Goal: Information Seeking & Learning: Learn about a topic

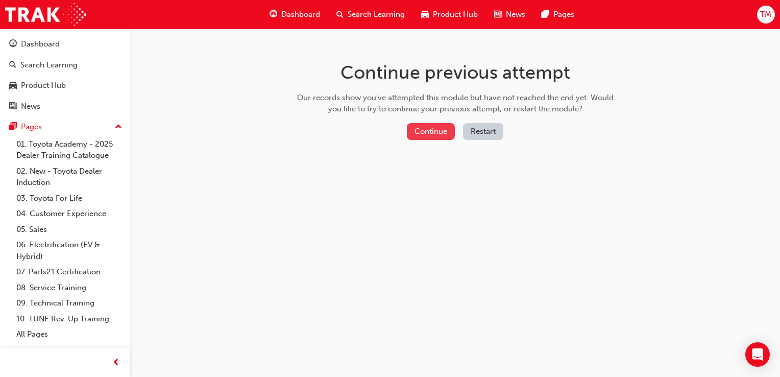
click at [443, 128] on button "Continue" at bounding box center [431, 131] width 48 height 17
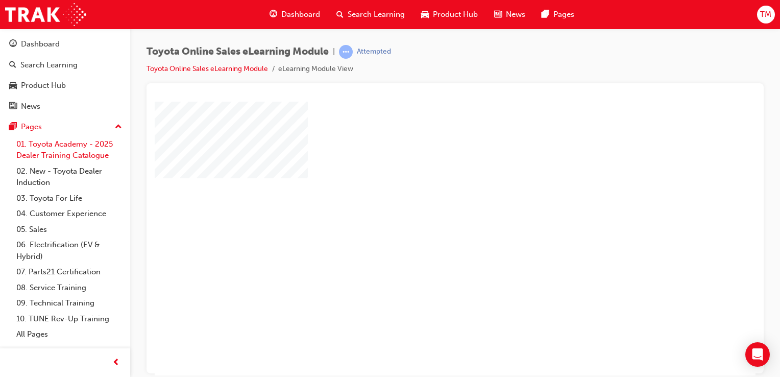
click at [86, 141] on link "01. Toyota Academy - 2025 Dealer Training Catalogue" at bounding box center [69, 149] width 114 height 27
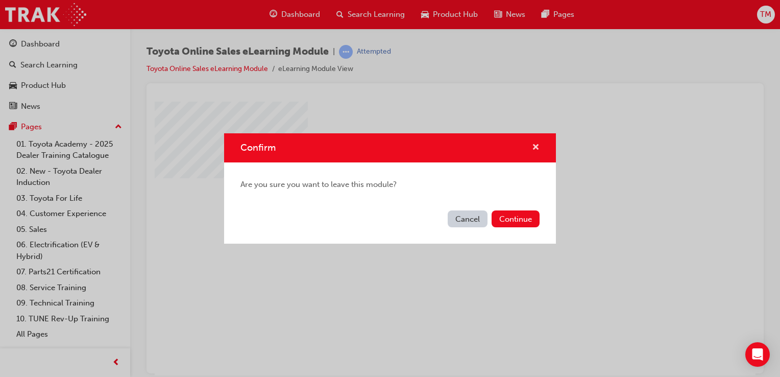
click at [537, 144] on span "cross-icon" at bounding box center [536, 147] width 8 height 9
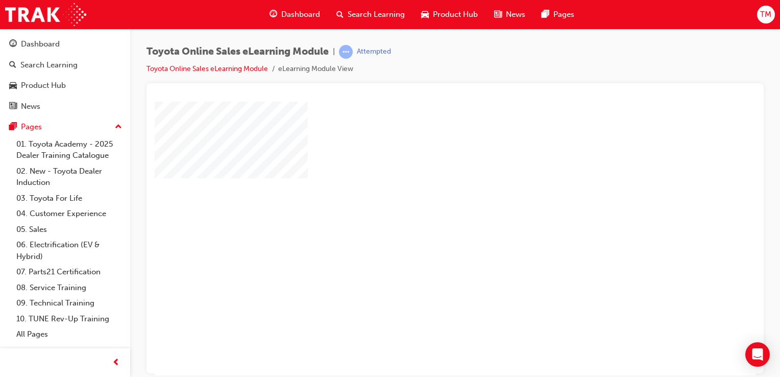
click at [426, 209] on div "play" at bounding box center [426, 209] width 0 height 0
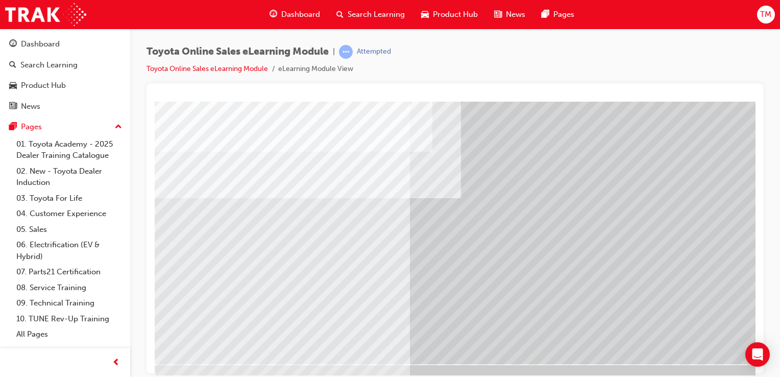
scroll to position [116, 0]
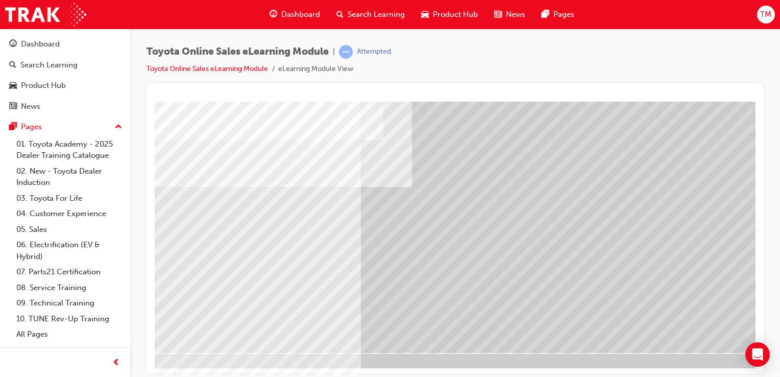
scroll to position [116, 61]
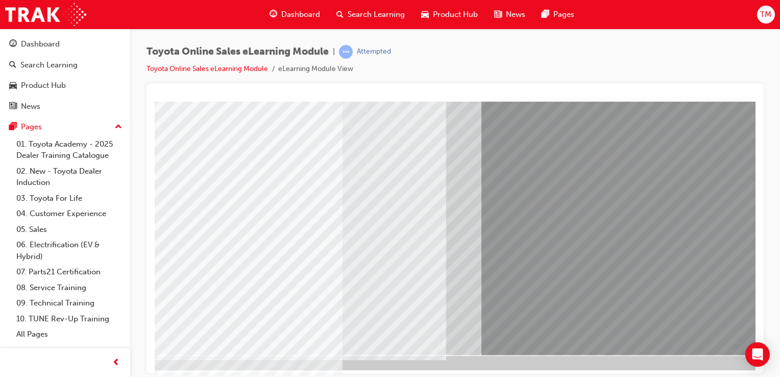
scroll to position [116, 42]
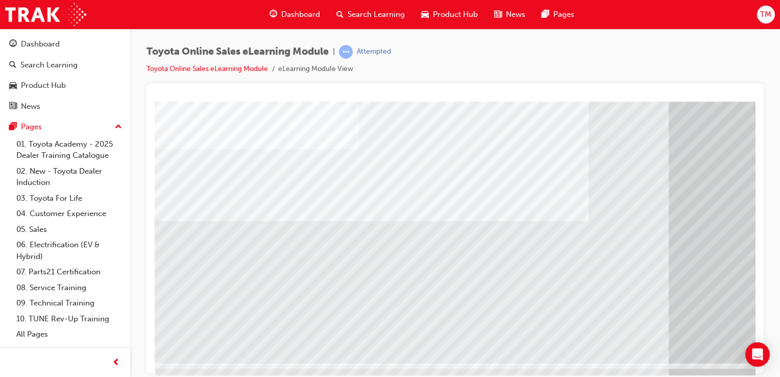
scroll to position [114, 0]
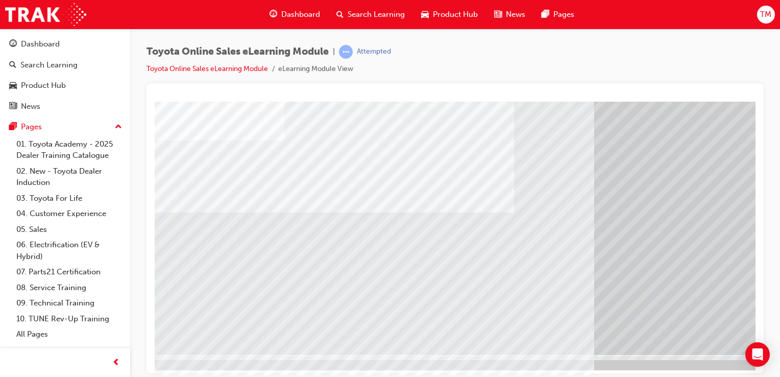
scroll to position [114, 95]
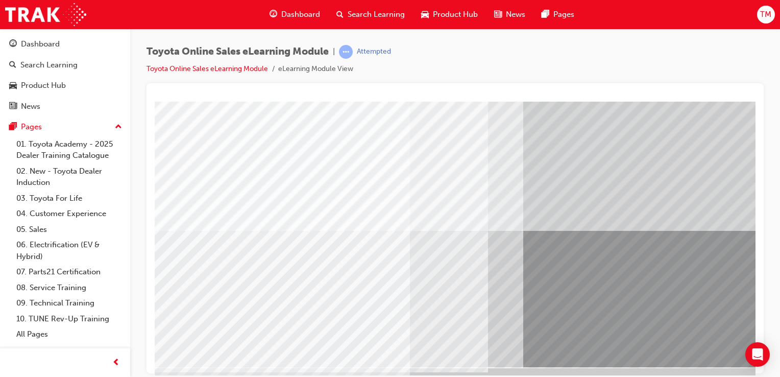
scroll to position [0, 0]
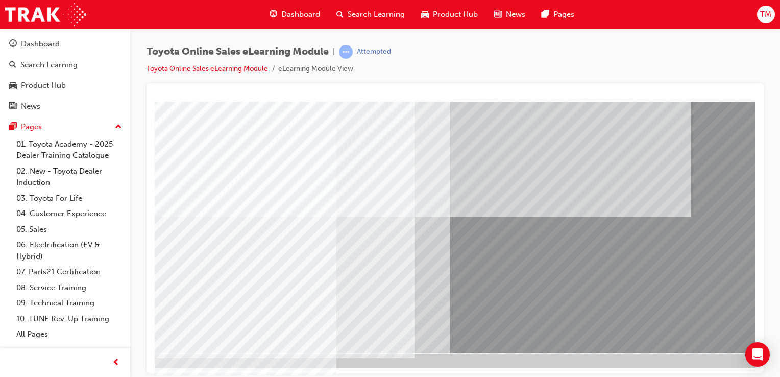
scroll to position [116, 101]
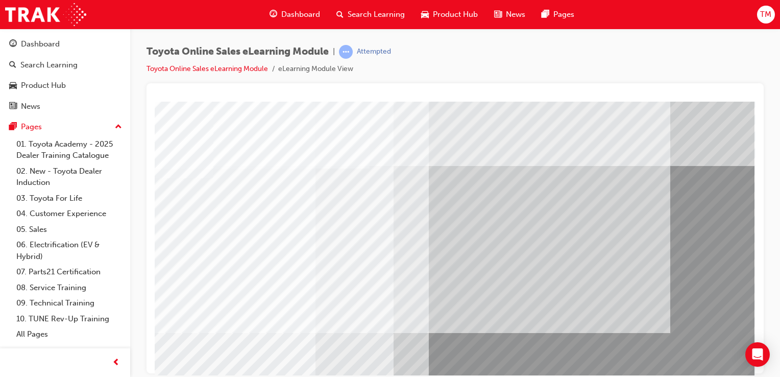
scroll to position [93, 101]
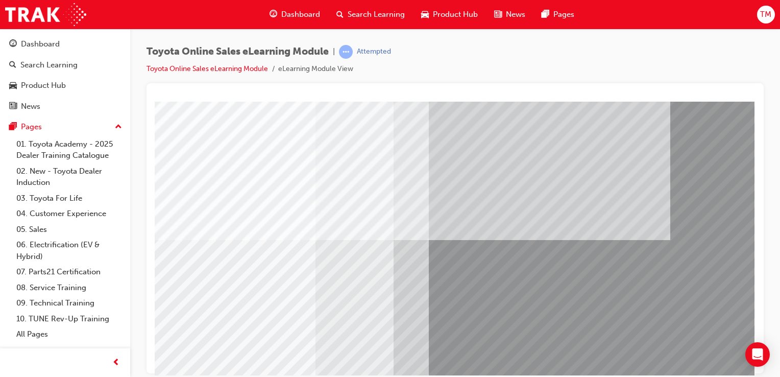
drag, startPoint x: 747, startPoint y: 275, endPoint x: 749, endPoint y: 292, distance: 17.0
click at [661, 46] on html "multistate Loading..." at bounding box center [360, 27] width 601 height 38
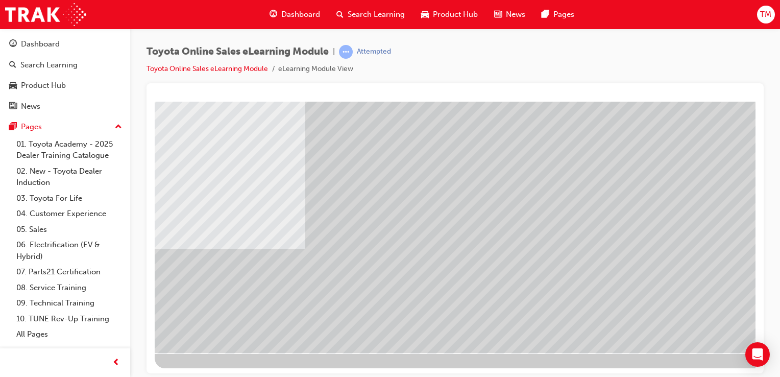
scroll to position [0, 0]
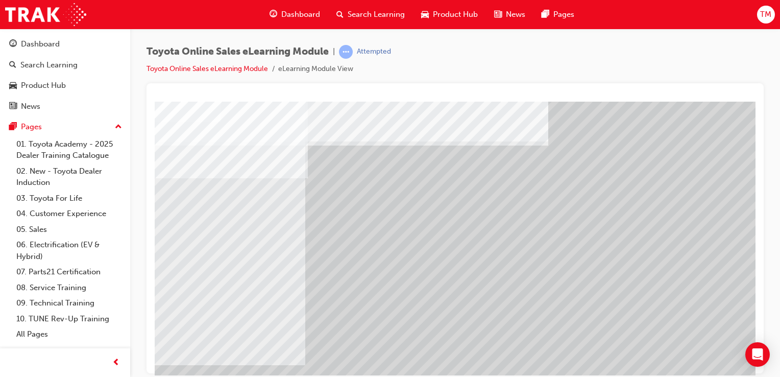
drag, startPoint x: 625, startPoint y: 272, endPoint x: 640, endPoint y: 237, distance: 38.4
click at [640, 237] on div at bounding box center [502, 284] width 694 height 367
drag, startPoint x: 649, startPoint y: 241, endPoint x: 644, endPoint y: 253, distance: 12.6
drag, startPoint x: 644, startPoint y: 253, endPoint x: 546, endPoint y: 309, distance: 113.4
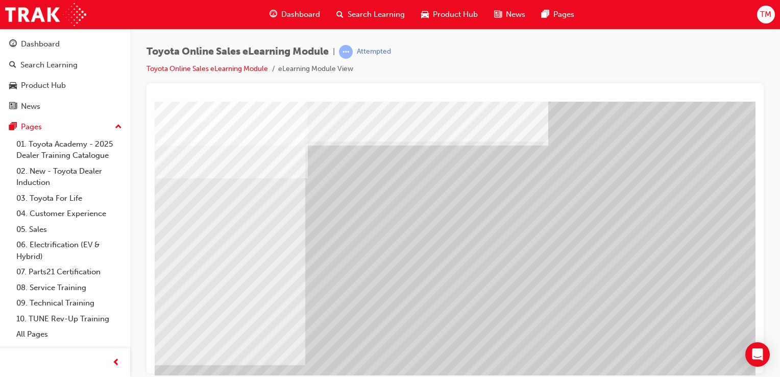
drag, startPoint x: 572, startPoint y: 259, endPoint x: 523, endPoint y: 160, distance: 110.7
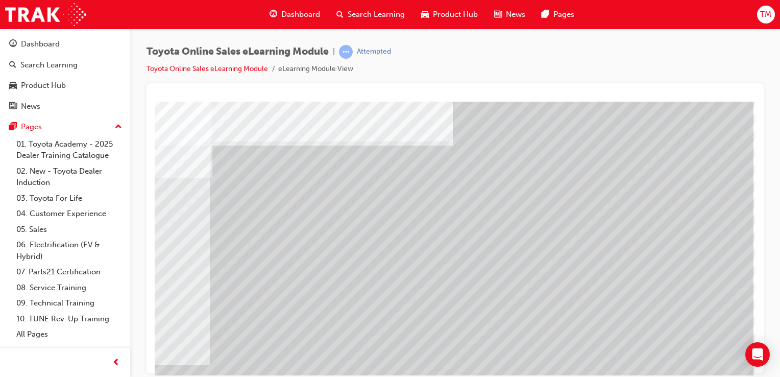
scroll to position [116, 101]
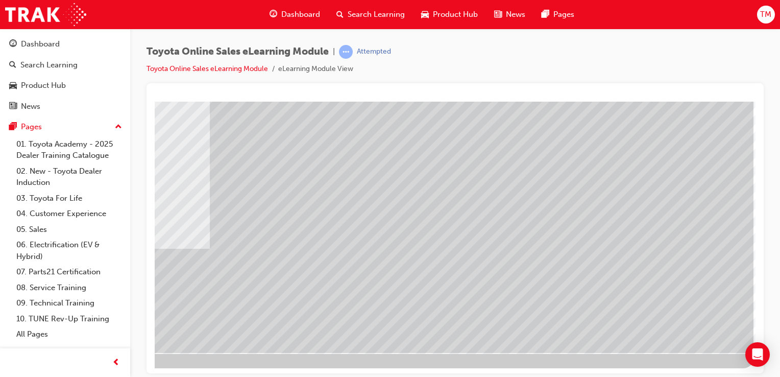
click at [655, 17] on td "Loading..." at bounding box center [359, 4] width 590 height 28
drag, startPoint x: 749, startPoint y: 286, endPoint x: 918, endPoint y: 413, distance: 212.1
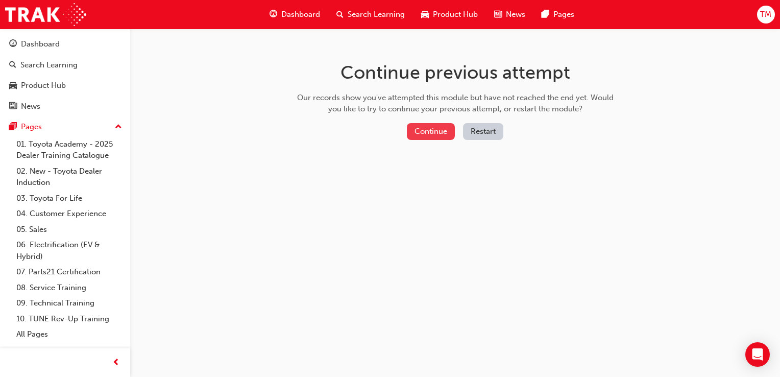
click at [439, 137] on button "Continue" at bounding box center [431, 131] width 48 height 17
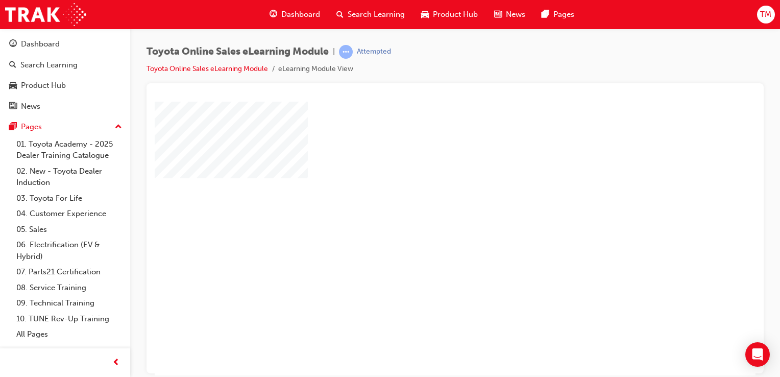
click at [426, 209] on div "play" at bounding box center [426, 209] width 0 height 0
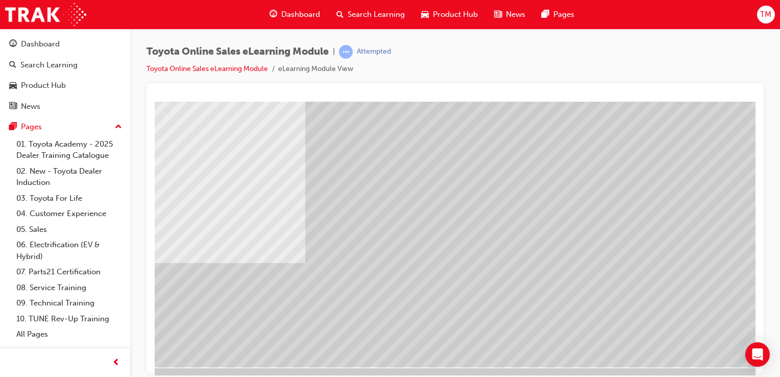
scroll to position [116, 0]
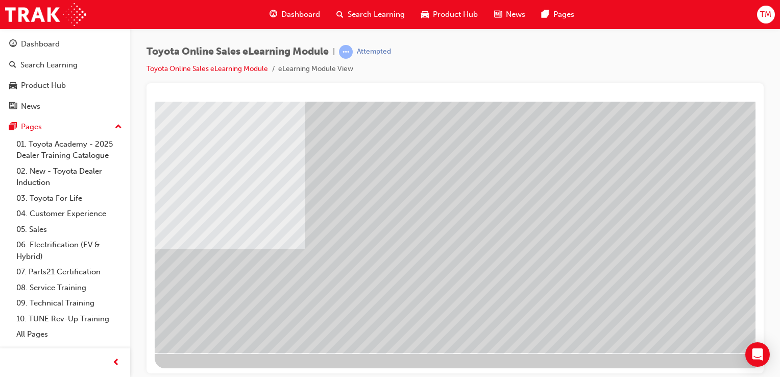
drag, startPoint x: 748, startPoint y: 118, endPoint x: 914, endPoint y: 312, distance: 255.1
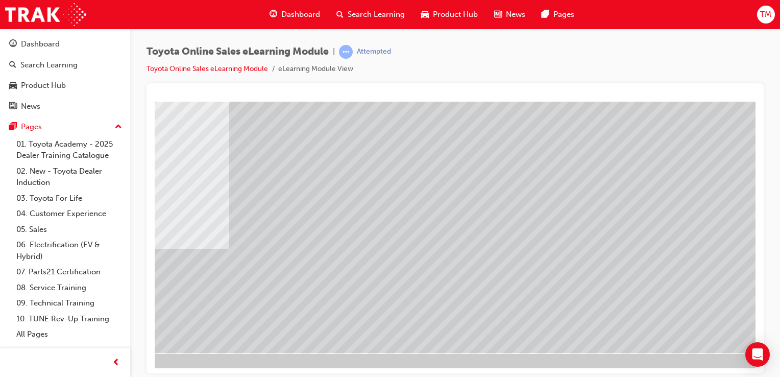
scroll to position [116, 101]
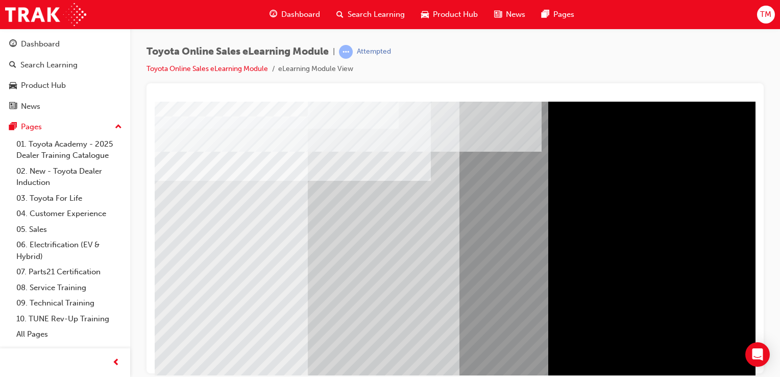
scroll to position [116, 0]
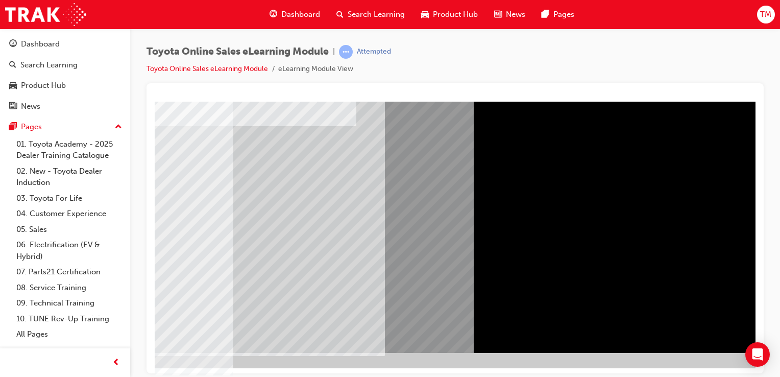
drag, startPoint x: 455, startPoint y: 374, endPoint x: 518, endPoint y: 353, distance: 66.6
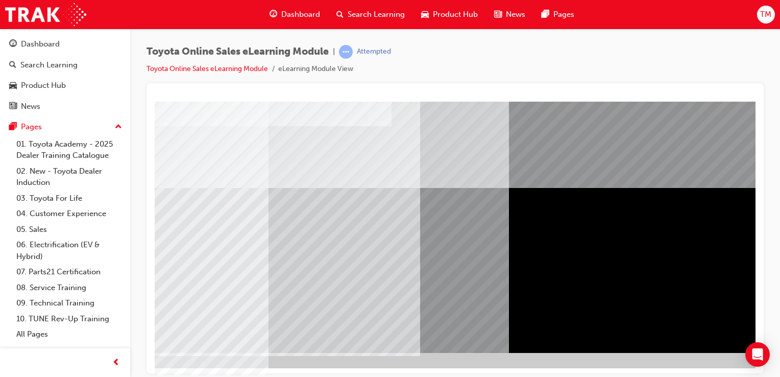
scroll to position [116, 95]
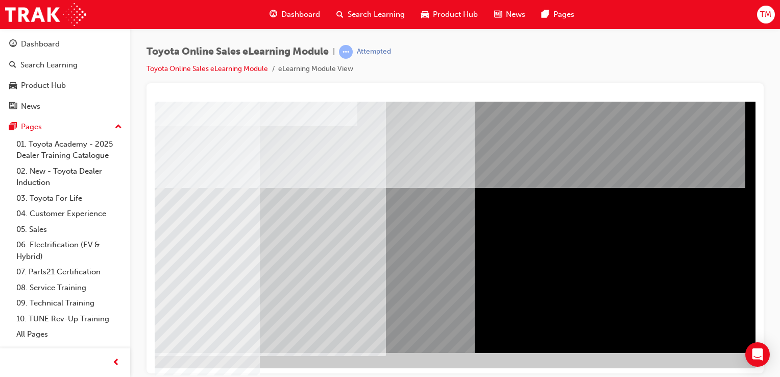
scroll to position [116, 101]
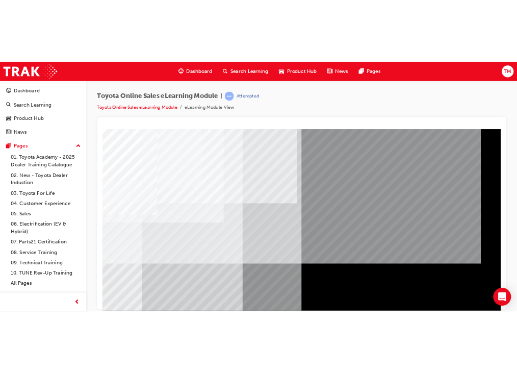
scroll to position [0, 0]
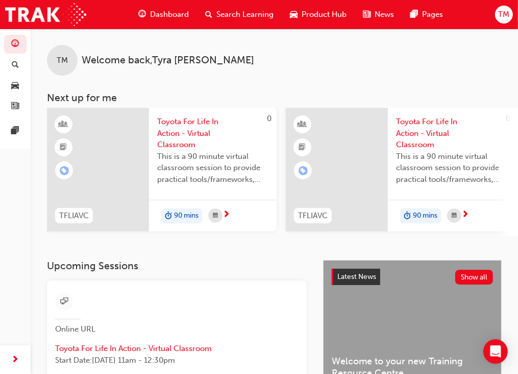
click at [461, 20] on div "Dashboard Search Learning Product Hub News Pages TM" at bounding box center [259, 14] width 518 height 29
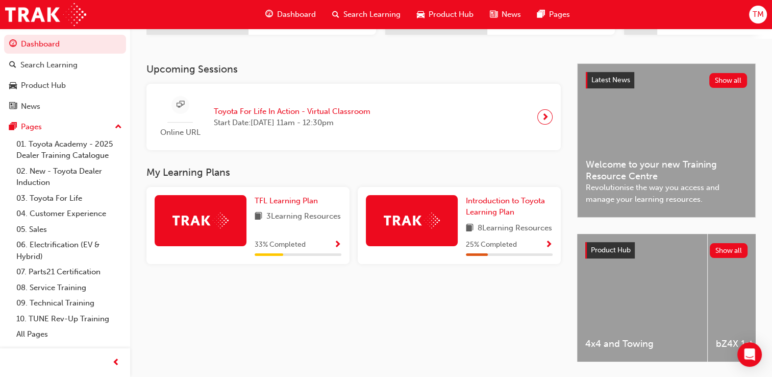
scroll to position [204, 0]
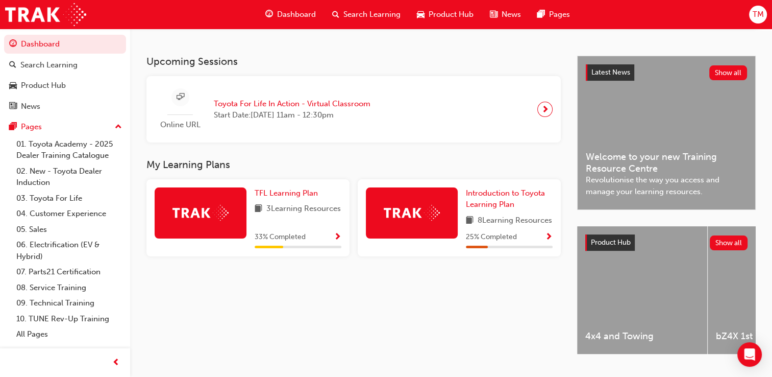
click at [240, 242] on div at bounding box center [201, 217] width 92 height 61
drag, startPoint x: 237, startPoint y: 224, endPoint x: 261, endPoint y: 228, distance: 24.2
click at [240, 226] on div at bounding box center [201, 212] width 92 height 51
click at [339, 242] on span "Show Progress" at bounding box center [338, 237] width 8 height 9
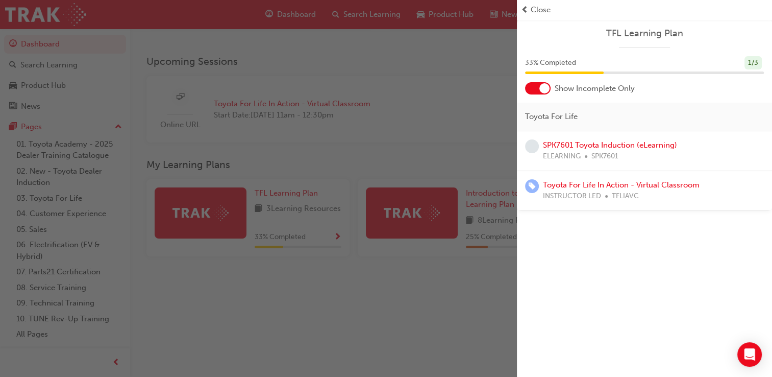
click at [451, 163] on div "button" at bounding box center [258, 188] width 517 height 377
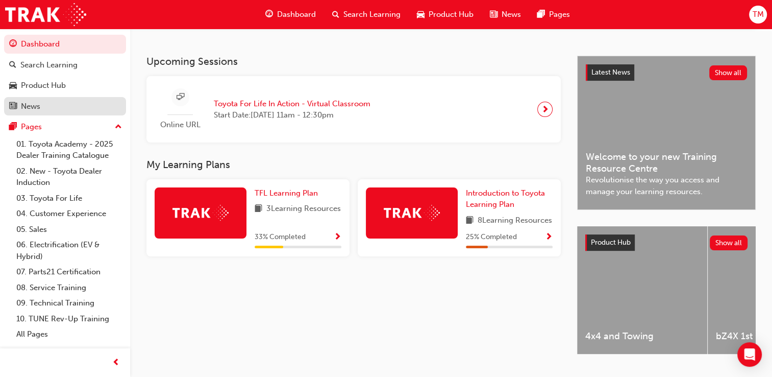
click at [61, 107] on div "News" at bounding box center [65, 106] width 112 height 13
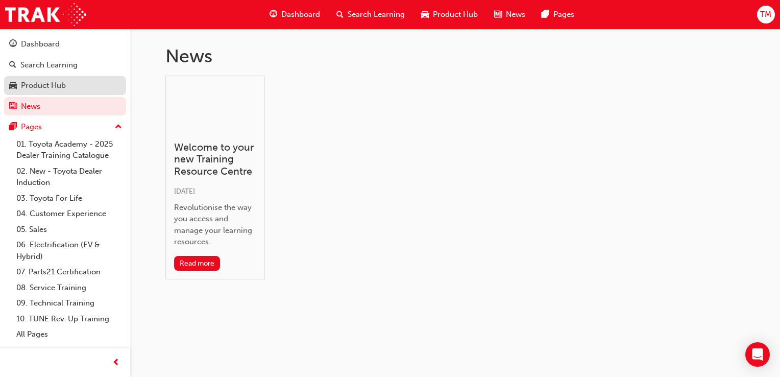
click at [51, 90] on div "Product Hub" at bounding box center [43, 86] width 45 height 12
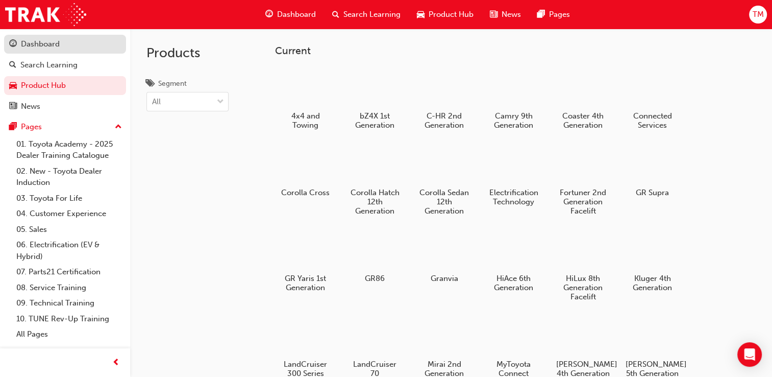
click at [43, 45] on div "Dashboard" at bounding box center [40, 44] width 39 height 12
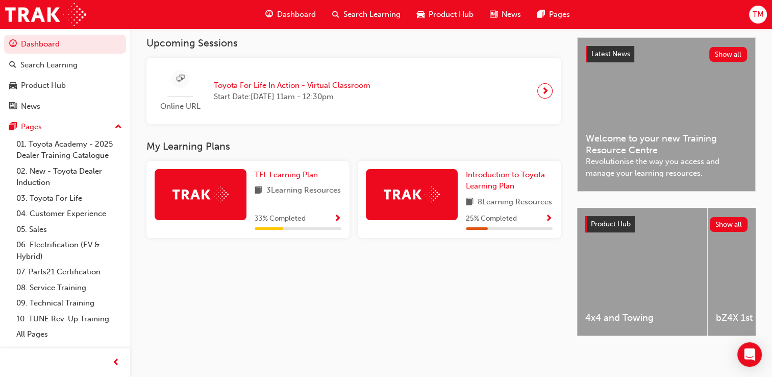
scroll to position [232, 0]
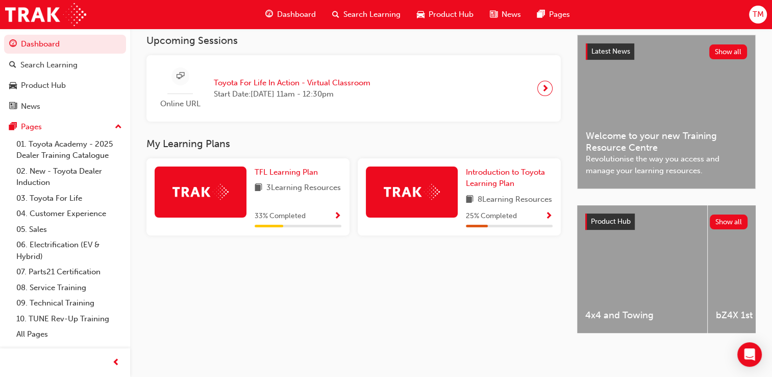
click at [245, 219] on div at bounding box center [201, 196] width 92 height 61
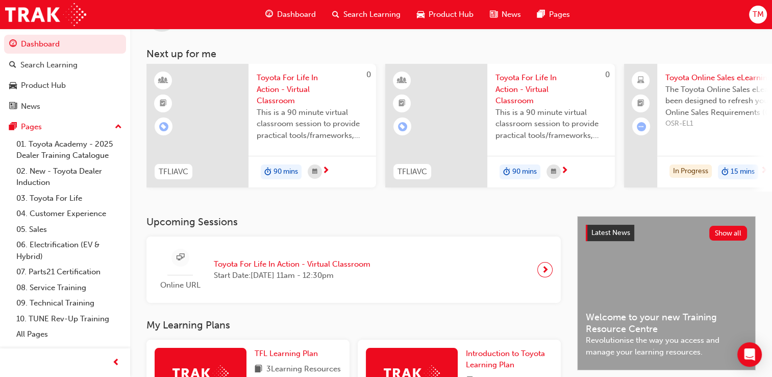
scroll to position [0, 0]
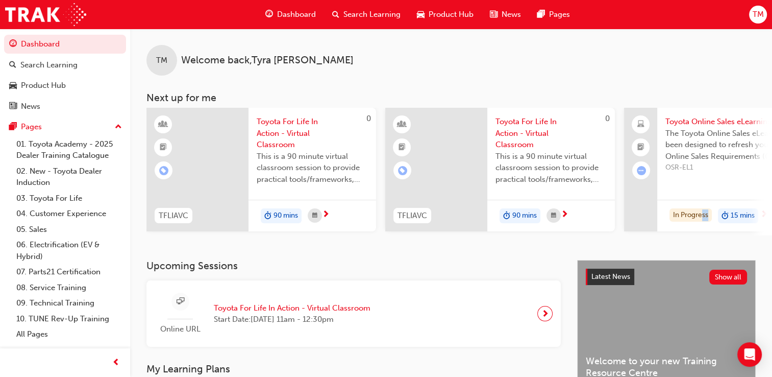
drag, startPoint x: 702, startPoint y: 239, endPoint x: 715, endPoint y: 236, distance: 14.2
click at [525, 236] on div "TM Welcome back , [PERSON_NAME] Next up for me 0 TFLIAVC Toyota For Life In Act…" at bounding box center [451, 144] width 642 height 231
drag, startPoint x: 182, startPoint y: 241, endPoint x: 237, endPoint y: 240, distance: 55.1
click at [237, 240] on div "TM Welcome back , [PERSON_NAME] Next up for me 0 TFLIAVC Toyota For Life In Act…" at bounding box center [451, 144] width 642 height 231
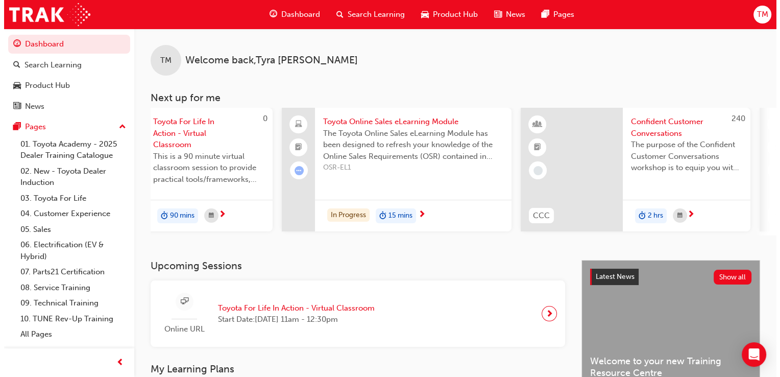
scroll to position [0, 420]
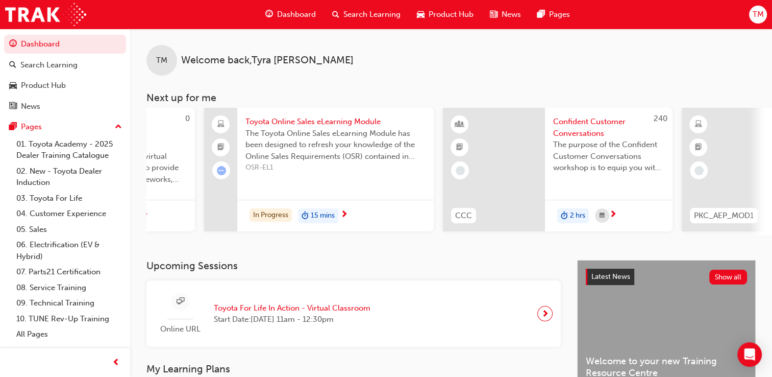
click at [347, 215] on span "next-icon" at bounding box center [344, 214] width 8 height 9
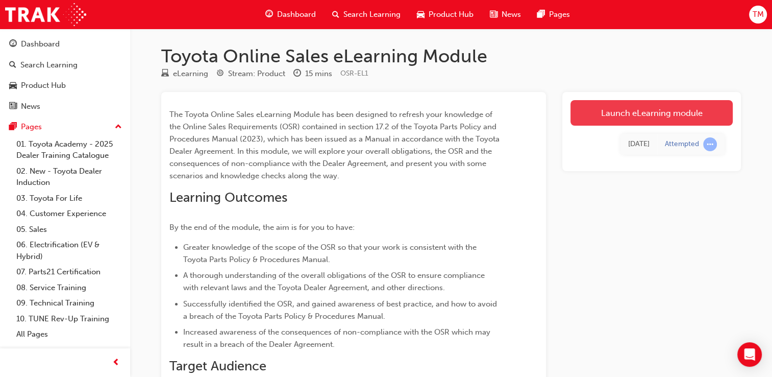
click at [525, 113] on link "Launch eLearning module" at bounding box center [651, 113] width 162 height 26
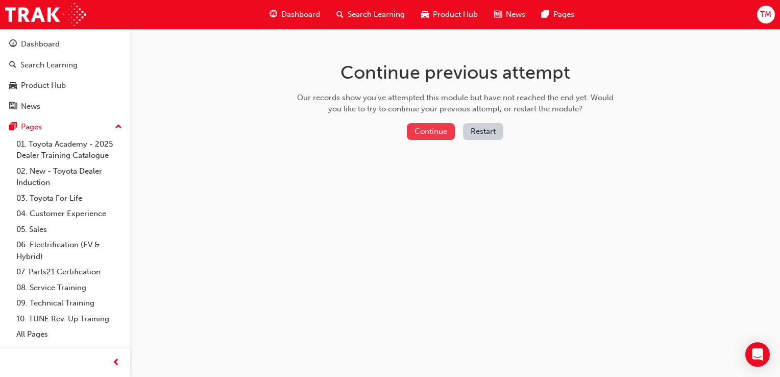
click at [445, 131] on button "Continue" at bounding box center [431, 131] width 48 height 17
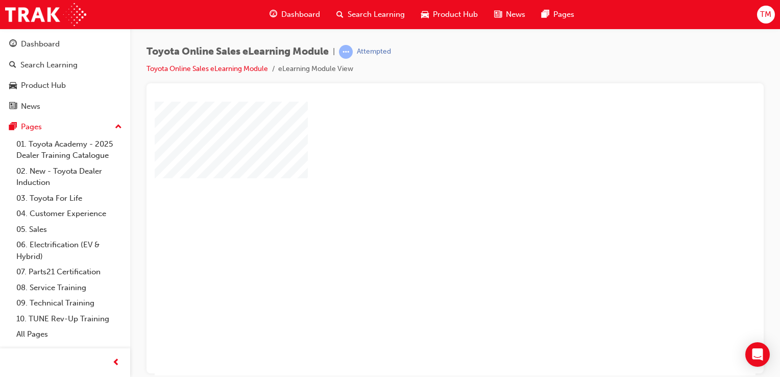
click at [426, 209] on div "play" at bounding box center [426, 209] width 0 height 0
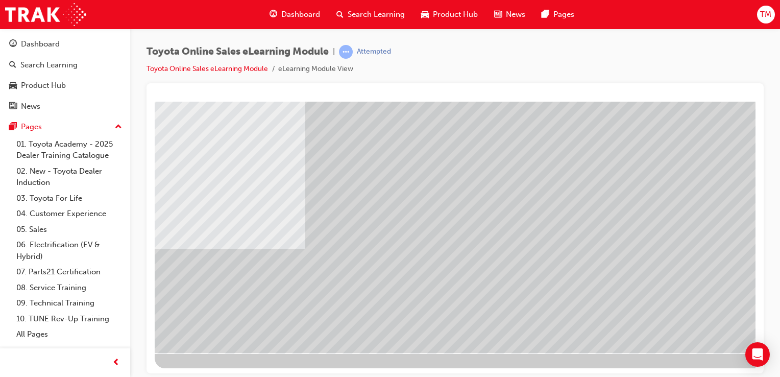
scroll to position [116, 96]
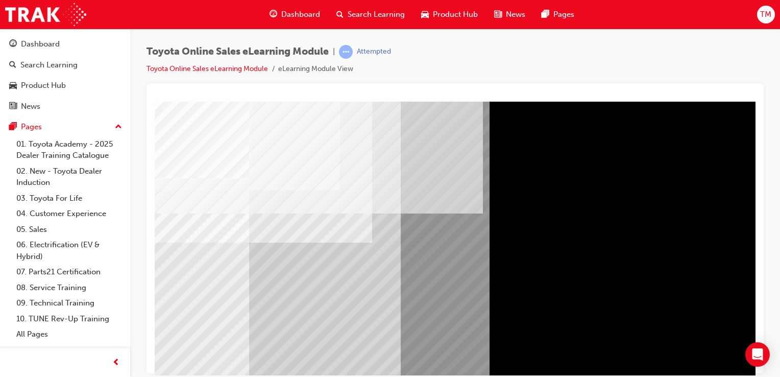
scroll to position [0, 88]
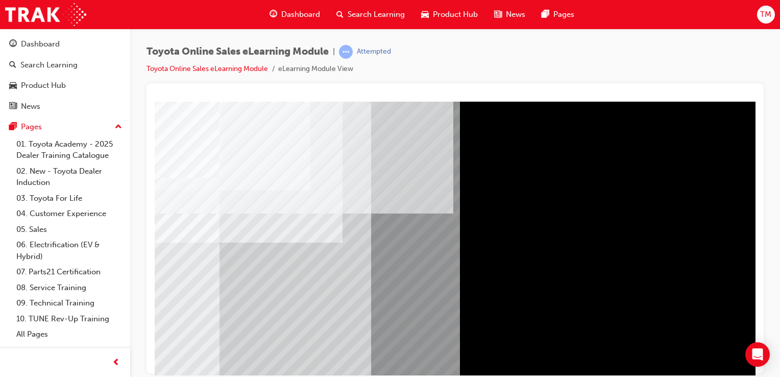
click at [525, 105] on html "Loading..." at bounding box center [366, 103] width 601 height 4
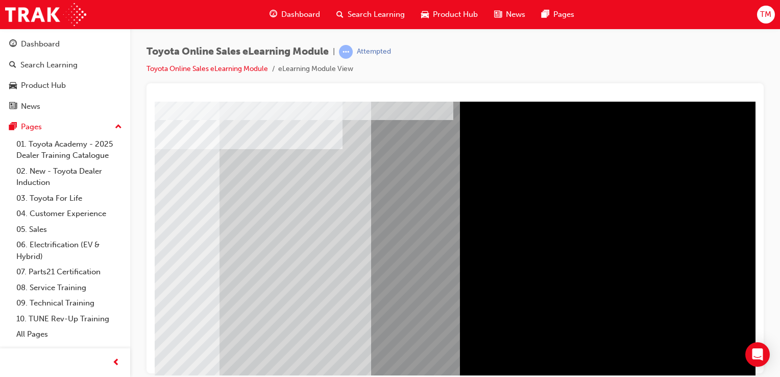
drag, startPoint x: 754, startPoint y: 279, endPoint x: 910, endPoint y: 377, distance: 184.2
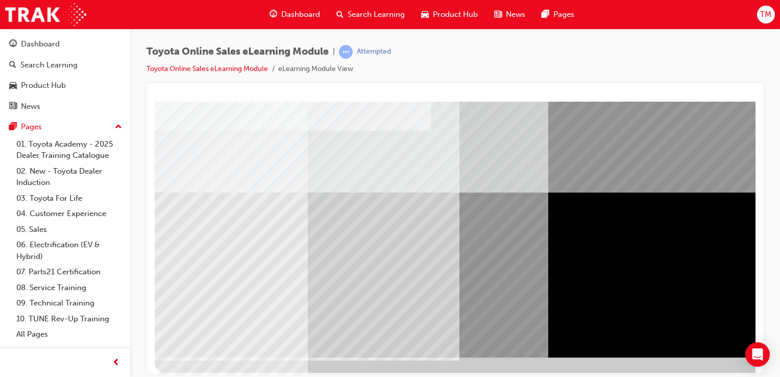
scroll to position [116, 0]
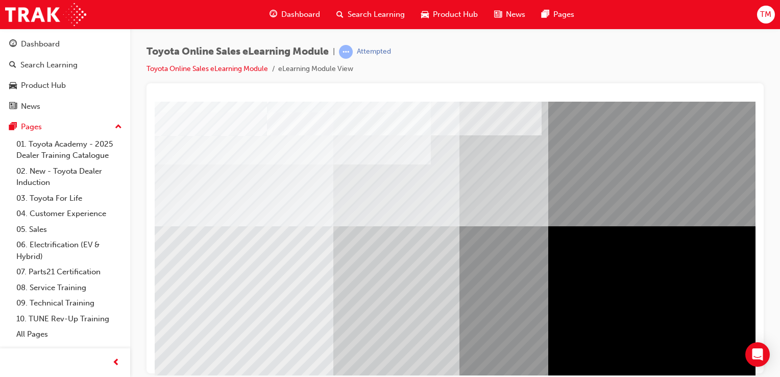
scroll to position [92, 0]
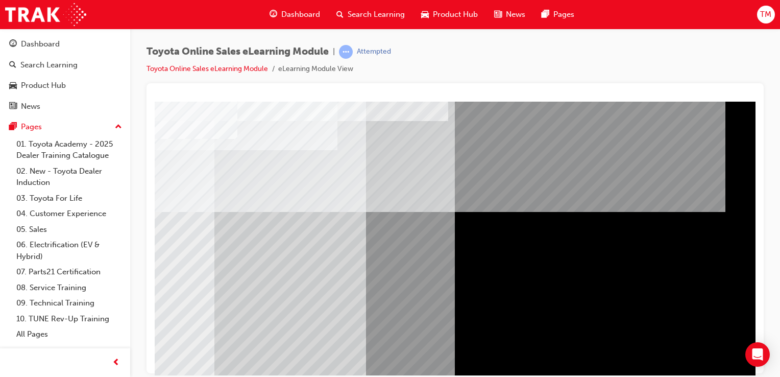
scroll to position [0, 0]
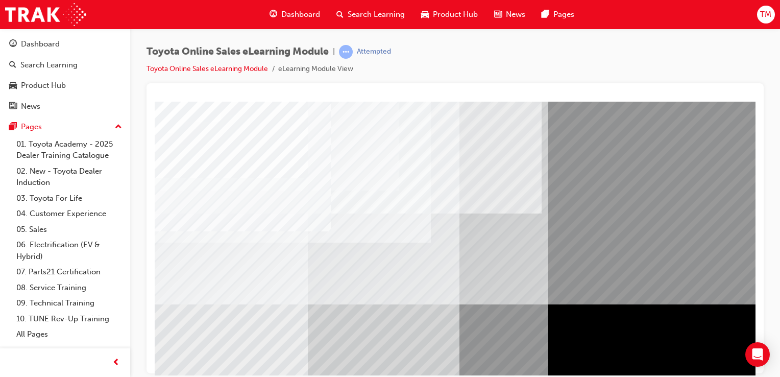
drag, startPoint x: 746, startPoint y: 253, endPoint x: 745, endPoint y: 259, distance: 6.2
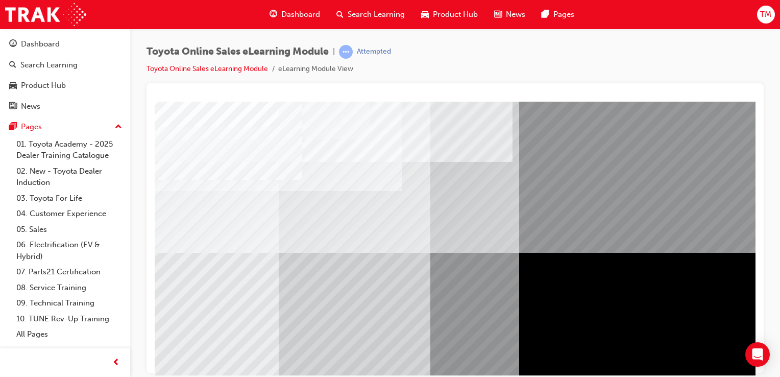
scroll to position [52, 101]
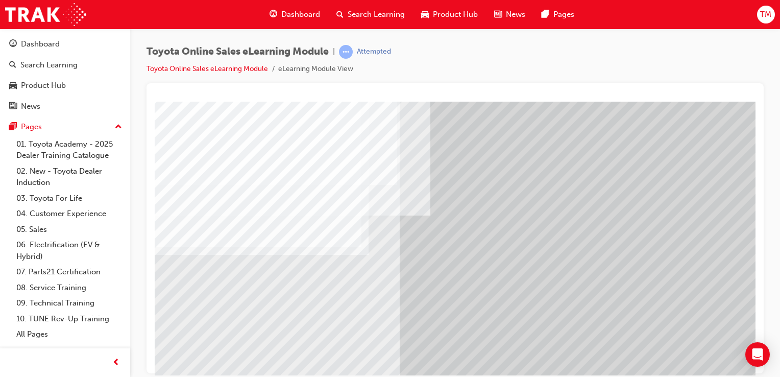
scroll to position [25, 0]
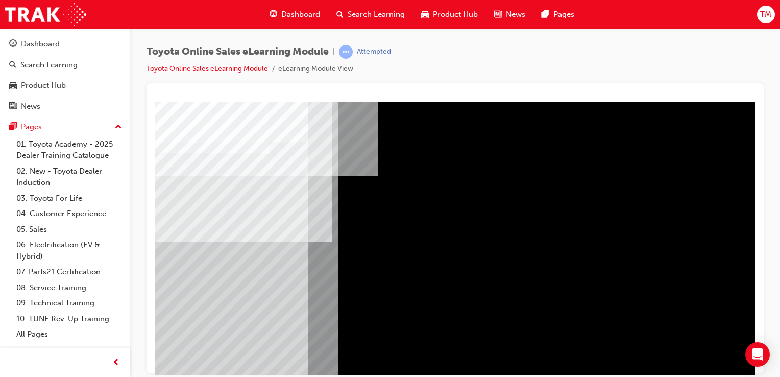
scroll to position [37, 0]
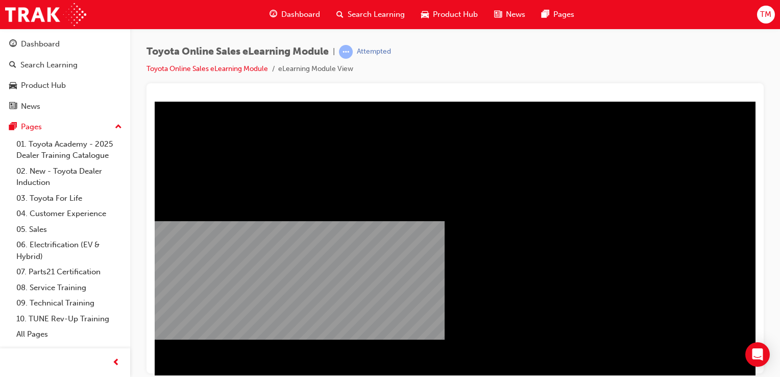
scroll to position [116, 0]
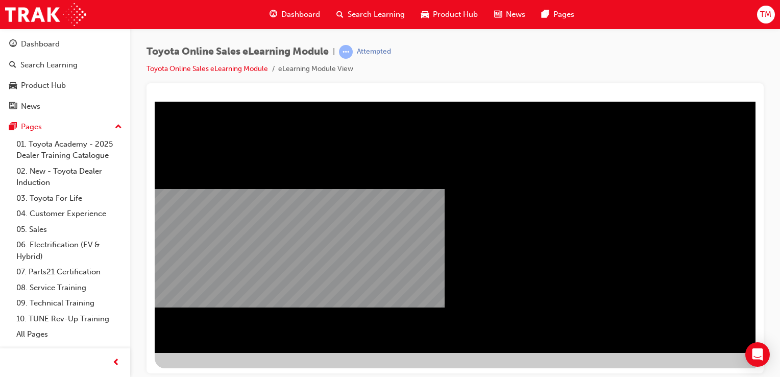
click at [519, 327] on div "multistate" at bounding box center [502, 168] width 694 height 367
drag, startPoint x: 642, startPoint y: 270, endPoint x: 657, endPoint y: 265, distance: 16.1
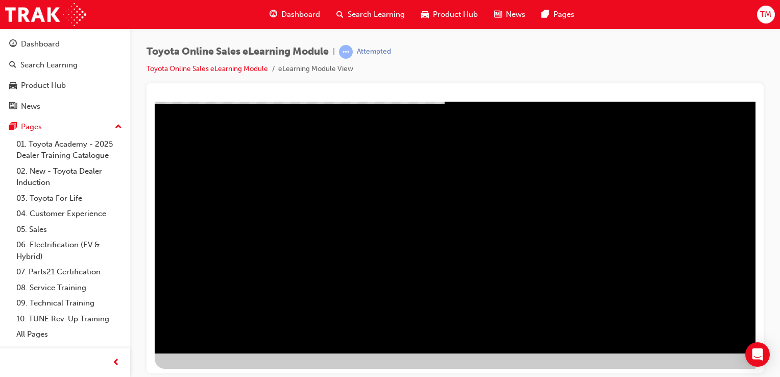
scroll to position [110, 0]
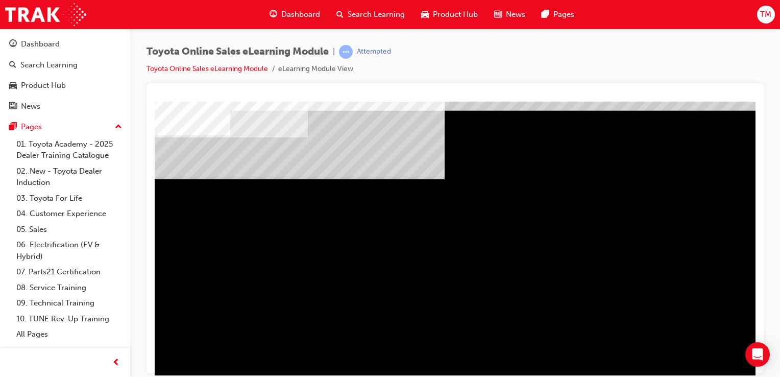
scroll to position [41, 0]
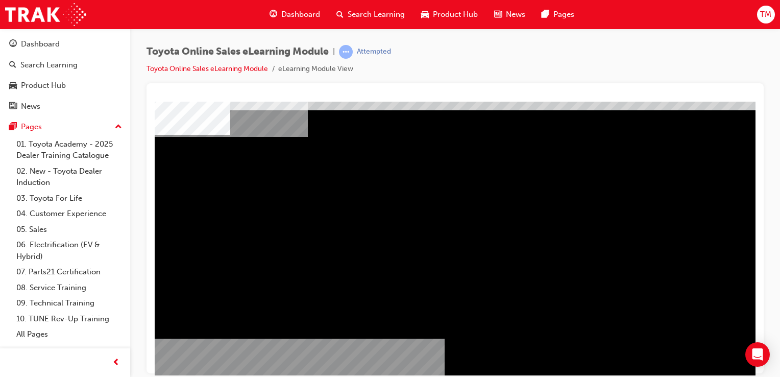
click at [525, 64] on html "multistate Loading..." at bounding box center [455, 62] width 601 height 4
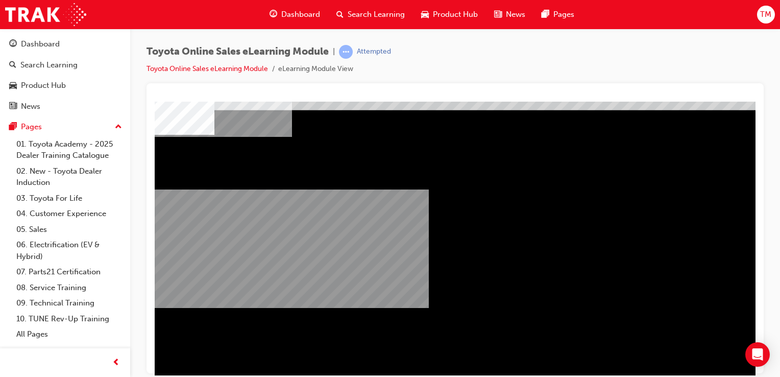
scroll to position [116, 16]
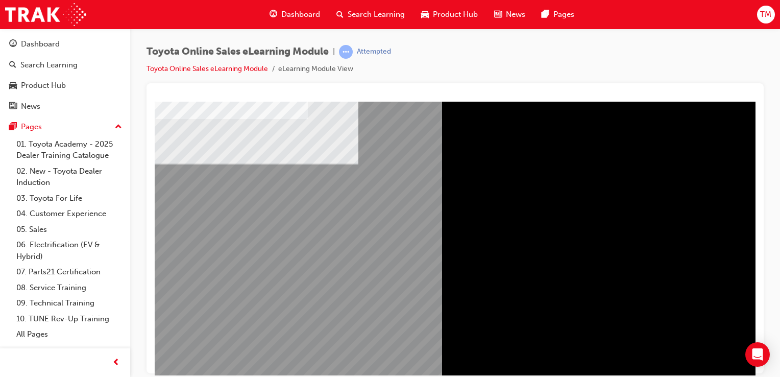
scroll to position [66, 0]
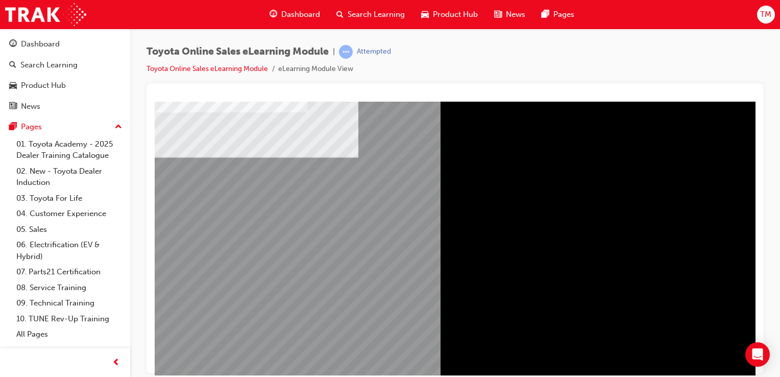
drag, startPoint x: 797, startPoint y: 476, endPoint x: 655, endPoint y: 367, distance: 178.7
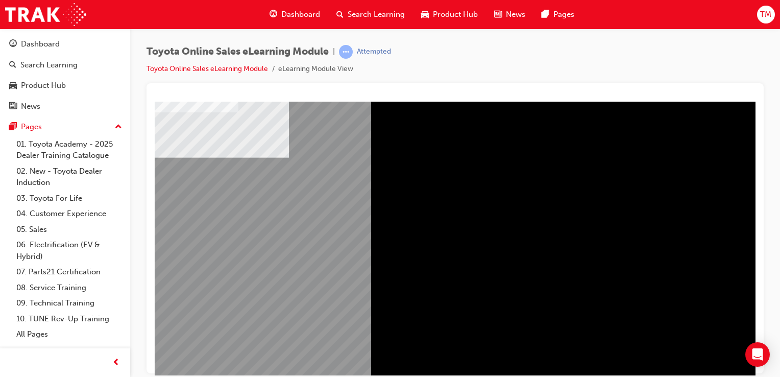
scroll to position [66, 70]
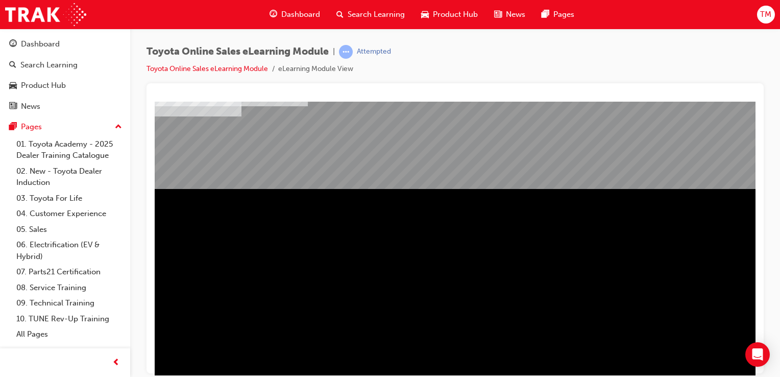
scroll to position [116, 0]
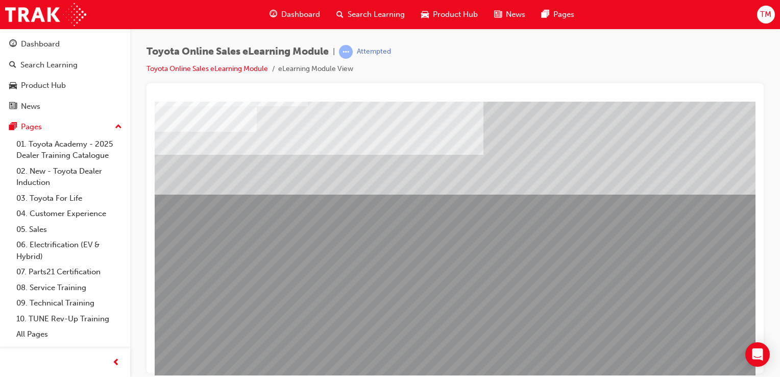
scroll to position [102, 0]
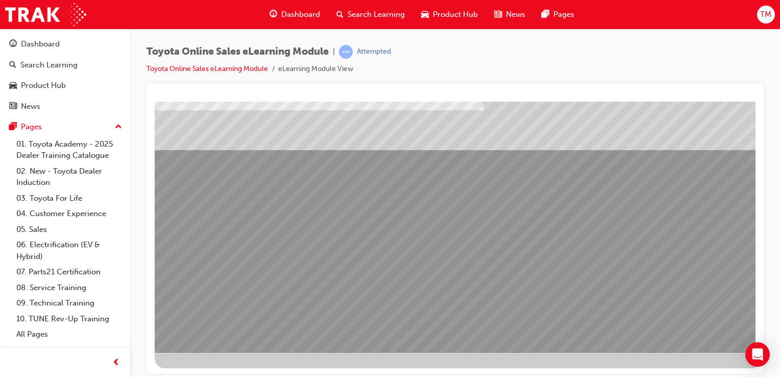
scroll to position [116, 101]
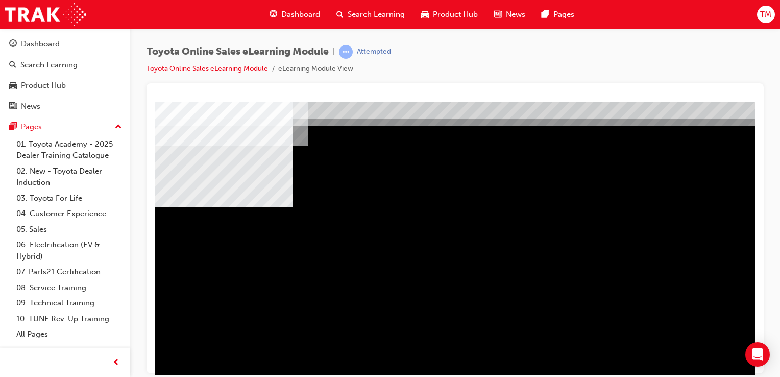
scroll to position [51, 0]
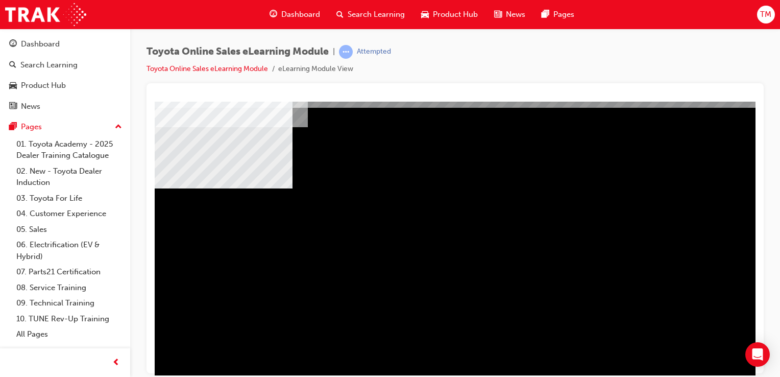
drag, startPoint x: 508, startPoint y: 222, endPoint x: 527, endPoint y: 222, distance: 18.4
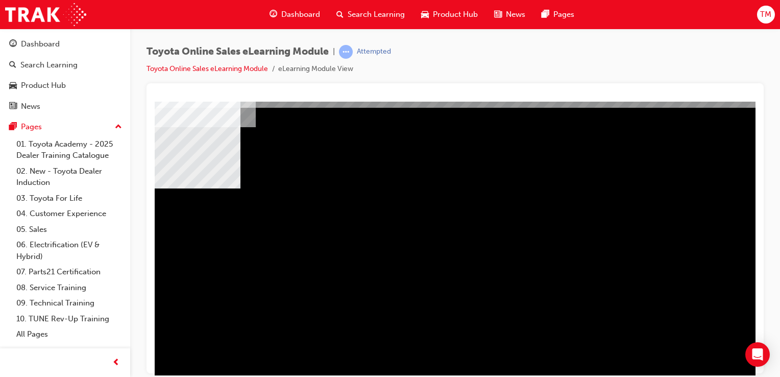
drag, startPoint x: 627, startPoint y: 476, endPoint x: 515, endPoint y: 367, distance: 155.5
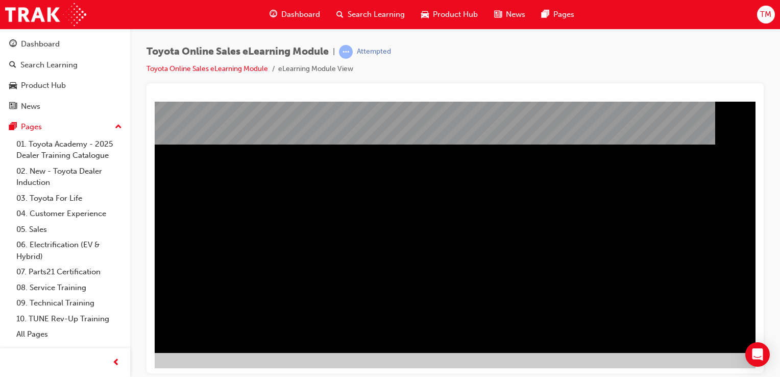
scroll to position [116, 74]
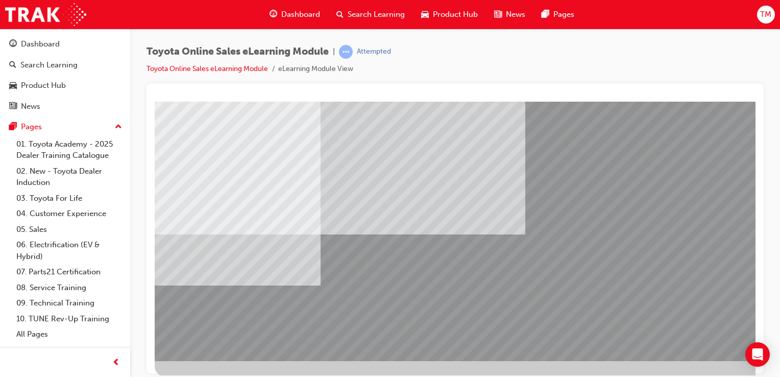
scroll to position [116, 0]
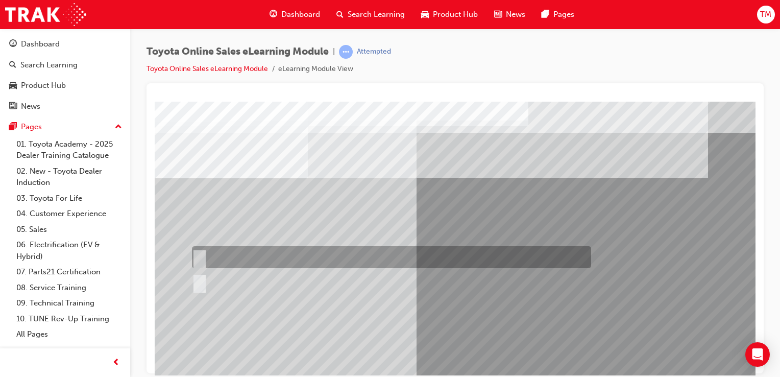
click at [238, 255] on div at bounding box center [388, 257] width 399 height 22
radio input "true"
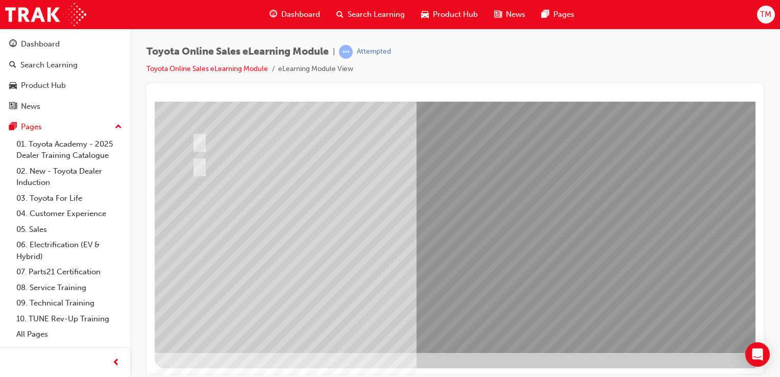
scroll to position [116, 0]
click at [216, 135] on div at bounding box center [388, 141] width 399 height 22
click at [226, 139] on div at bounding box center [388, 141] width 399 height 22
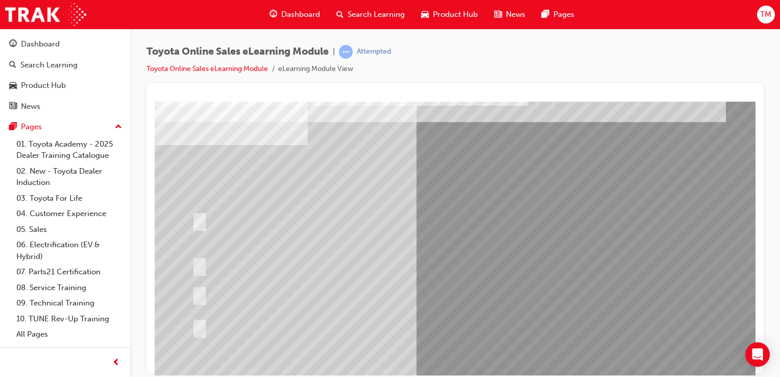
scroll to position [51, 0]
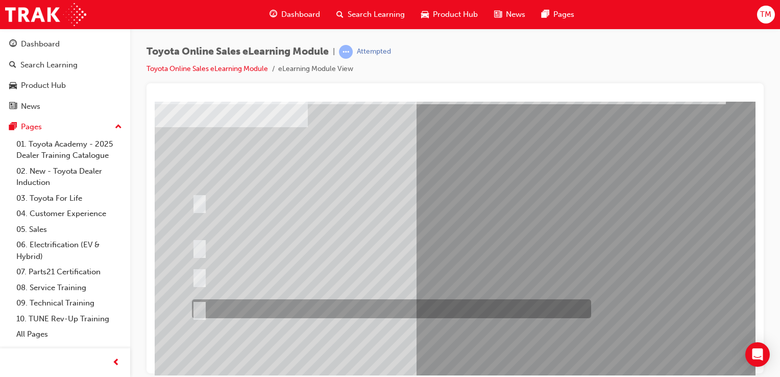
click at [211, 307] on div at bounding box center [388, 308] width 399 height 19
radio input "true"
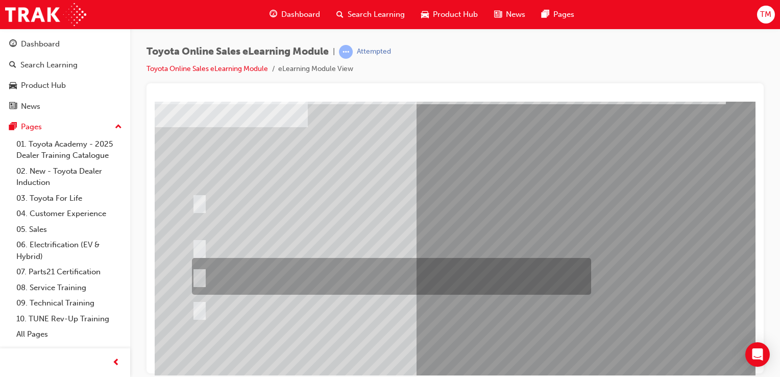
scroll to position [116, 0]
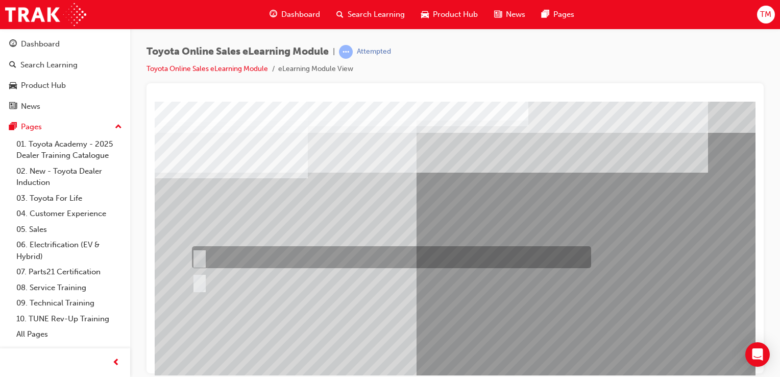
click at [195, 260] on input "Yes" at bounding box center [197, 257] width 11 height 11
radio input "true"
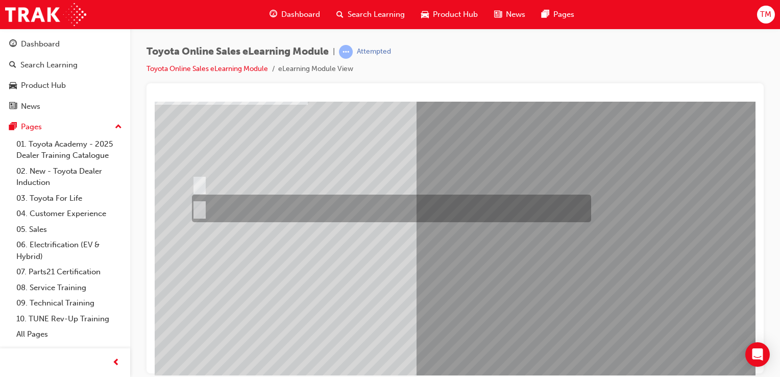
scroll to position [102, 0]
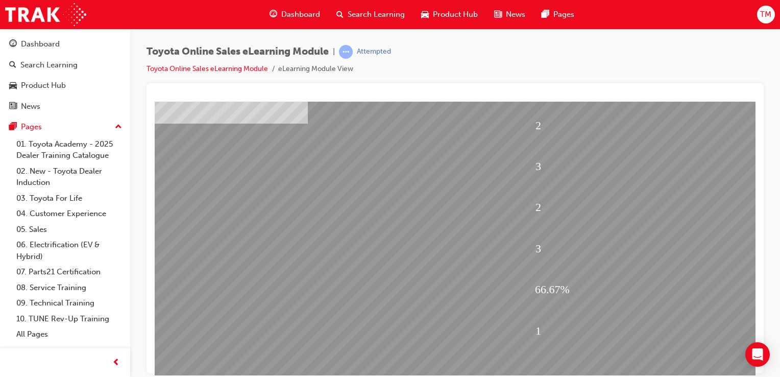
scroll to position [116, 0]
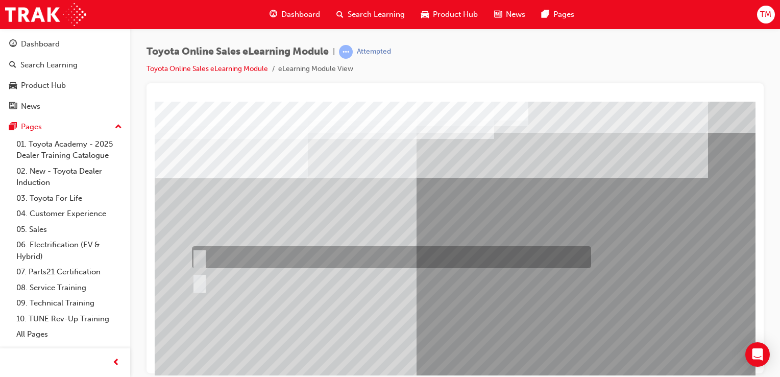
click at [206, 261] on div at bounding box center [388, 257] width 399 height 22
radio input "true"
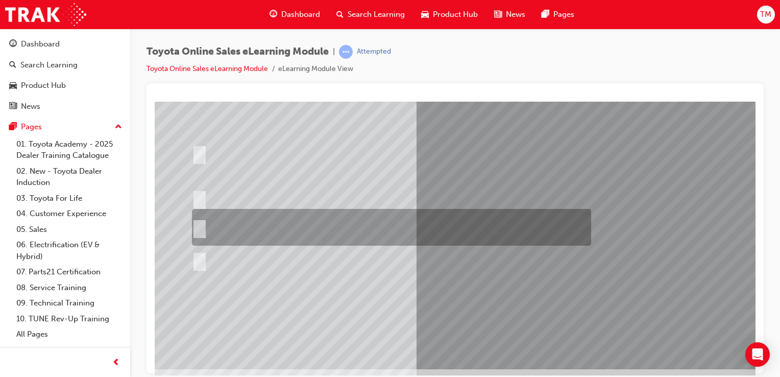
scroll to position [102, 0]
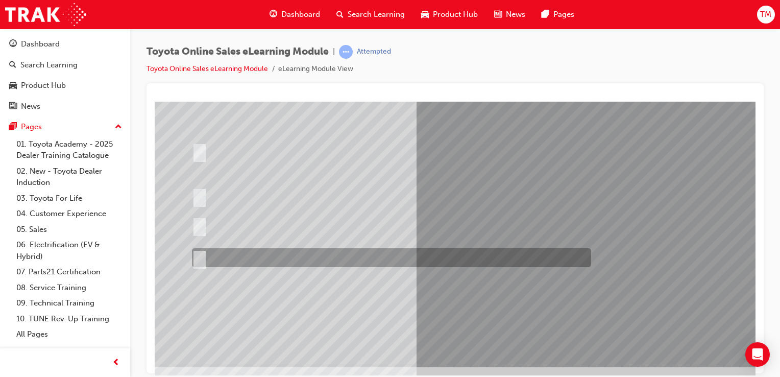
click at [205, 257] on div at bounding box center [388, 257] width 399 height 19
radio input "true"
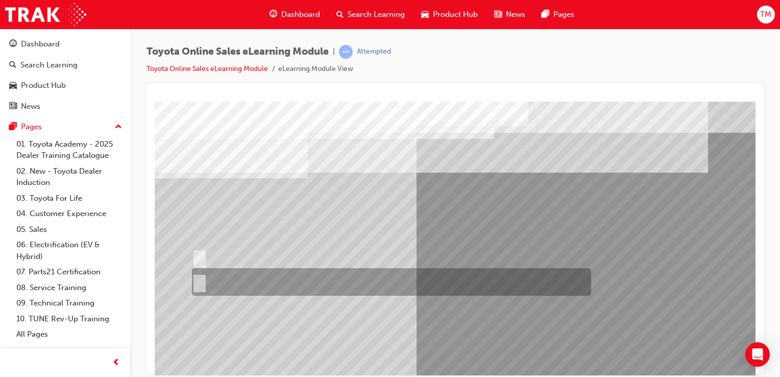
click at [210, 286] on div at bounding box center [388, 282] width 399 height 28
radio input "true"
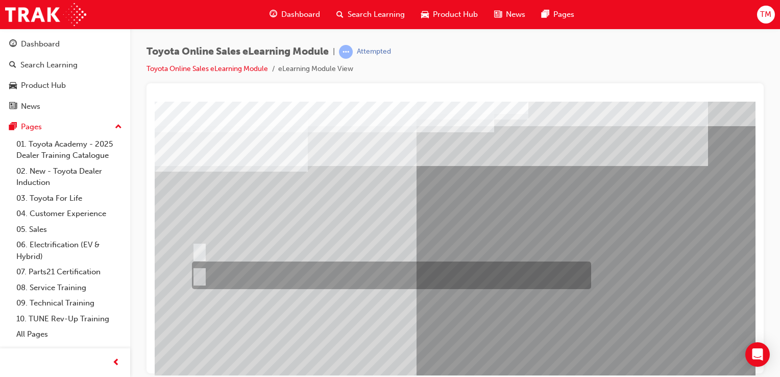
scroll to position [116, 0]
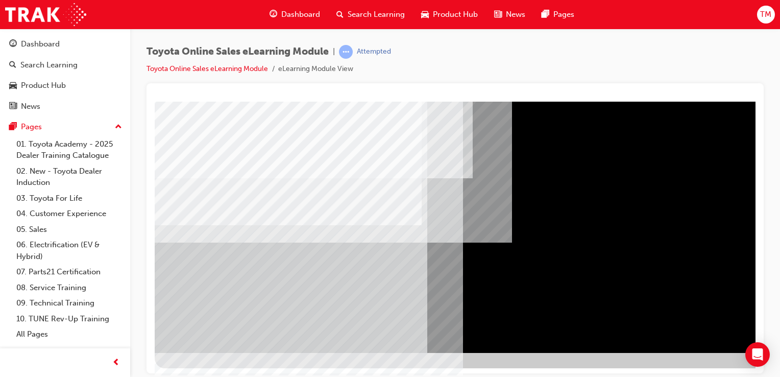
scroll to position [116, 69]
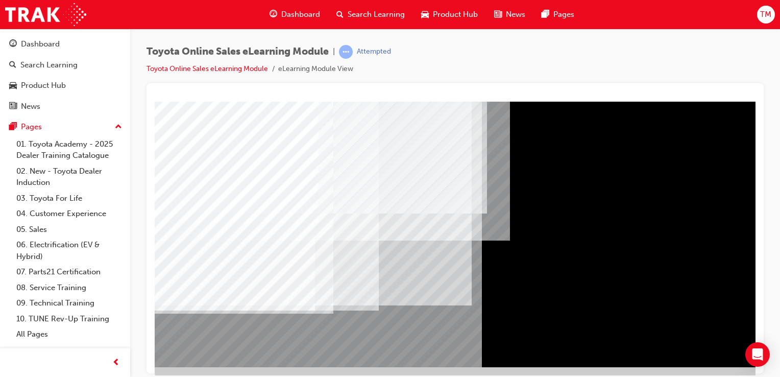
scroll to position [116, 0]
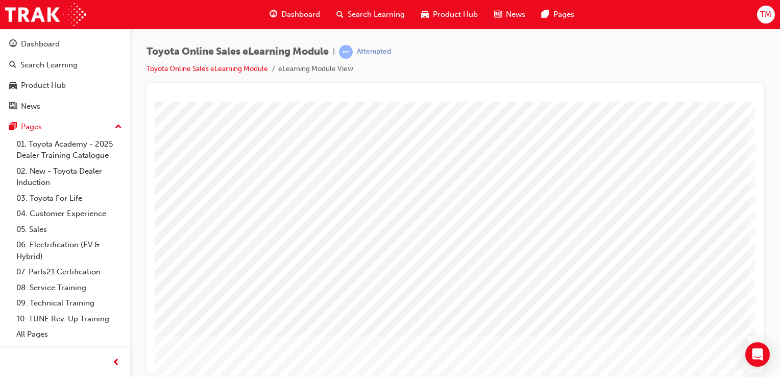
scroll to position [116, 101]
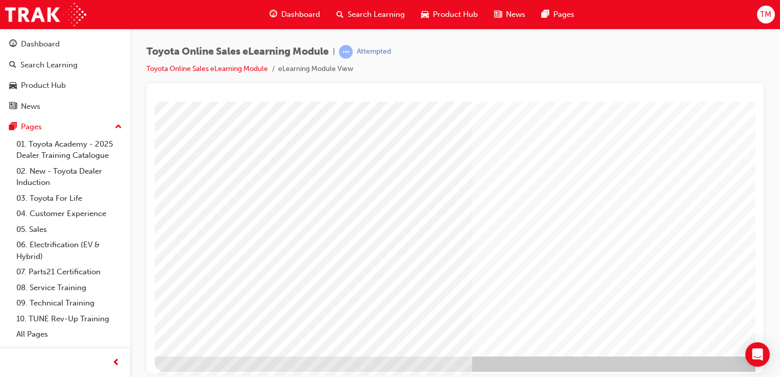
scroll to position [116, 0]
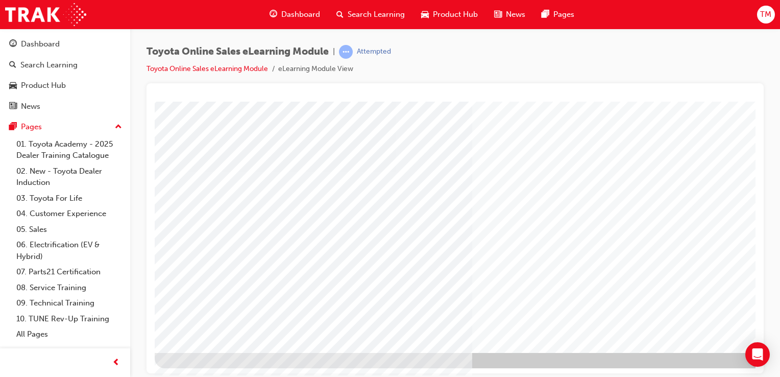
drag, startPoint x: 751, startPoint y: 151, endPoint x: 916, endPoint y: 344, distance: 254.5
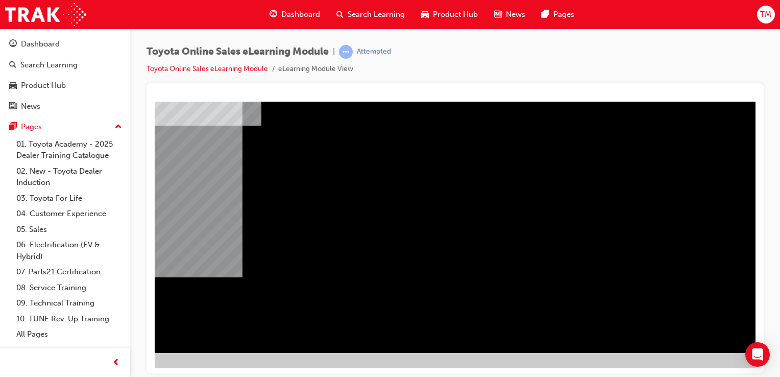
scroll to position [0, 0]
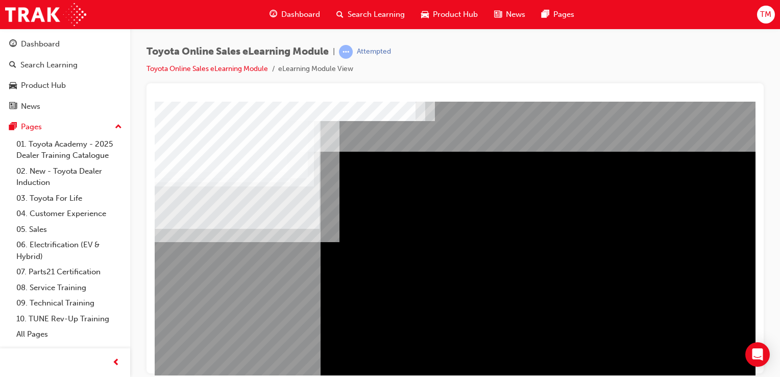
click at [278, 253] on div "Navigation" at bounding box center [502, 284] width 694 height 367
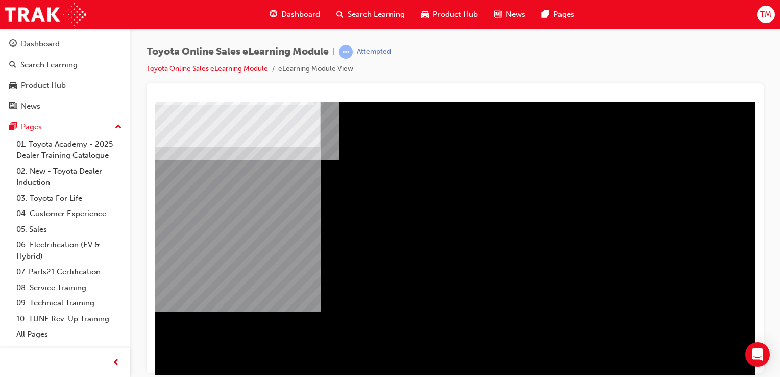
scroll to position [85, 0]
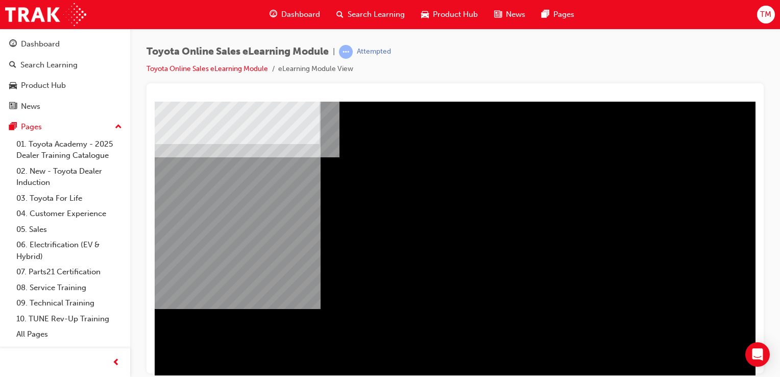
drag, startPoint x: 523, startPoint y: 363, endPoint x: 524, endPoint y: 370, distance: 7.7
click at [524, 20] on html "Navigation Loading..." at bounding box center [455, 18] width 601 height 4
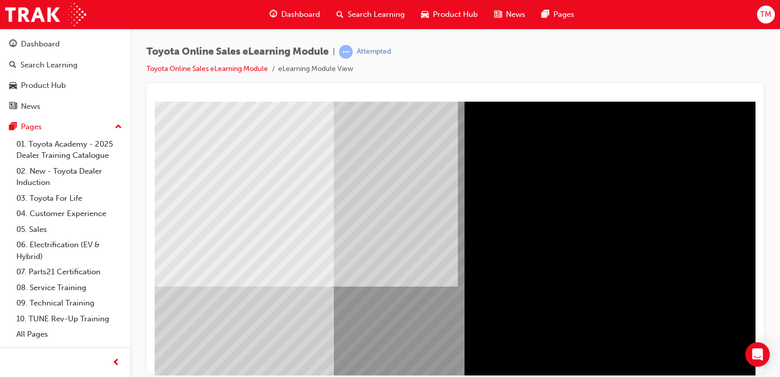
scroll to position [0, 0]
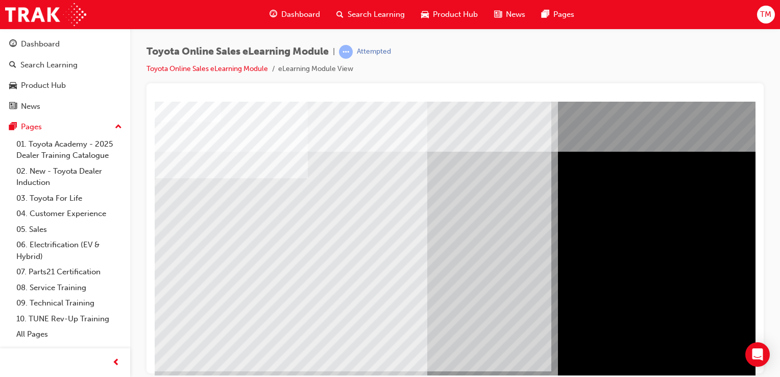
click at [525, 15] on button "TM" at bounding box center [766, 15] width 18 height 18
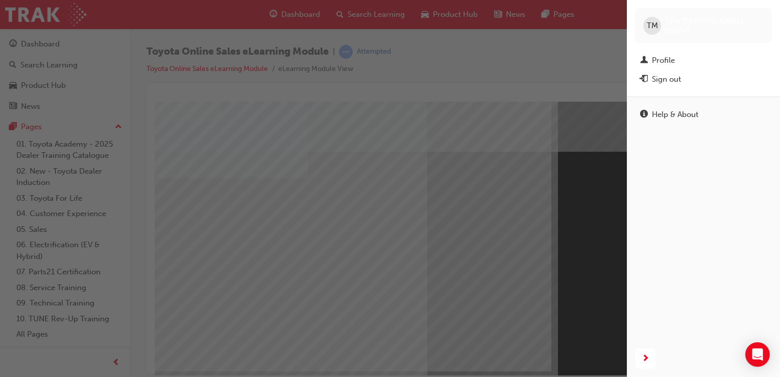
click at [500, 61] on div "button" at bounding box center [313, 188] width 627 height 377
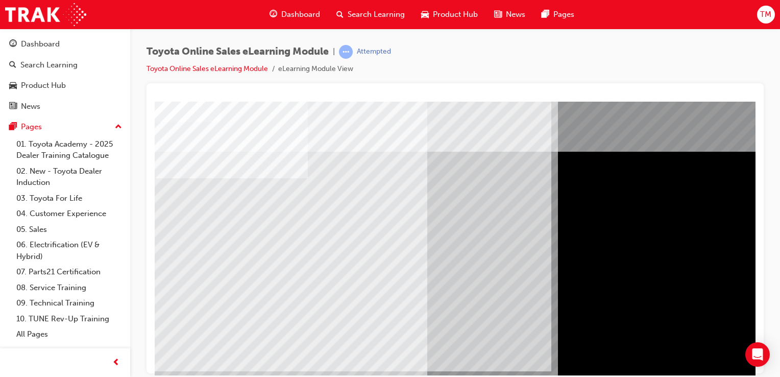
click at [525, 71] on div "Toyota Online Sales eLearning Module | Attempted Toyota Online Sales eLearning …" at bounding box center [454, 64] width 617 height 38
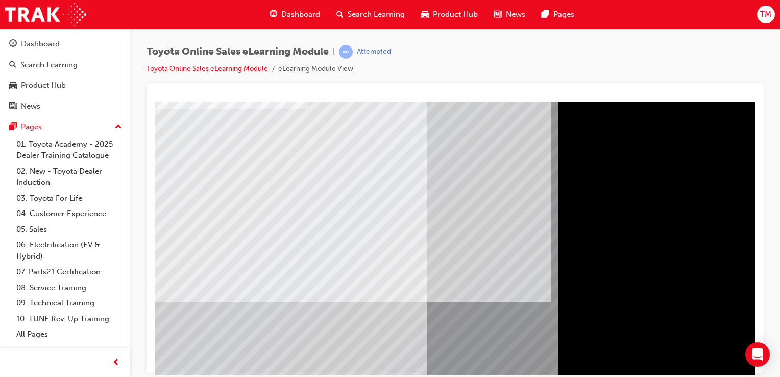
scroll to position [116, 0]
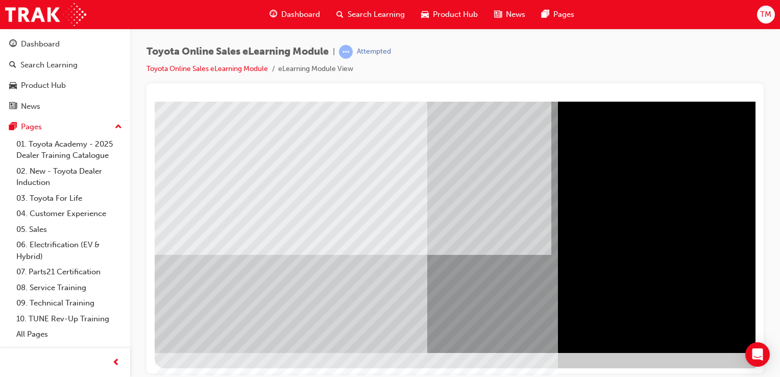
drag, startPoint x: 528, startPoint y: 476, endPoint x: 521, endPoint y: 374, distance: 102.8
drag, startPoint x: 672, startPoint y: 476, endPoint x: 567, endPoint y: 372, distance: 147.6
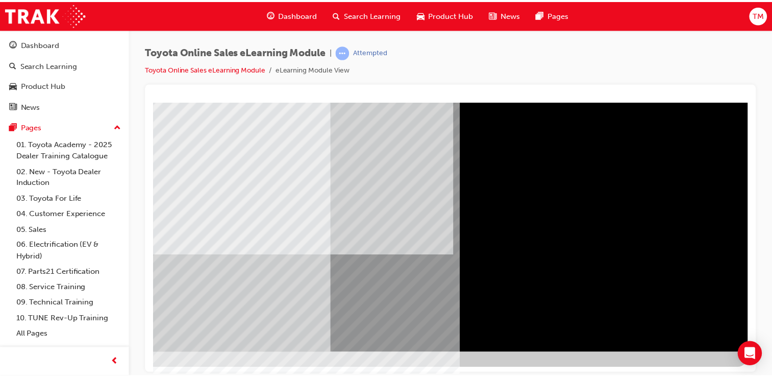
scroll to position [0, 0]
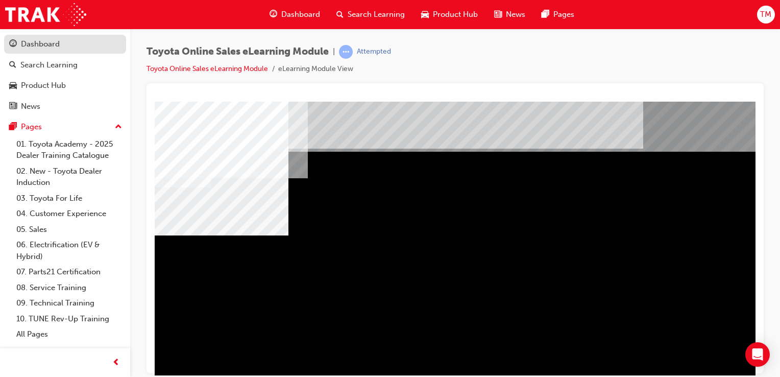
click at [87, 42] on div "Dashboard" at bounding box center [65, 44] width 112 height 13
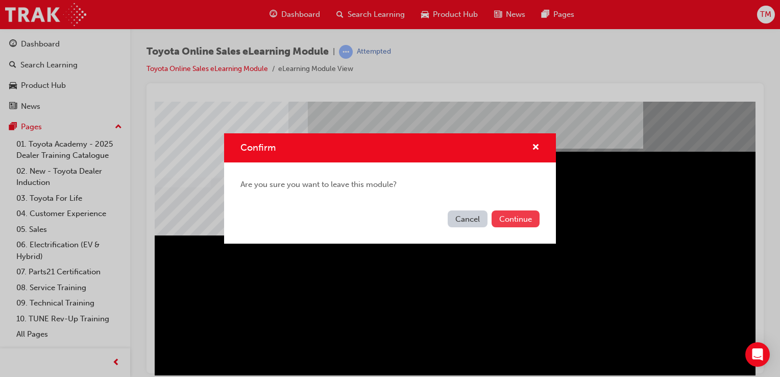
click at [513, 219] on button "Continue" at bounding box center [515, 218] width 48 height 17
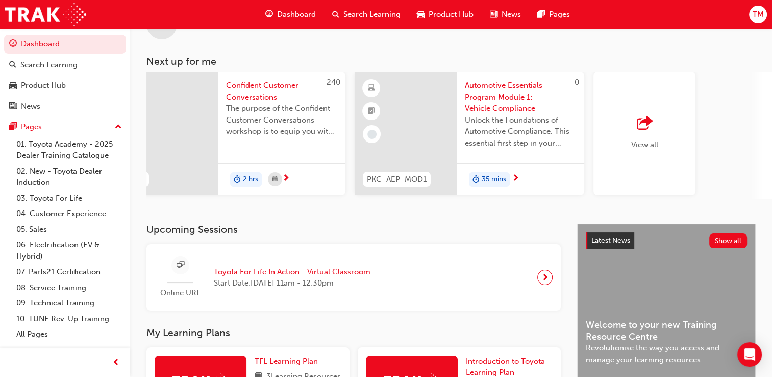
scroll to position [0, 806]
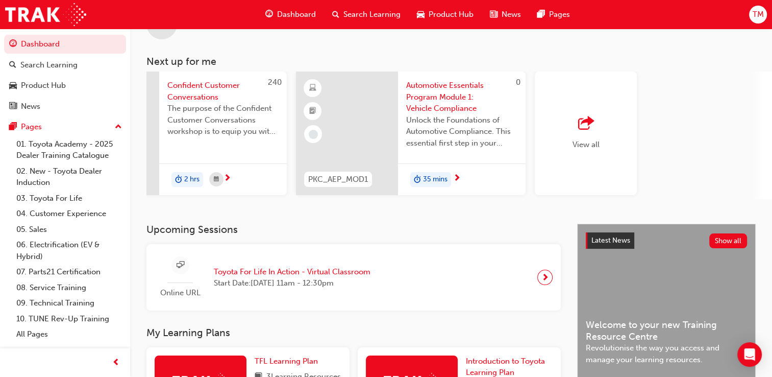
click at [525, 138] on div "View all" at bounding box center [586, 133] width 27 height 34
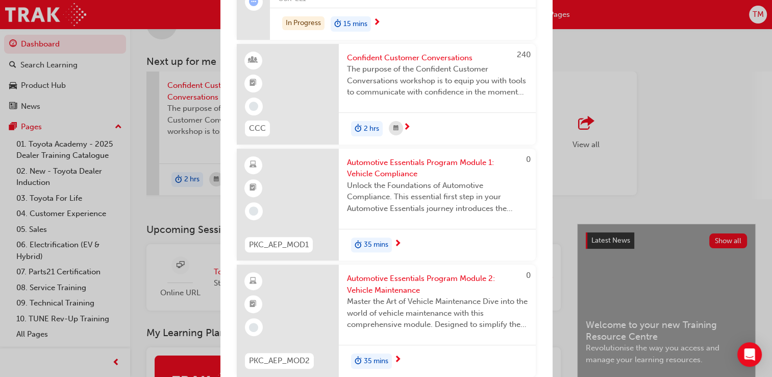
scroll to position [331, 0]
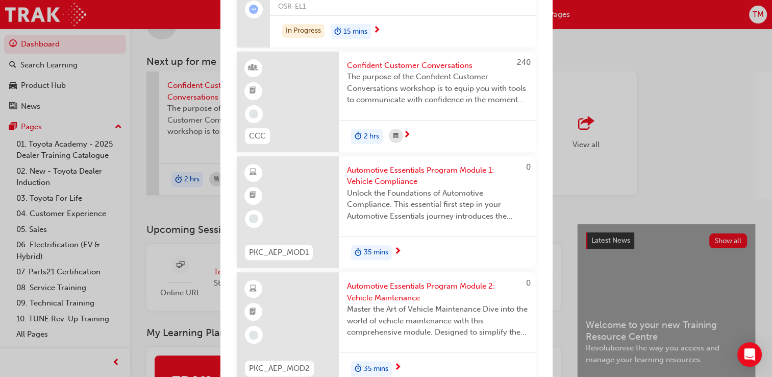
click at [385, 246] on span "35 mins" at bounding box center [376, 252] width 24 height 12
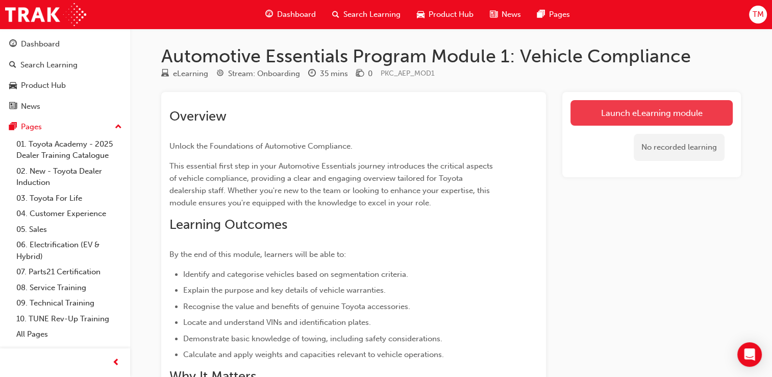
click at [525, 116] on link "Launch eLearning module" at bounding box center [651, 113] width 162 height 26
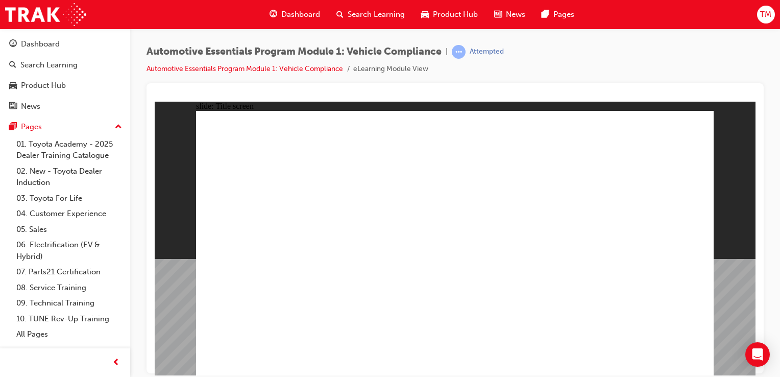
drag, startPoint x: 750, startPoint y: 205, endPoint x: 528, endPoint y: 232, distance: 224.1
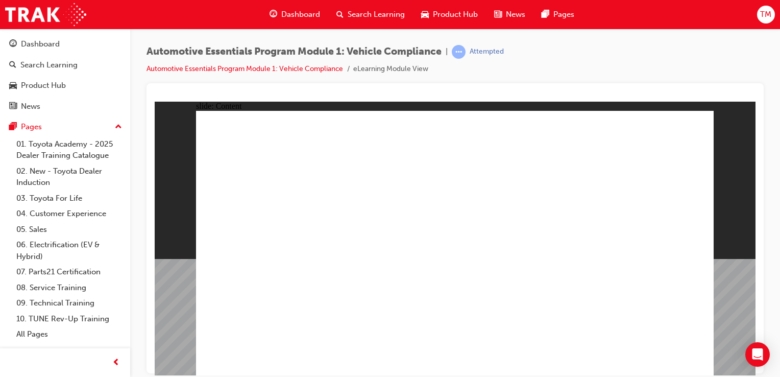
drag, startPoint x: 690, startPoint y: 127, endPoint x: 684, endPoint y: 129, distance: 6.6
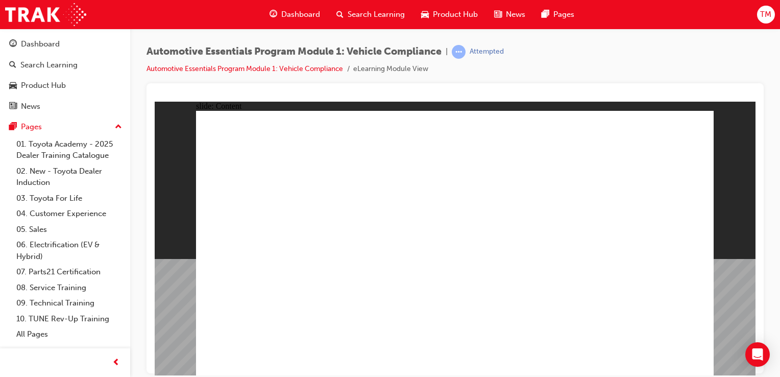
drag, startPoint x: 464, startPoint y: 320, endPoint x: 455, endPoint y: 322, distance: 9.3
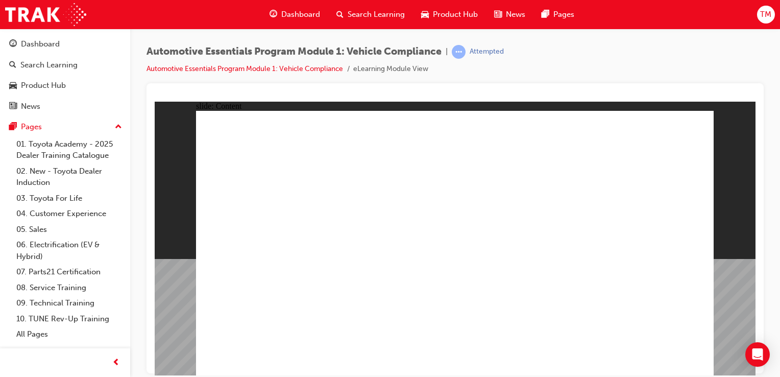
drag, startPoint x: 781, startPoint y: 239, endPoint x: 781, endPoint y: 259, distance: 19.4
click at [525, 259] on html "Your version of Internet Explorer is outdated and not supported. Please upgrade…" at bounding box center [390, 188] width 780 height 377
drag, startPoint x: 306, startPoint y: 227, endPoint x: 329, endPoint y: 230, distance: 22.6
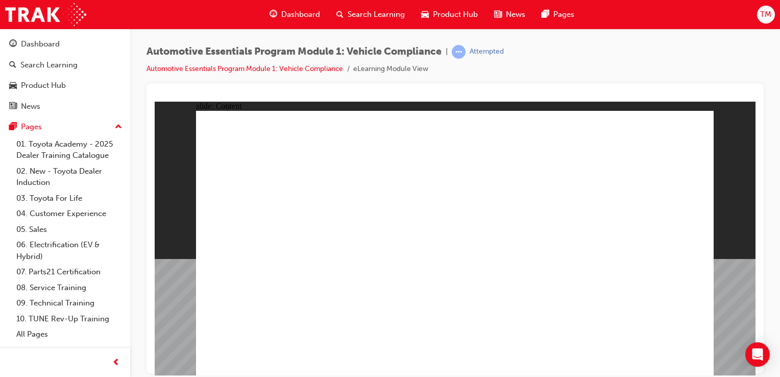
drag, startPoint x: 369, startPoint y: 218, endPoint x: 327, endPoint y: 204, distance: 44.7
drag, startPoint x: 386, startPoint y: 226, endPoint x: 303, endPoint y: 203, distance: 86.4
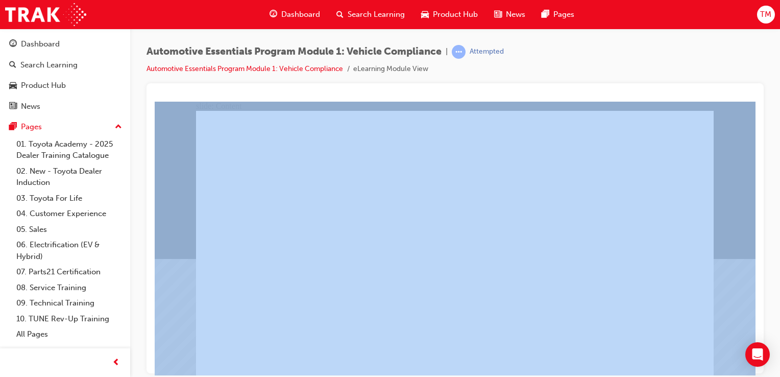
drag, startPoint x: 640, startPoint y: 208, endPoint x: 611, endPoint y: 107, distance: 105.6
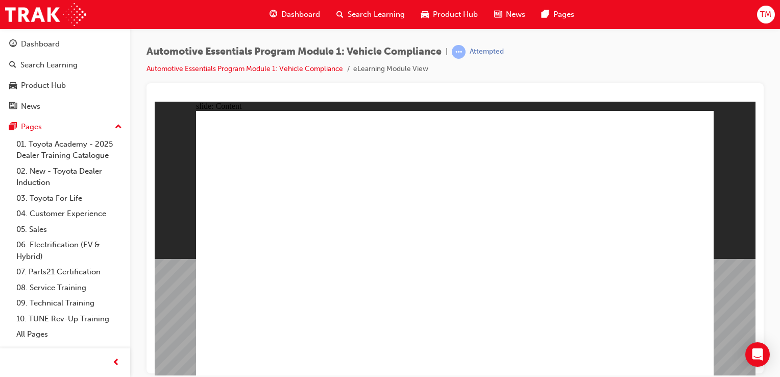
click at [525, 61] on div "Automotive Essentials Program Module 1: Vehicle Compliance | Attempted Automoti…" at bounding box center [454, 64] width 617 height 38
drag, startPoint x: 641, startPoint y: 251, endPoint x: 628, endPoint y: 322, distance: 72.8
drag, startPoint x: 779, startPoint y: 106, endPoint x: 781, endPoint y: 147, distance: 40.9
click at [525, 147] on html "Your version of Internet Explorer is outdated and not supported. Please upgrade…" at bounding box center [390, 188] width 780 height 377
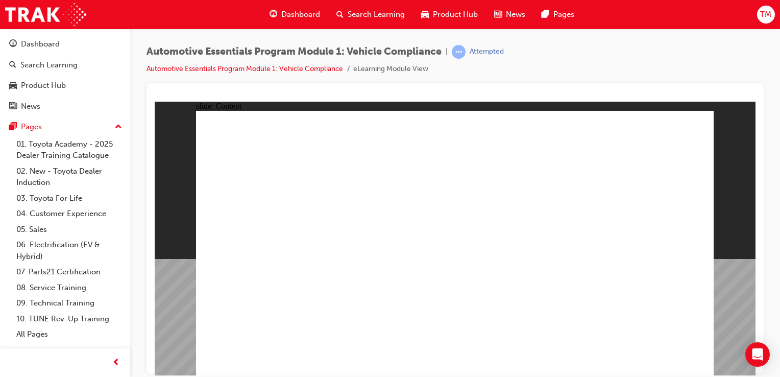
drag, startPoint x: 406, startPoint y: 159, endPoint x: 409, endPoint y: 181, distance: 21.6
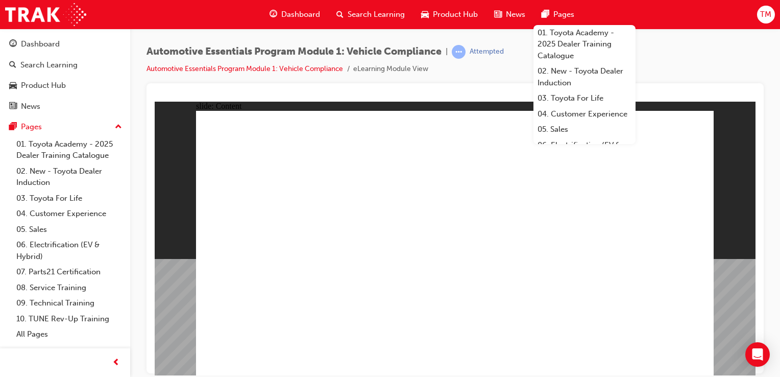
click at [525, 72] on div "Automotive Essentials Program Module 1: Vehicle Compliance | Attempted Automoti…" at bounding box center [454, 64] width 617 height 38
click at [525, 135] on html "Your version of Internet Explorer is outdated and not supported. Please upgrade…" at bounding box center [390, 188] width 780 height 377
click at [525, 145] on div "slide: Content Rectangle 1 Oval 1 MENU Line 1 RESOURCES Line 1 Rectangle 1 arro…" at bounding box center [455, 238] width 601 height 274
click at [525, 78] on div "Automotive Essentials Program Module 1: Vehicle Compliance | Attempted Automoti…" at bounding box center [454, 190] width 617 height 290
click at [525, 67] on div "Automotive Essentials Program Module 1: Vehicle Compliance | Attempted Automoti…" at bounding box center [454, 64] width 617 height 38
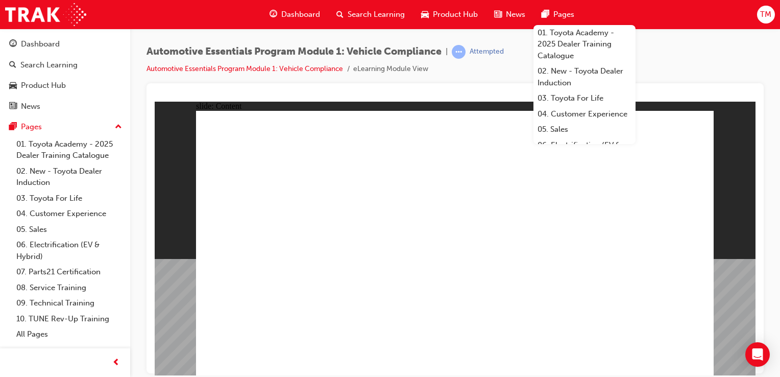
click at [525, 67] on div "Automotive Essentials Program Module 1: Vehicle Compliance | Attempted Automoti…" at bounding box center [454, 64] width 617 height 38
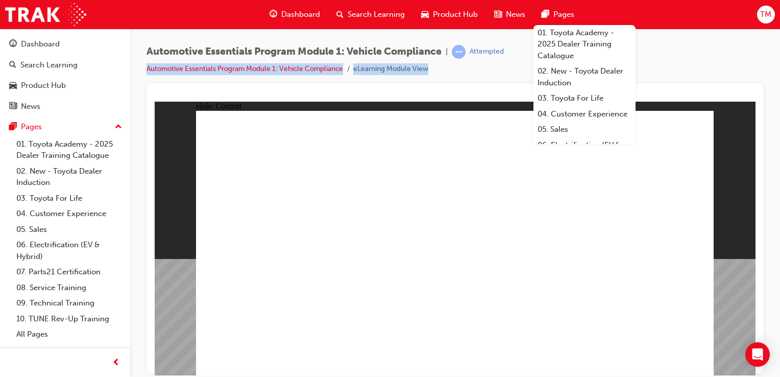
drag, startPoint x: 685, startPoint y: 67, endPoint x: 683, endPoint y: 48, distance: 18.5
click at [525, 48] on div "Automotive Essentials Program Module 1: Vehicle Compliance | Attempted Automoti…" at bounding box center [454, 64] width 617 height 38
click at [525, 36] on div "Automotive Essentials Program Module 1: Vehicle Compliance | Attempted Automoti…" at bounding box center [455, 190] width 650 height 322
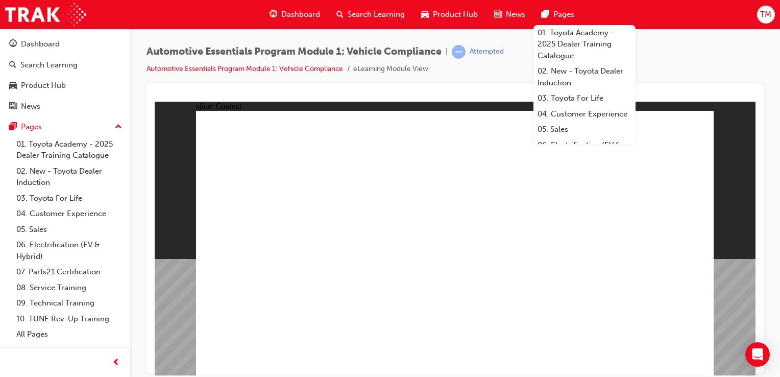
click at [525, 36] on div "Automotive Essentials Program Module 1: Vehicle Compliance | Attempted Automoti…" at bounding box center [455, 190] width 650 height 322
click at [525, 38] on div "Automotive Essentials Program Module 1: Vehicle Compliance | Attempted Automoti…" at bounding box center [455, 190] width 650 height 322
click at [525, 33] on div "Automotive Essentials Program Module 1: Vehicle Compliance | Attempted Automoti…" at bounding box center [455, 190] width 650 height 322
click at [525, 24] on div "Dashboard Search Learning Product Hub News Pages 01. Toyota Academy - 2025 Deal…" at bounding box center [390, 14] width 780 height 29
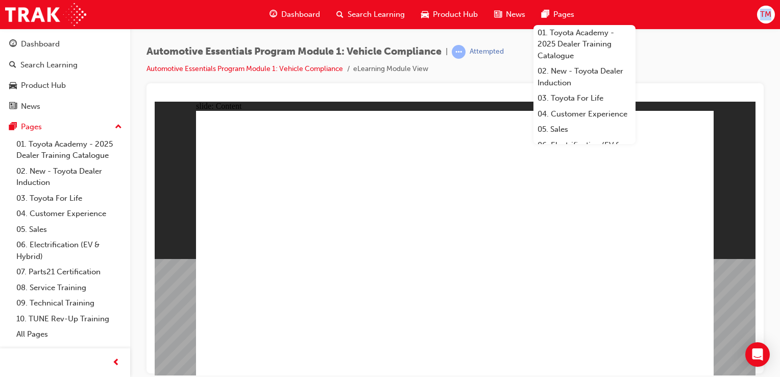
drag, startPoint x: 700, startPoint y: 24, endPoint x: 682, endPoint y: -3, distance: 32.0
click at [525, 0] on html "Your version of Internet Explorer is outdated and not supported. Please upgrade…" at bounding box center [390, 188] width 780 height 377
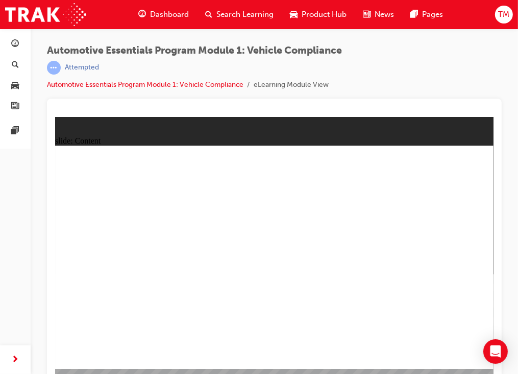
click at [275, 89] on li "eLearning Module View" at bounding box center [291, 85] width 75 height 12
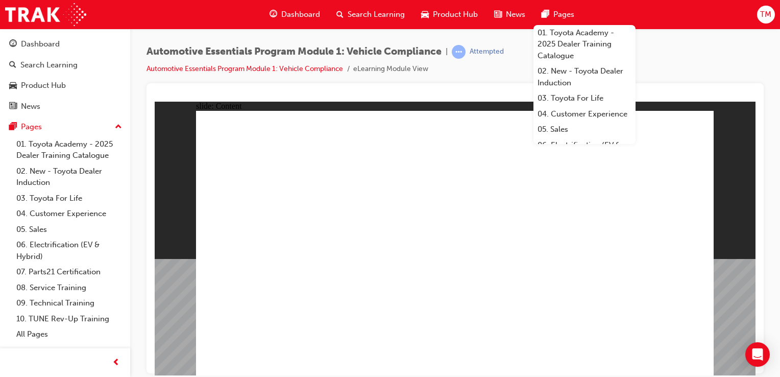
click at [525, 67] on div "Automotive Essentials Program Module 1: Vehicle Compliance | Attempted Automoti…" at bounding box center [454, 64] width 617 height 38
click at [525, 71] on div "Automotive Essentials Program Module 1: Vehicle Compliance | Attempted Automoti…" at bounding box center [454, 64] width 617 height 38
drag, startPoint x: 647, startPoint y: 65, endPoint x: 664, endPoint y: 36, distance: 33.9
drag, startPoint x: 664, startPoint y: 36, endPoint x: 666, endPoint y: 23, distance: 12.3
click at [525, 30] on div "Automotive Essentials Program Module 1: Vehicle Compliance | Attempted Automoti…" at bounding box center [455, 190] width 650 height 322
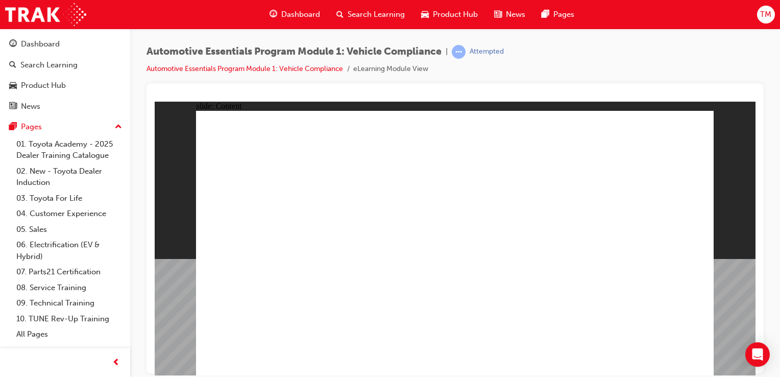
click at [525, 352] on div "Open Intercom Messenger" at bounding box center [757, 354] width 27 height 27
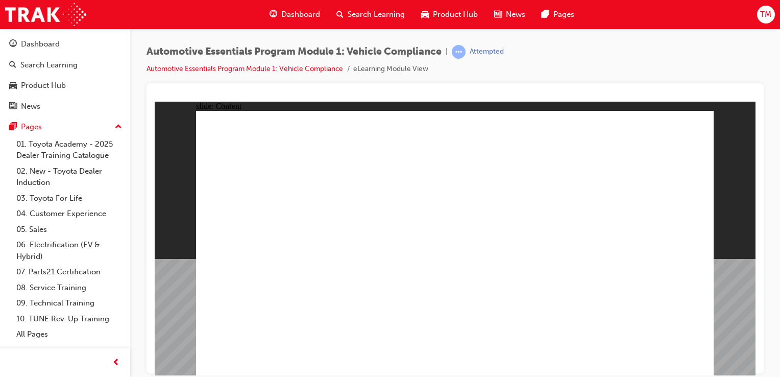
drag, startPoint x: 630, startPoint y: 117, endPoint x: 531, endPoint y: 163, distance: 109.6
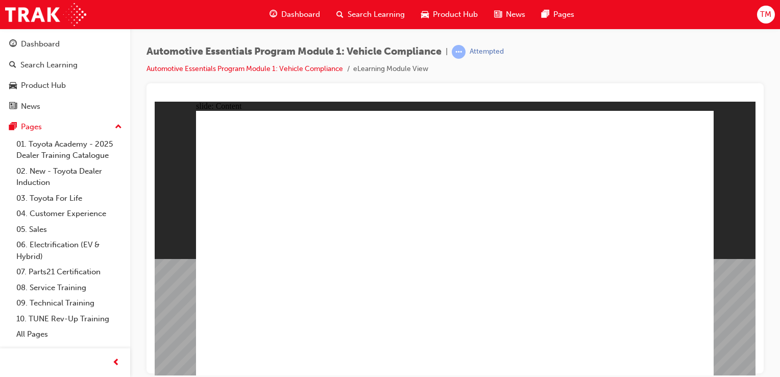
click at [88, 52] on link "Dashboard" at bounding box center [65, 44] width 122 height 19
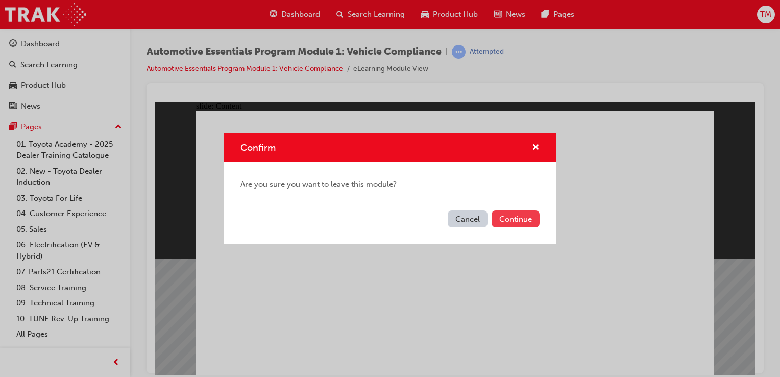
click at [503, 221] on button "Continue" at bounding box center [515, 218] width 48 height 17
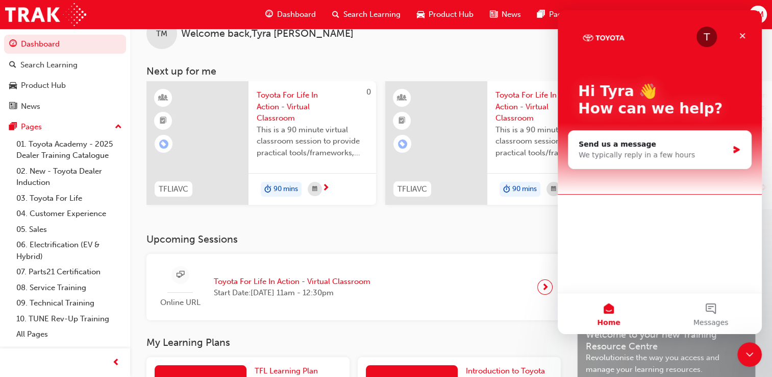
scroll to position [51, 0]
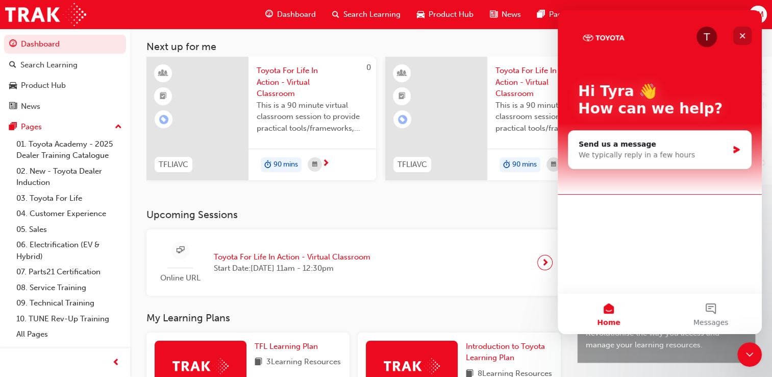
click at [525, 32] on div "Close" at bounding box center [742, 36] width 18 height 18
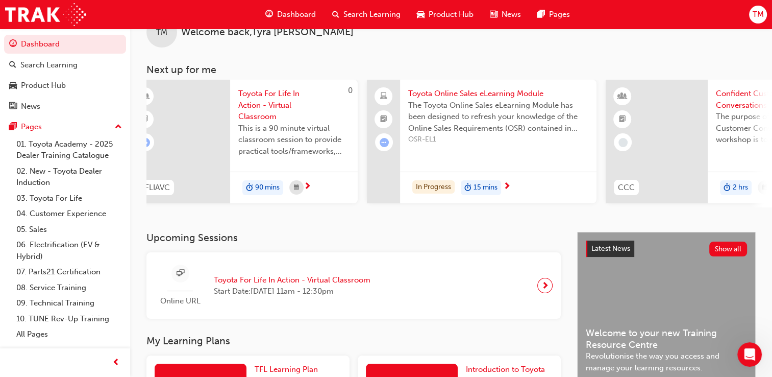
scroll to position [0, 261]
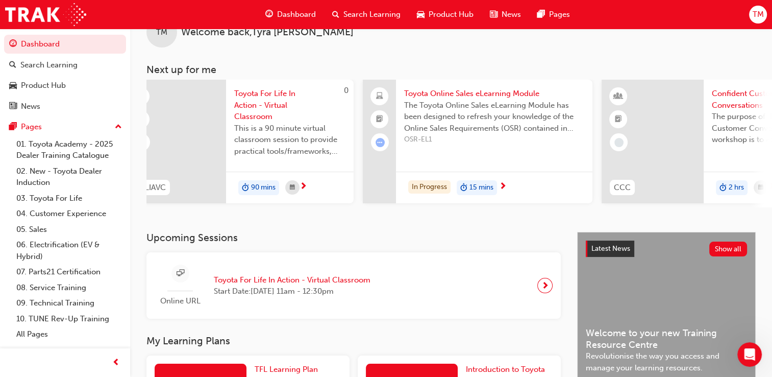
click at [503, 185] on span "next-icon" at bounding box center [503, 186] width 8 height 9
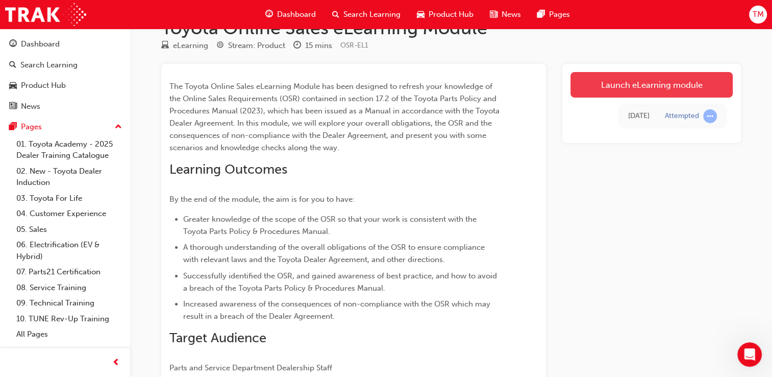
click at [525, 86] on link "Launch eLearning module" at bounding box center [651, 85] width 162 height 26
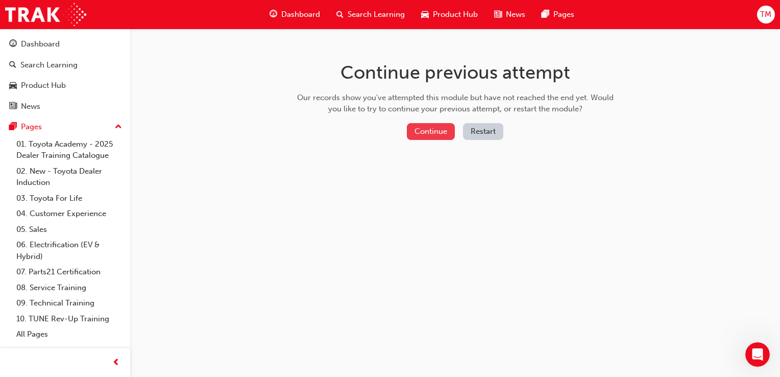
click at [443, 131] on button "Continue" at bounding box center [431, 131] width 48 height 17
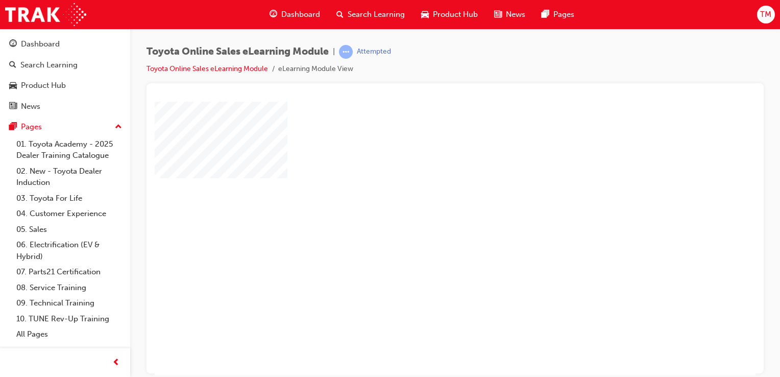
scroll to position [0, 31]
click at [395, 209] on div "play" at bounding box center [395, 209] width 0 height 0
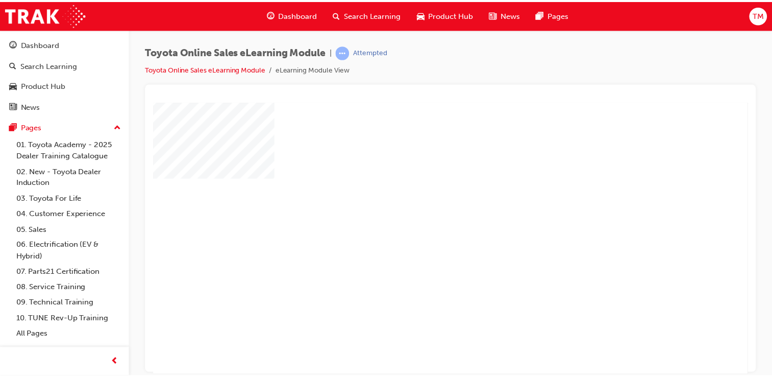
scroll to position [0, 0]
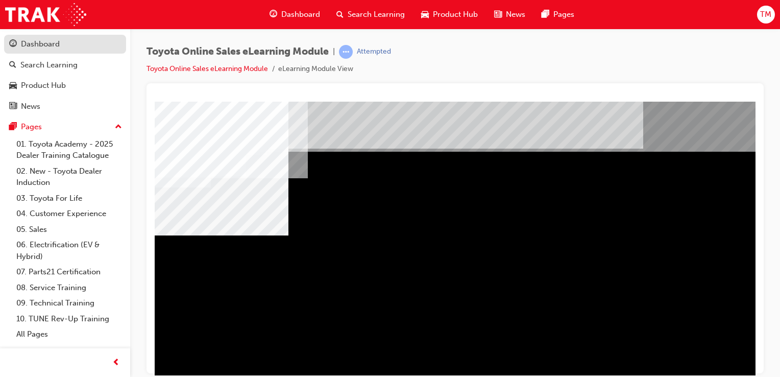
click at [69, 46] on div "Dashboard" at bounding box center [65, 44] width 112 height 13
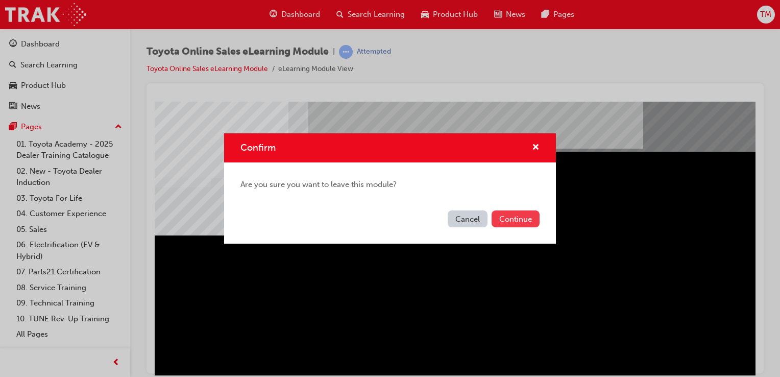
click at [505, 213] on button "Continue" at bounding box center [515, 218] width 48 height 17
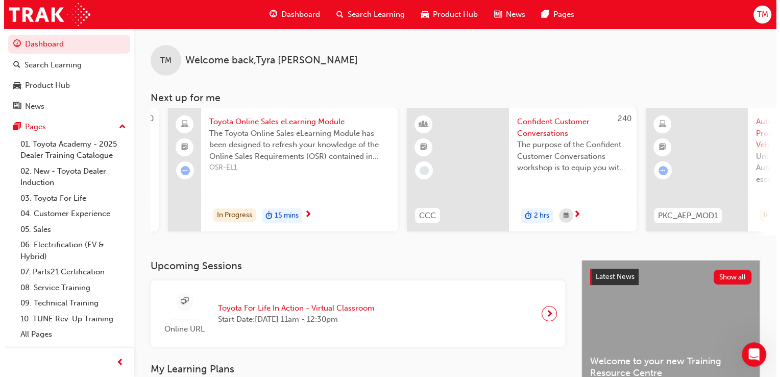
scroll to position [0, 459]
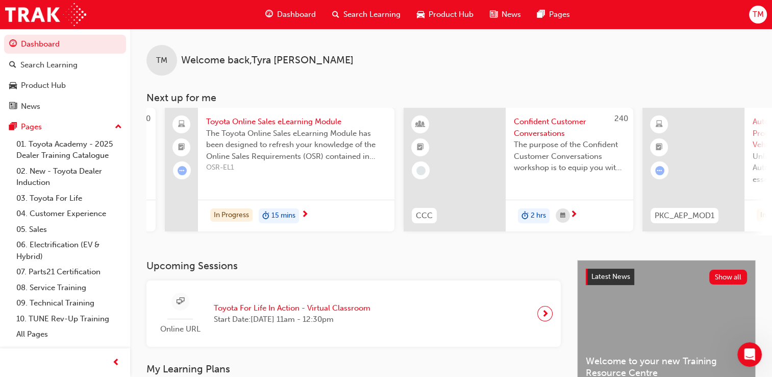
click at [298, 207] on div "In Progress 15 mins" at bounding box center [296, 216] width 196 height 32
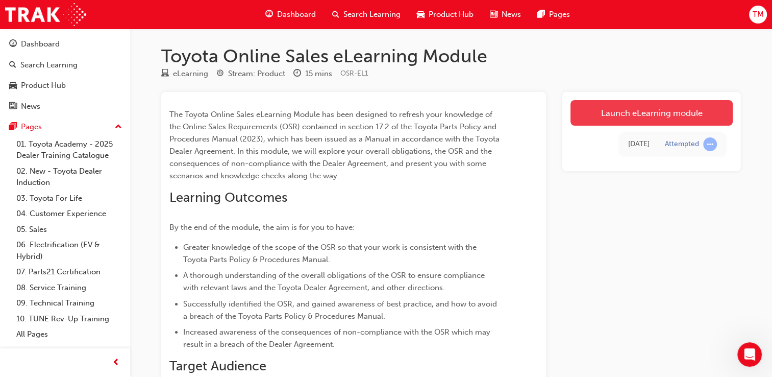
click at [525, 115] on link "Launch eLearning module" at bounding box center [651, 113] width 162 height 26
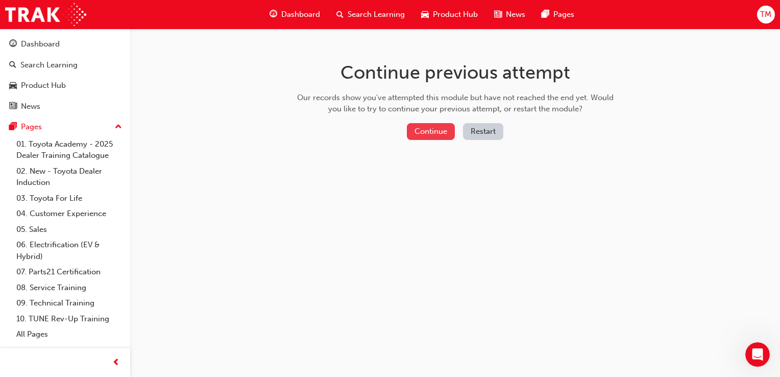
click at [443, 130] on button "Continue" at bounding box center [431, 131] width 48 height 17
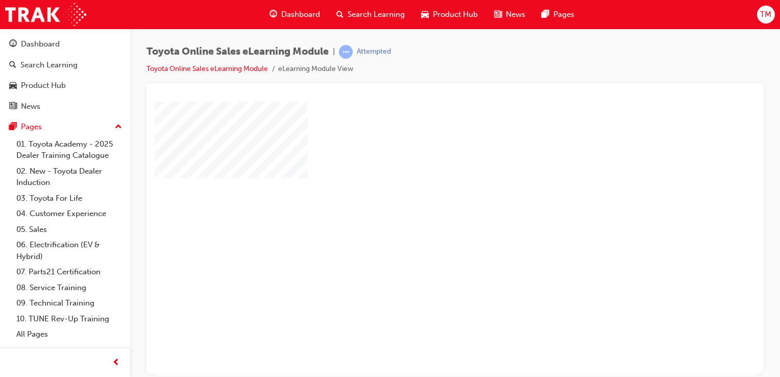
click at [426, 209] on div "play" at bounding box center [426, 209] width 0 height 0
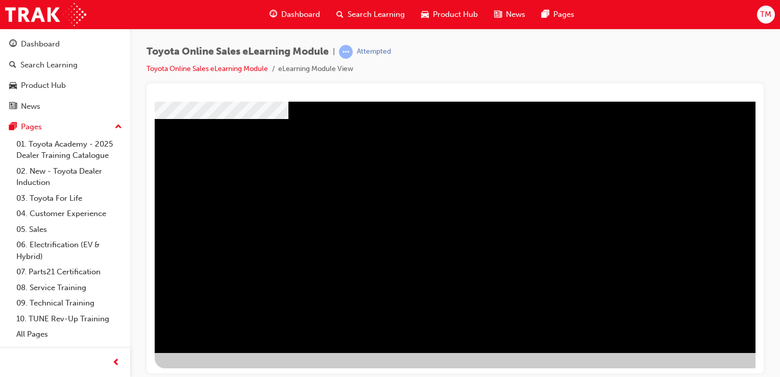
scroll to position [14, 0]
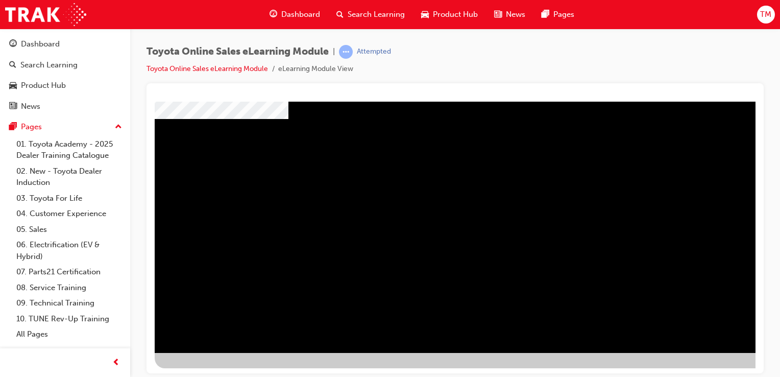
scroll to position [116, 101]
drag, startPoint x: 638, startPoint y: 216, endPoint x: 634, endPoint y: 229, distance: 12.8
click at [525, 229] on div "multistate" at bounding box center [408, 168] width 694 height 367
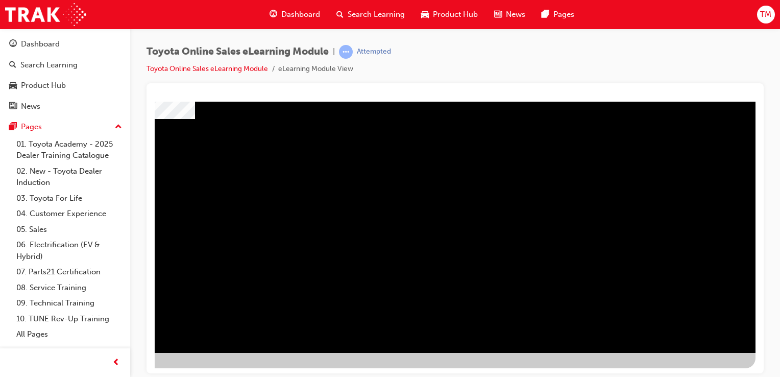
scroll to position [0, 0]
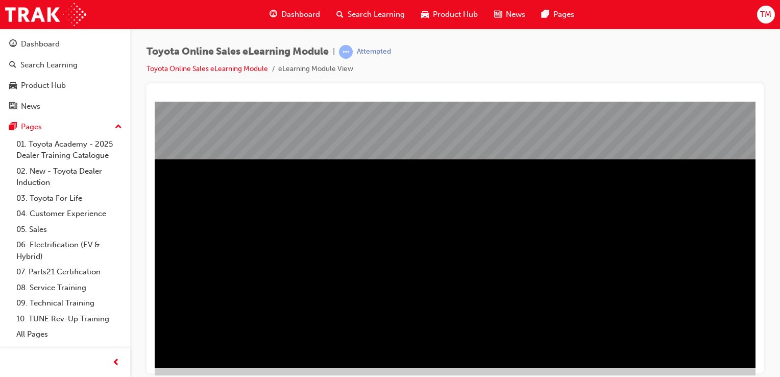
drag, startPoint x: 750, startPoint y: 184, endPoint x: 916, endPoint y: 366, distance: 246.3
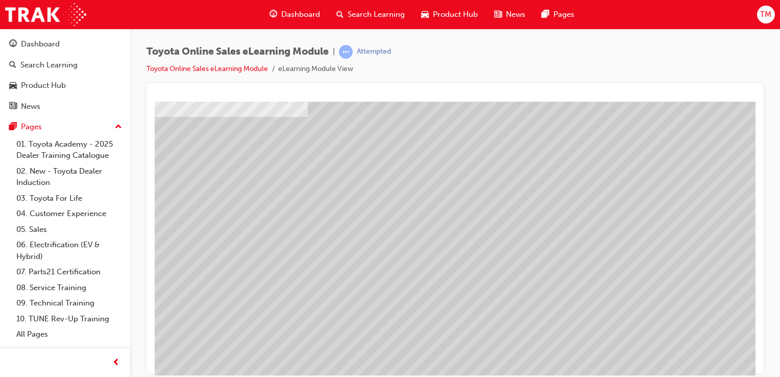
scroll to position [116, 0]
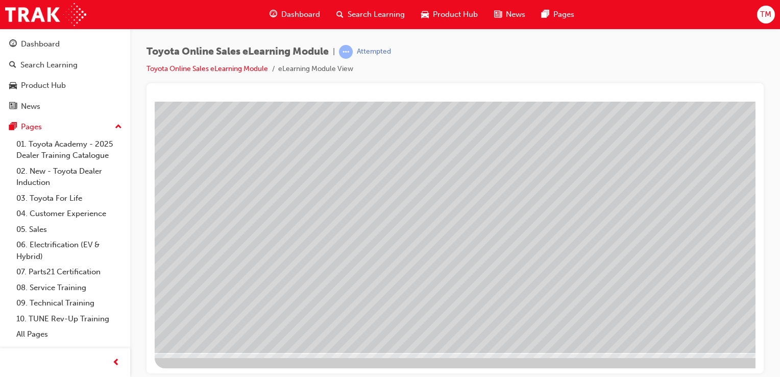
drag, startPoint x: 606, startPoint y: 374, endPoint x: 667, endPoint y: 357, distance: 64.0
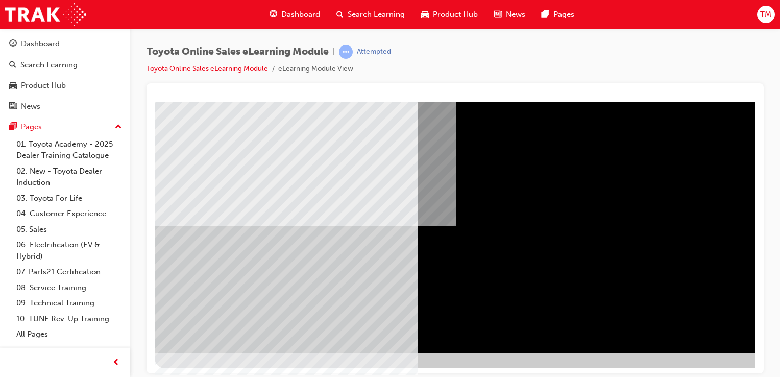
scroll to position [116, 101]
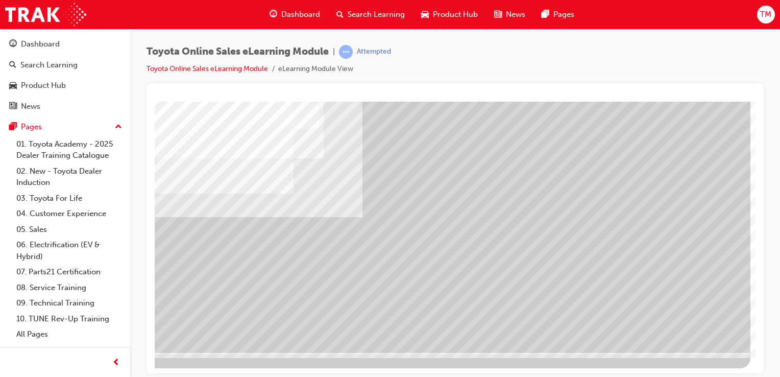
scroll to position [0, 0]
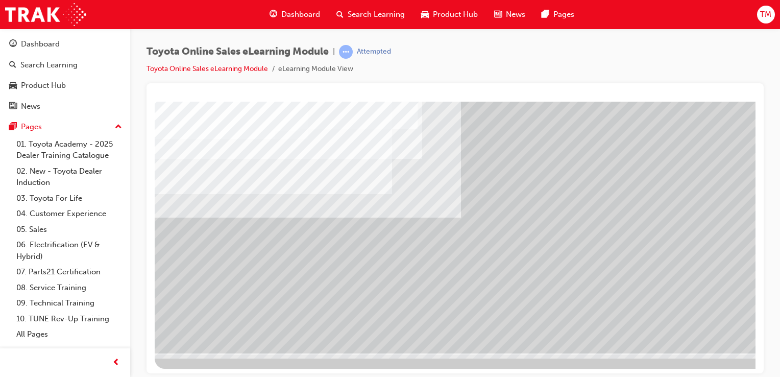
scroll to position [116, 0]
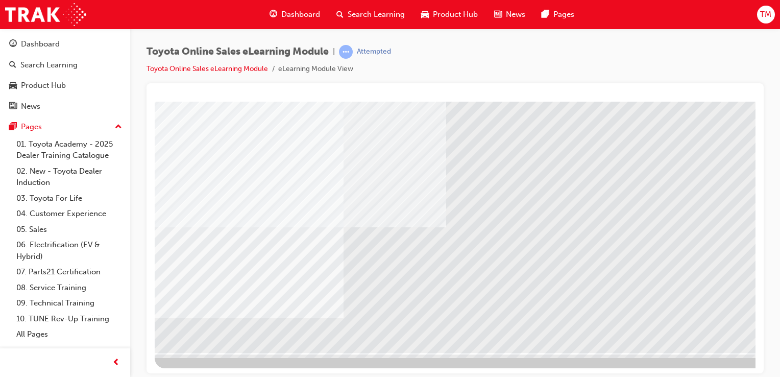
drag, startPoint x: 237, startPoint y: 212, endPoint x: 263, endPoint y: 216, distance: 26.3
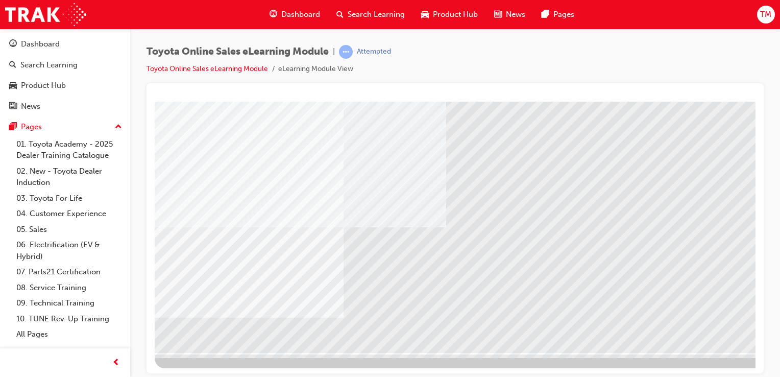
drag, startPoint x: 292, startPoint y: 227, endPoint x: 303, endPoint y: 227, distance: 10.7
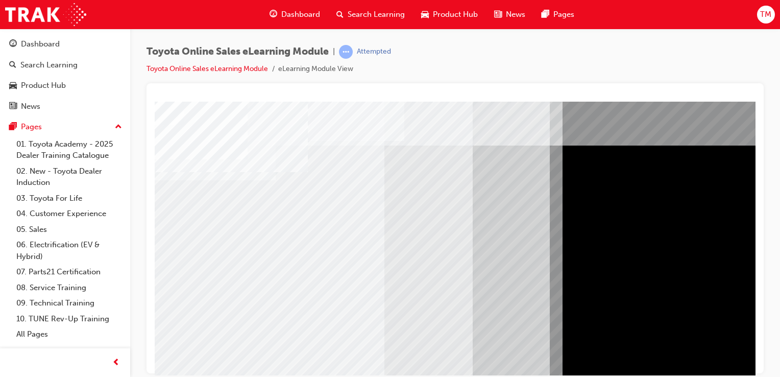
scroll to position [0, 0]
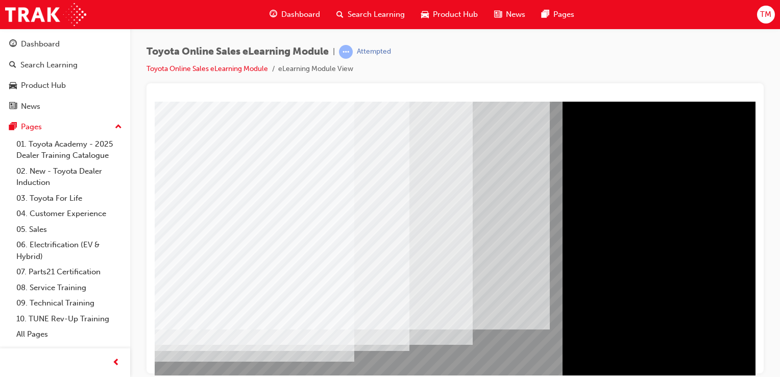
scroll to position [102, 0]
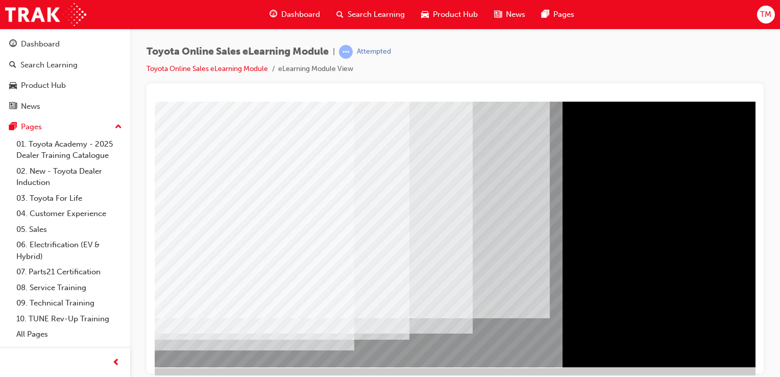
drag, startPoint x: 250, startPoint y: 376, endPoint x: 401, endPoint y: 376, distance: 151.5
click at [399, 373] on html "Your version of Internet Explorer is outdated and not supported. Please upgrade…" at bounding box center [390, 188] width 780 height 377
click at [493, 3] on html "multistate Loading..." at bounding box center [455, 1] width 601 height 4
drag, startPoint x: 502, startPoint y: 377, endPoint x: 540, endPoint y: 375, distance: 37.8
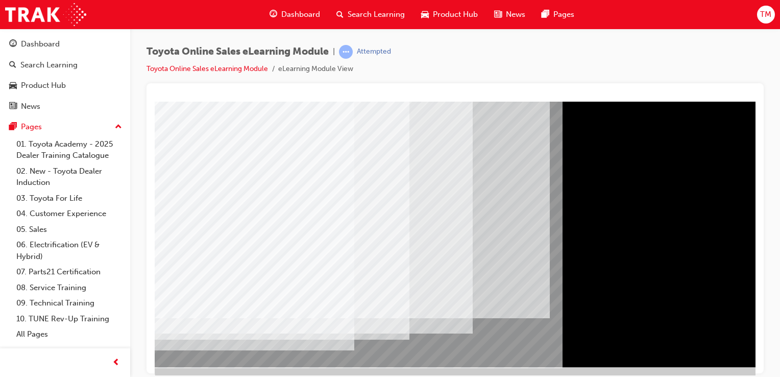
click at [525, 373] on div "Toyota Online Sales eLearning Module | Attempted Toyota Online Sales eLearning …" at bounding box center [390, 188] width 780 height 377
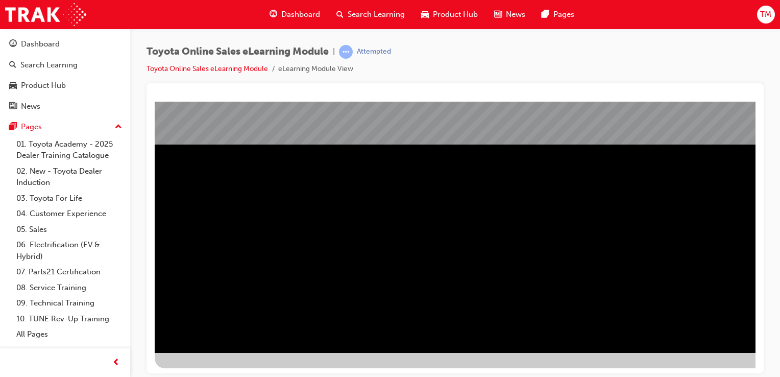
scroll to position [116, 101]
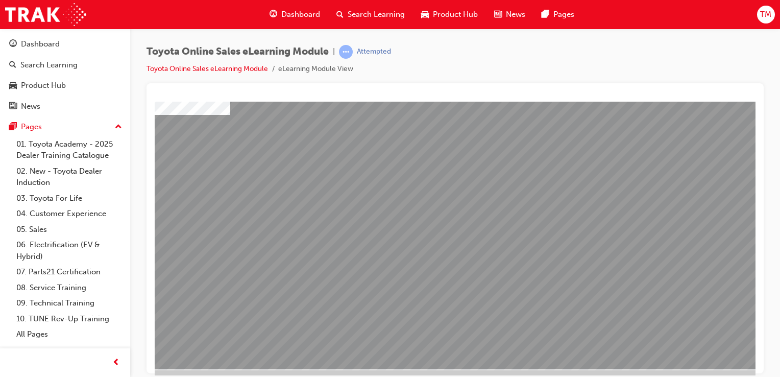
scroll to position [102, 0]
drag, startPoint x: 301, startPoint y: 261, endPoint x: 312, endPoint y: 262, distance: 10.8
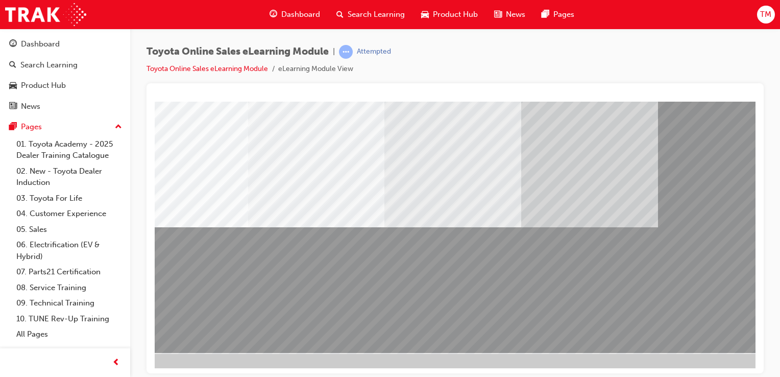
scroll to position [116, 0]
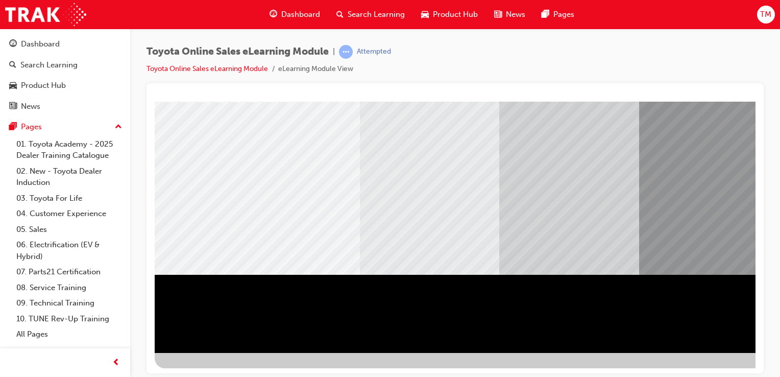
scroll to position [0, 0]
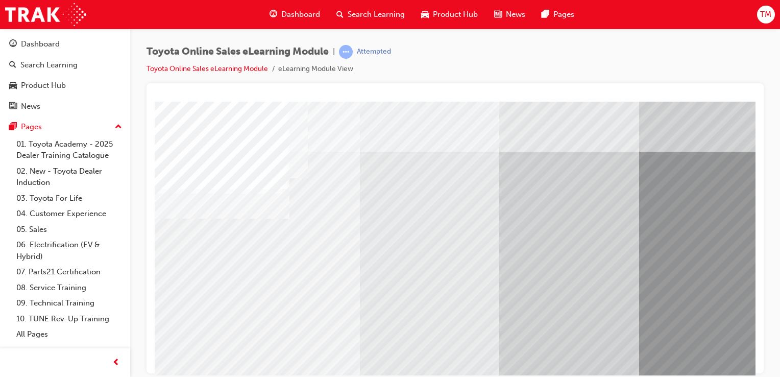
click at [525, 96] on div at bounding box center [455, 96] width 601 height 10
click at [525, 69] on div "Toyota Online Sales eLearning Module | Attempted Toyota Online Sales eLearning …" at bounding box center [454, 64] width 617 height 38
drag, startPoint x: 757, startPoint y: 118, endPoint x: 763, endPoint y: 161, distance: 43.9
click at [525, 161] on div "Toyota Online Sales eLearning Module | Attempted Toyota Online Sales eLearning …" at bounding box center [455, 190] width 650 height 322
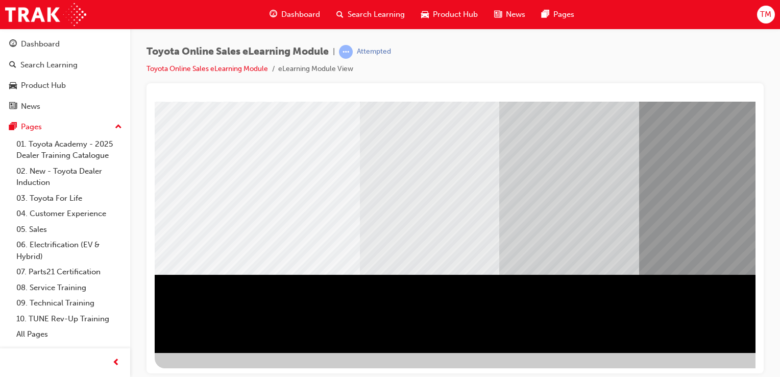
scroll to position [116, 101]
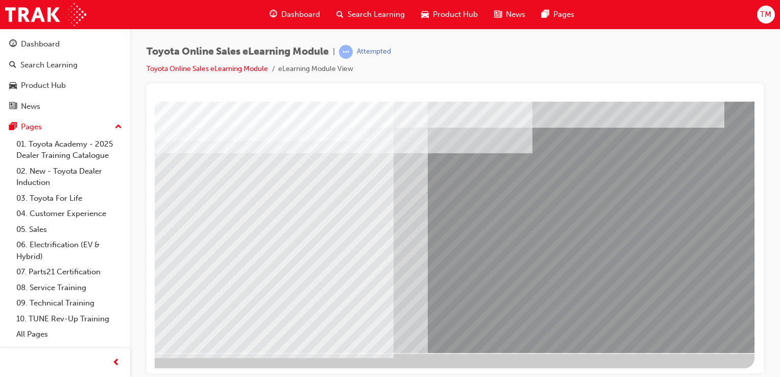
drag, startPoint x: 454, startPoint y: 476, endPoint x: 469, endPoint y: 367, distance: 109.8
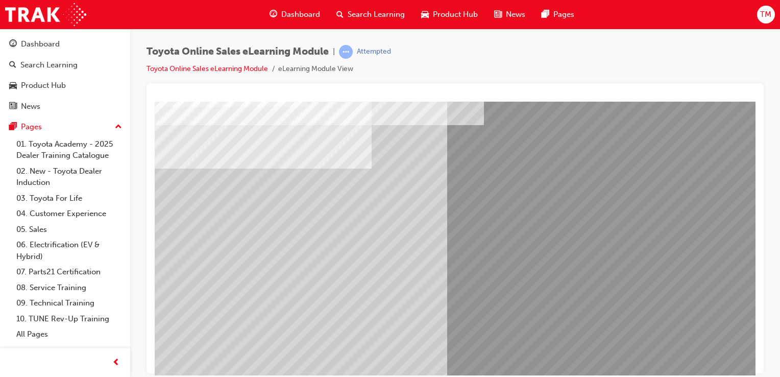
scroll to position [116, 0]
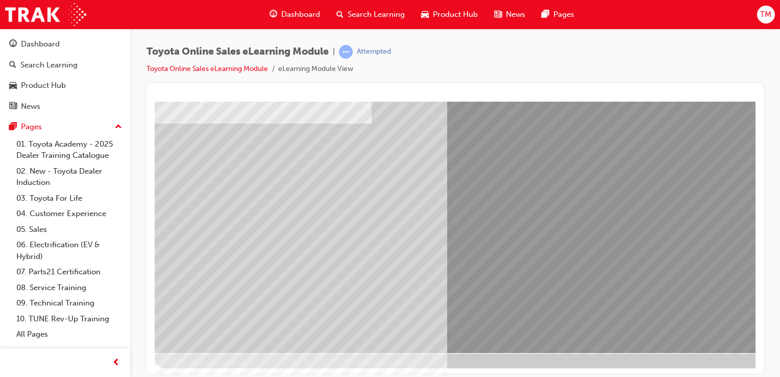
drag, startPoint x: 233, startPoint y: 154, endPoint x: 231, endPoint y: 168, distance: 15.0
drag, startPoint x: 228, startPoint y: 227, endPoint x: 260, endPoint y: 209, distance: 37.2
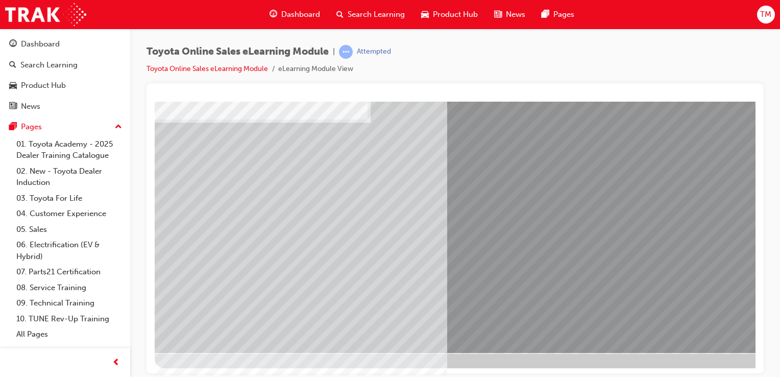
click at [512, 373] on div "Toyota Online Sales eLearning Module | Attempted Toyota Online Sales eLearning …" at bounding box center [390, 188] width 780 height 377
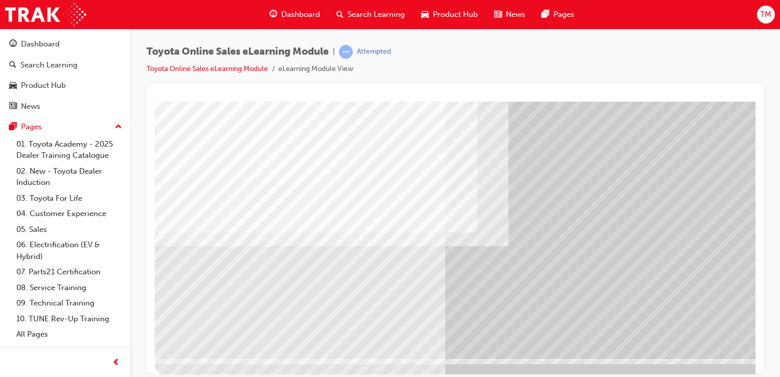
scroll to position [114, 0]
drag, startPoint x: 753, startPoint y: 167, endPoint x: 911, endPoint y: 308, distance: 211.8
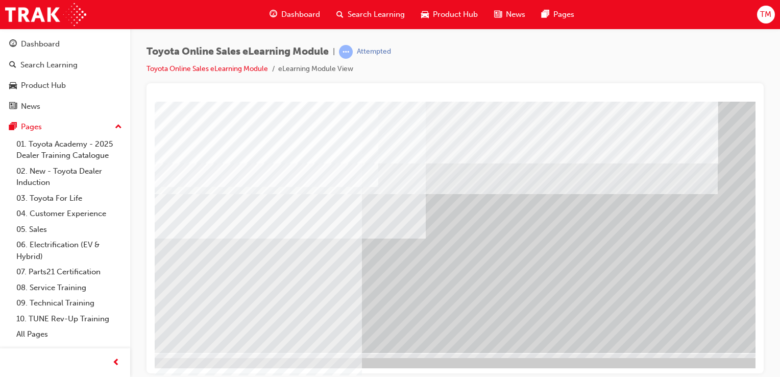
scroll to position [116, 86]
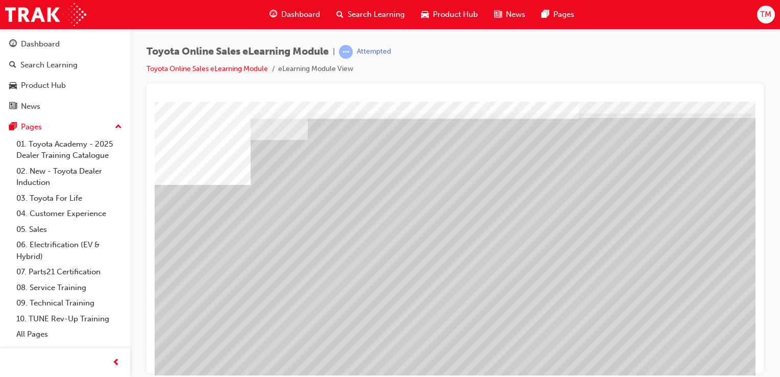
scroll to position [47, 0]
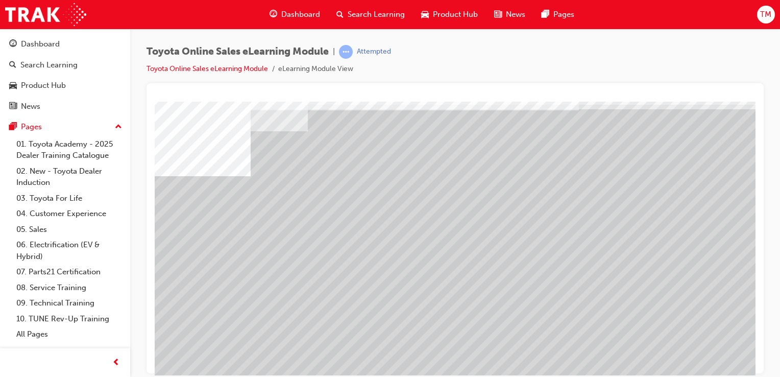
scroll to position [47, 88]
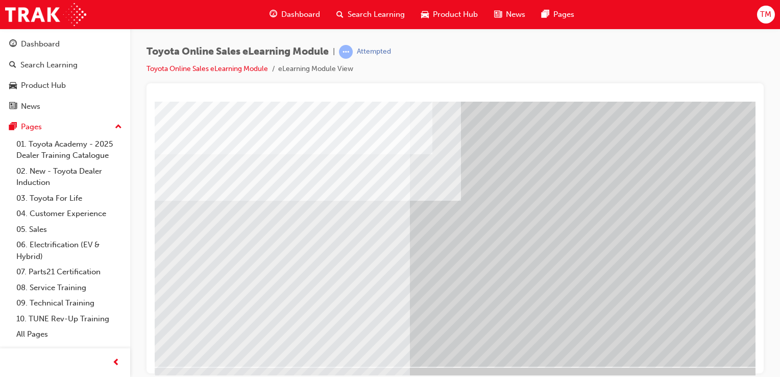
scroll to position [116, 0]
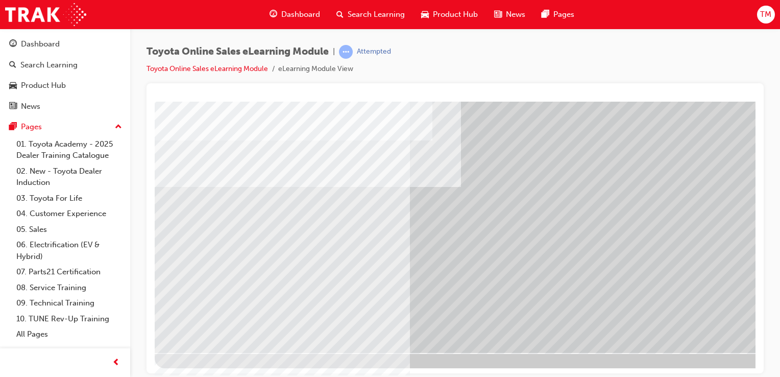
drag, startPoint x: 783, startPoint y: 477, endPoint x: 658, endPoint y: 371, distance: 163.7
drag, startPoint x: 617, startPoint y: 362, endPoint x: 683, endPoint y: 373, distance: 66.7
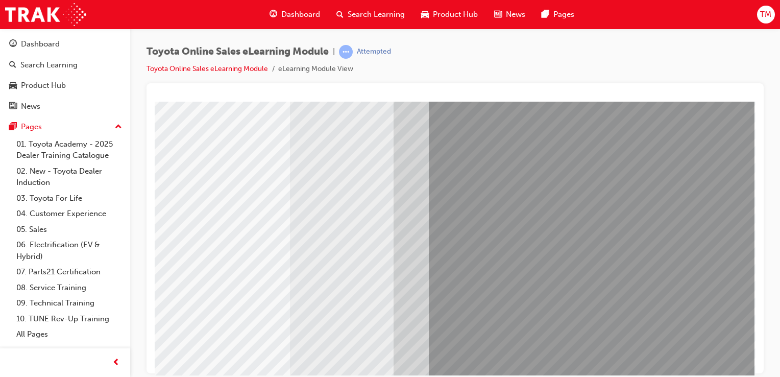
scroll to position [89, 101]
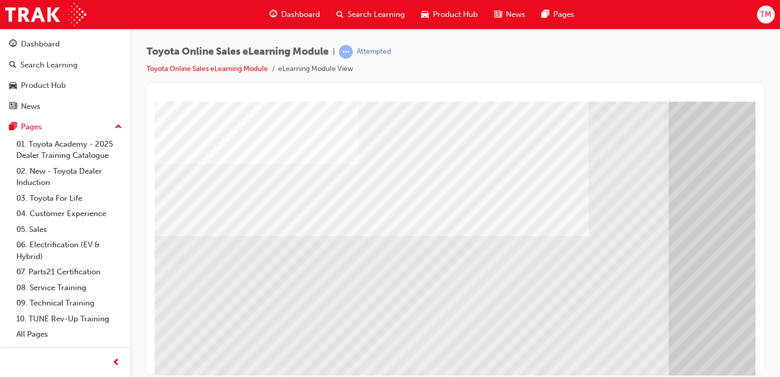
scroll to position [116, 0]
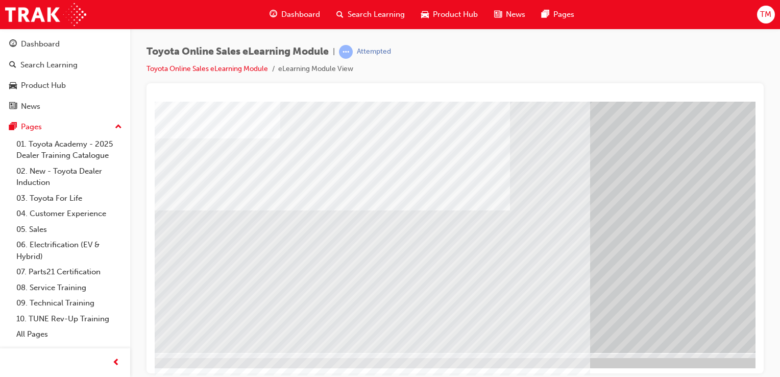
scroll to position [116, 80]
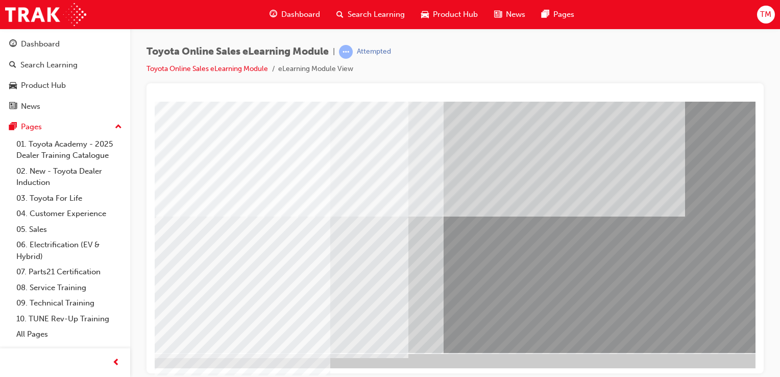
scroll to position [0, 0]
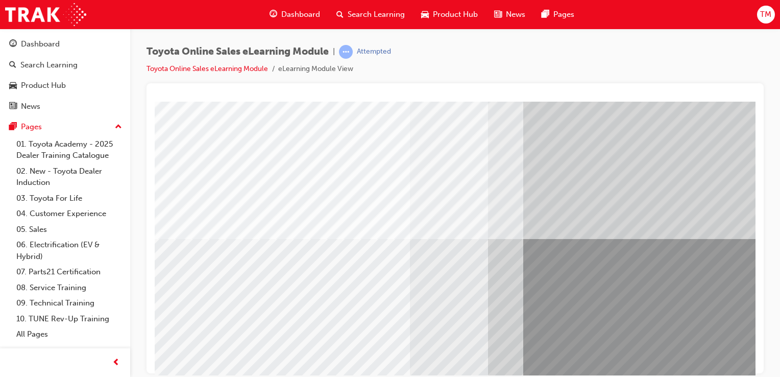
drag, startPoint x: 750, startPoint y: 271, endPoint x: 914, endPoint y: 435, distance: 231.6
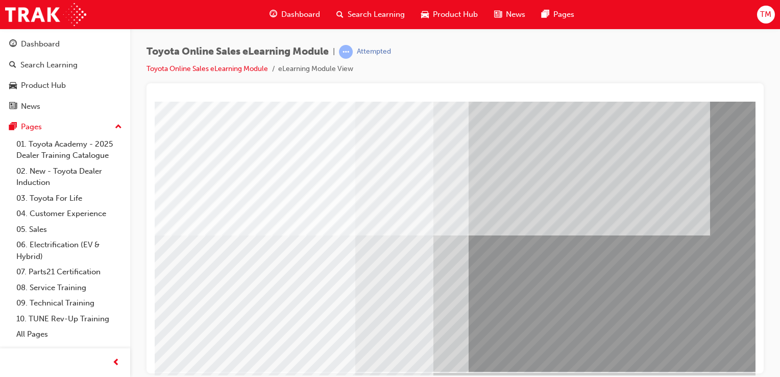
scroll to position [97, 87]
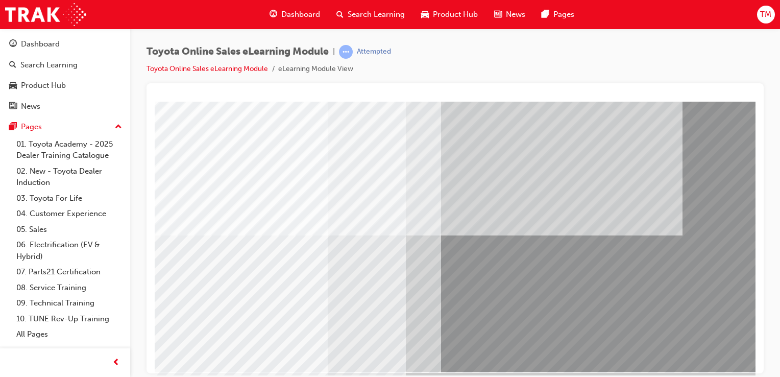
drag, startPoint x: 368, startPoint y: 371, endPoint x: 610, endPoint y: 476, distance: 262.8
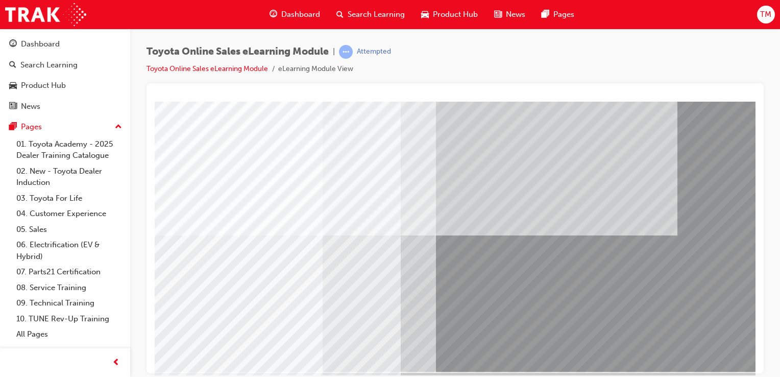
scroll to position [116, 87]
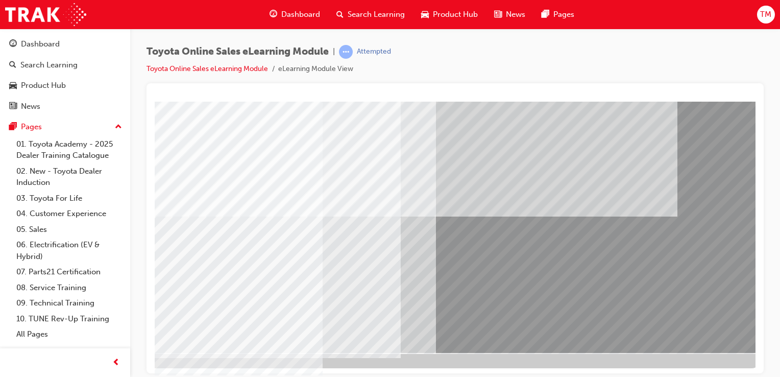
click at [525, 373] on div "Toyota Online Sales eLearning Module | Attempted Toyota Online Sales eLearning …" at bounding box center [390, 188] width 780 height 377
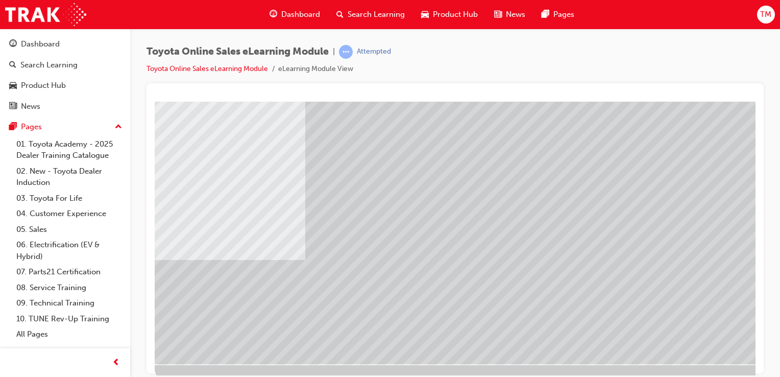
scroll to position [116, 0]
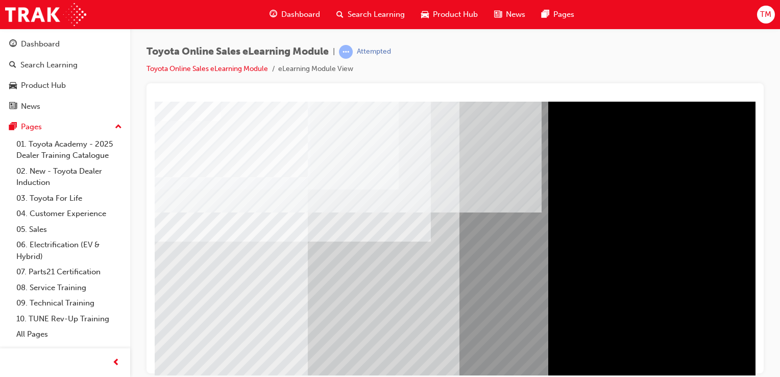
scroll to position [0, 0]
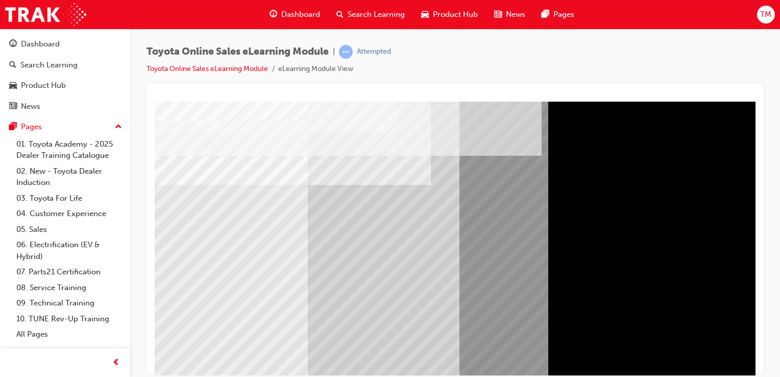
scroll to position [116, 0]
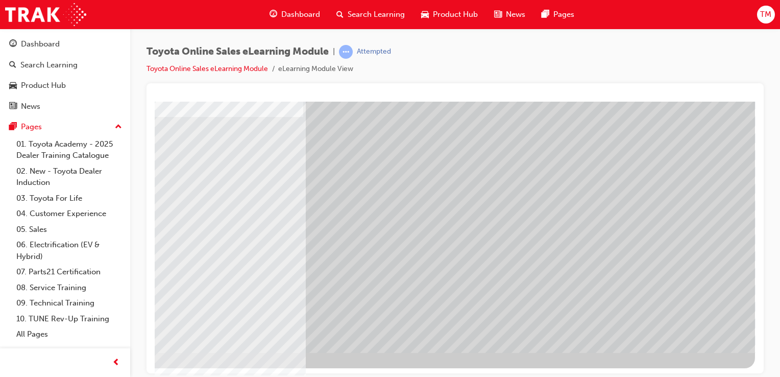
scroll to position [116, 101]
drag, startPoint x: 420, startPoint y: 265, endPoint x: 412, endPoint y: 261, distance: 8.7
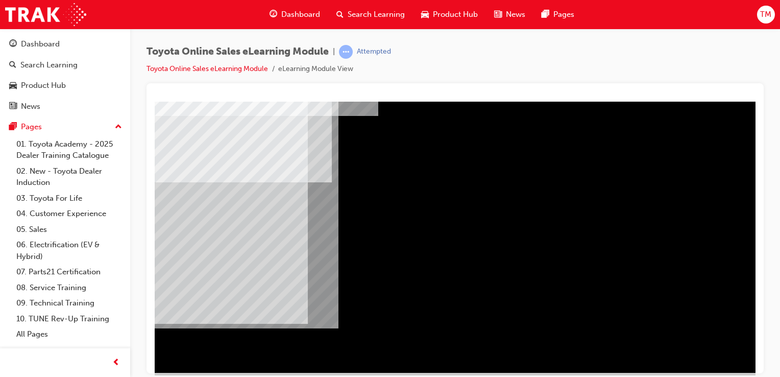
scroll to position [116, 0]
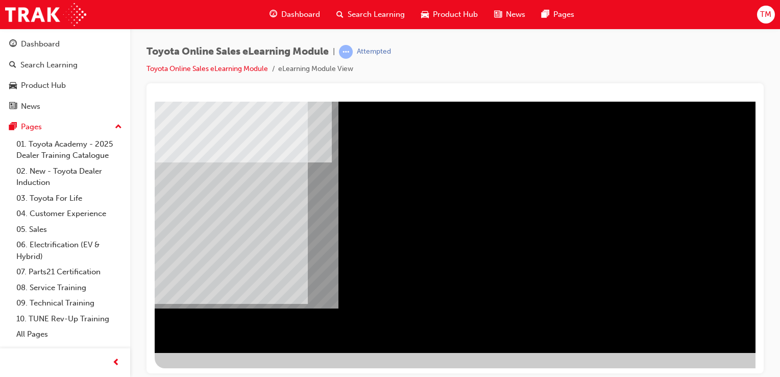
drag, startPoint x: 593, startPoint y: 367, endPoint x: 625, endPoint y: 361, distance: 31.8
click at [525, 361] on div at bounding box center [502, 176] width 694 height 383
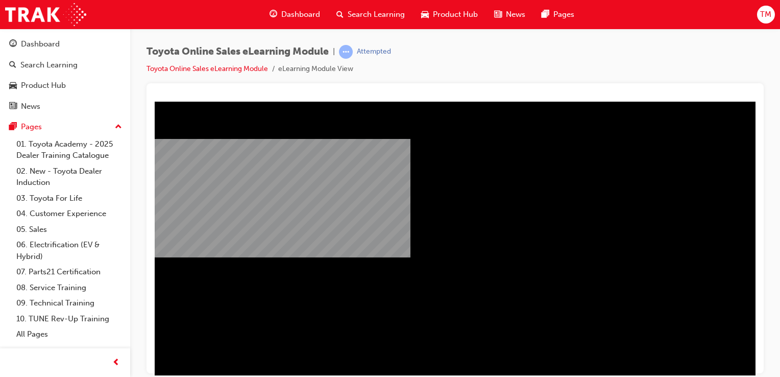
scroll to position [116, 34]
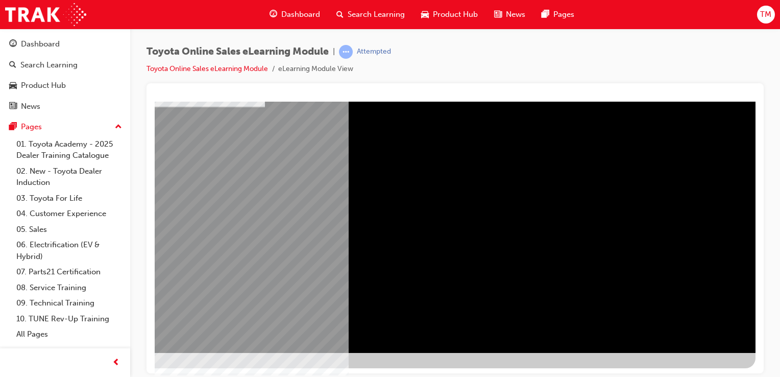
scroll to position [0, 0]
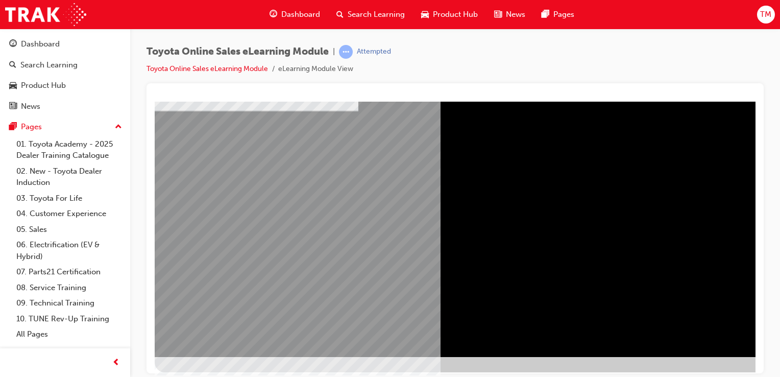
scroll to position [116, 0]
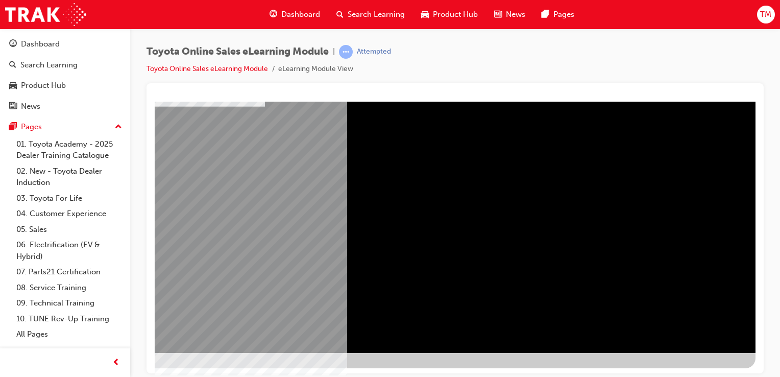
click at [525, 314] on div "multistate" at bounding box center [408, 168] width 694 height 367
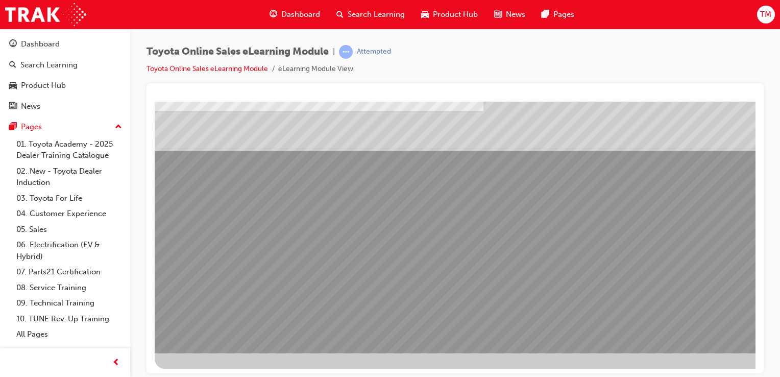
scroll to position [116, 0]
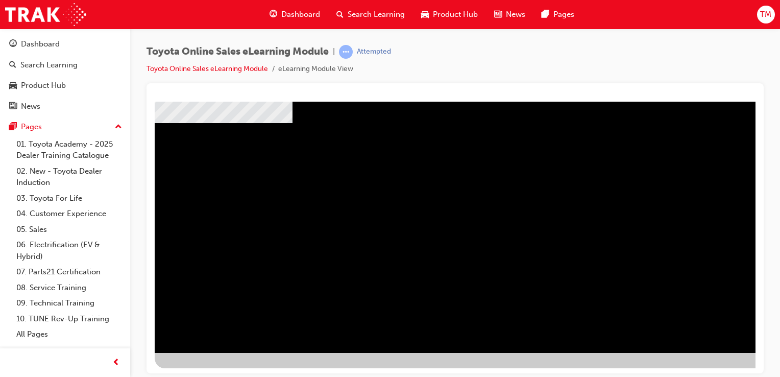
scroll to position [116, 101]
drag, startPoint x: 347, startPoint y: 212, endPoint x: 396, endPoint y: 223, distance: 50.8
click at [485, 222] on div "multistate" at bounding box center [408, 168] width 694 height 367
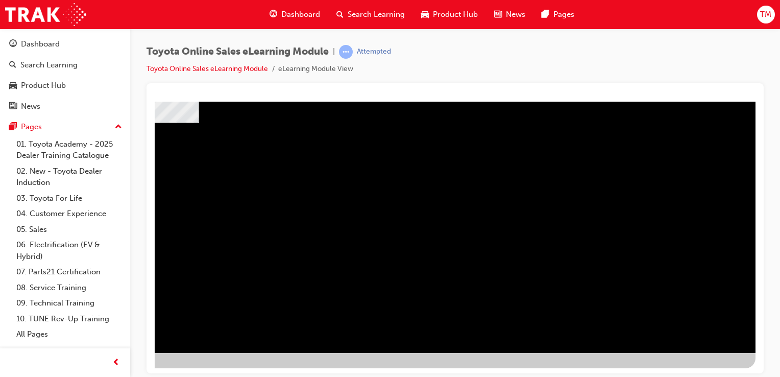
drag, startPoint x: 517, startPoint y: 226, endPoint x: 512, endPoint y: 231, distance: 6.9
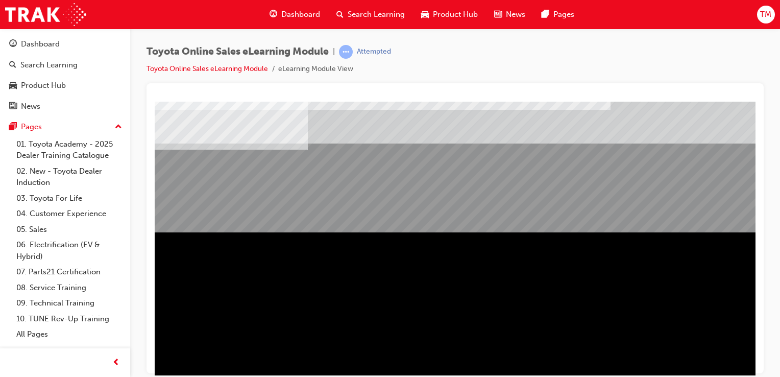
scroll to position [116, 0]
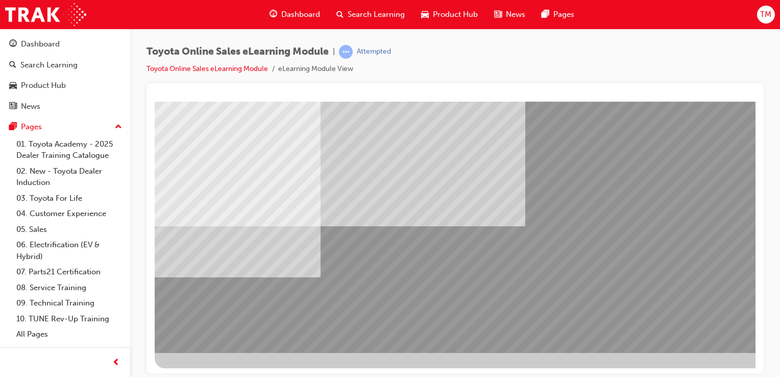
scroll to position [116, 101]
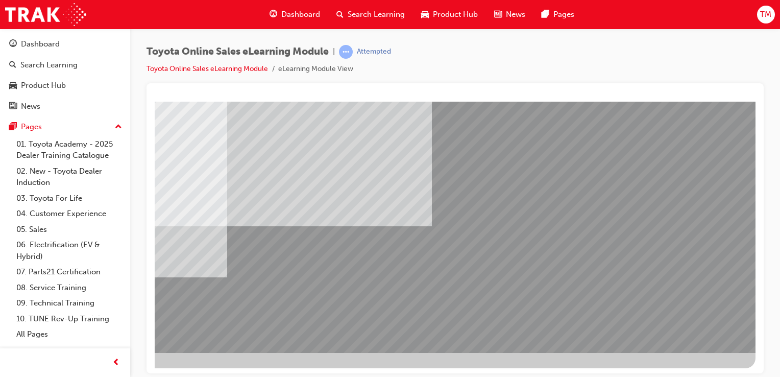
drag, startPoint x: 591, startPoint y: 120, endPoint x: 594, endPoint y: 115, distance: 6.0
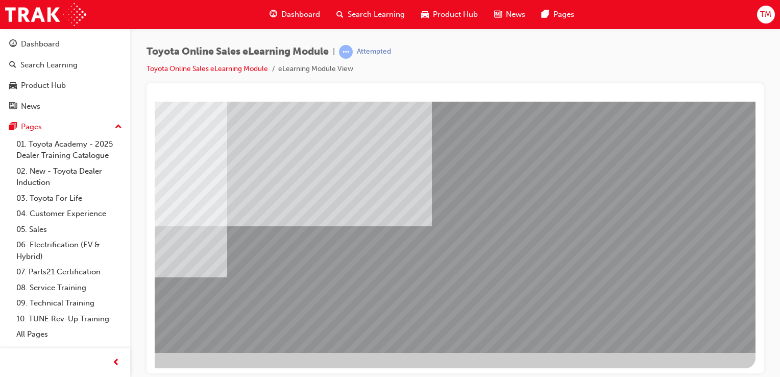
drag, startPoint x: 594, startPoint y: 115, endPoint x: 541, endPoint y: 120, distance: 53.8
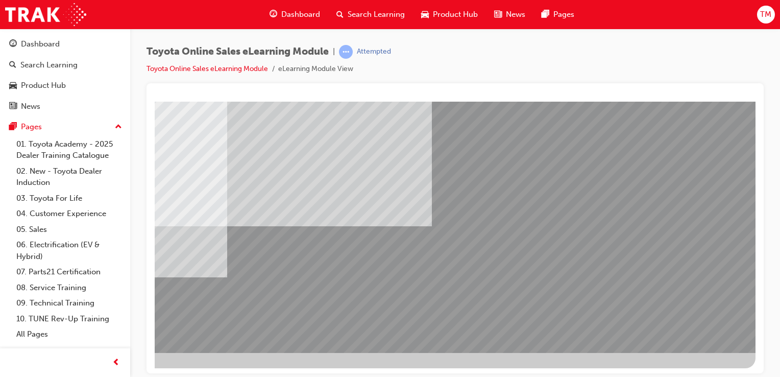
drag, startPoint x: 751, startPoint y: 225, endPoint x: 918, endPoint y: 342, distance: 204.4
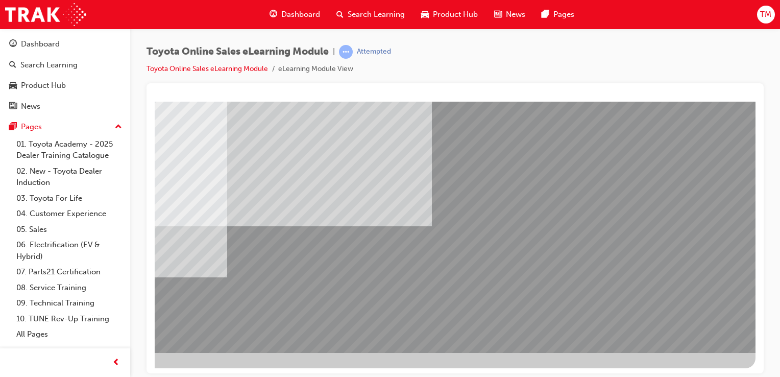
drag, startPoint x: 694, startPoint y: 328, endPoint x: 704, endPoint y: 327, distance: 9.7
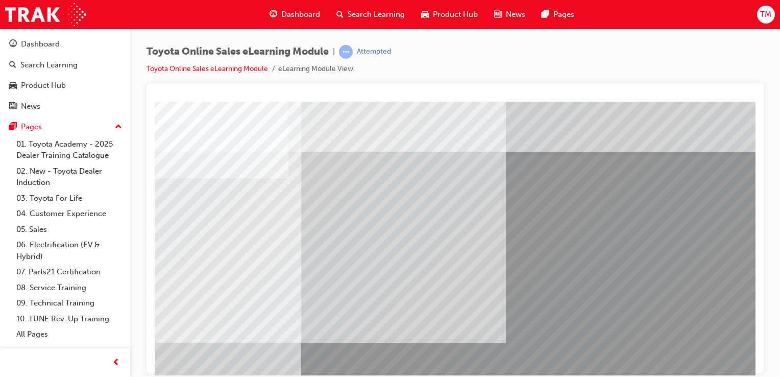
scroll to position [0, 0]
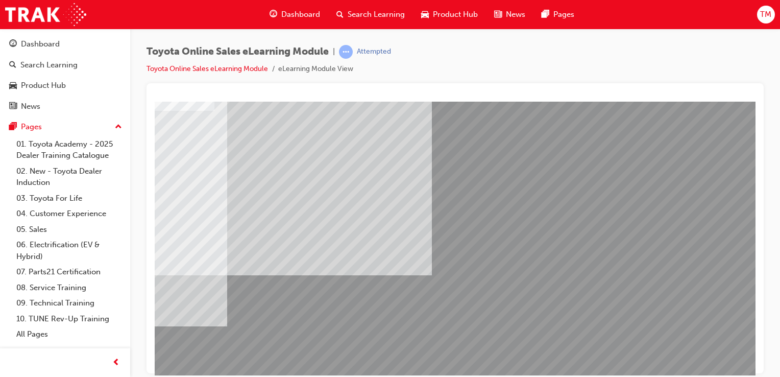
scroll to position [116, 101]
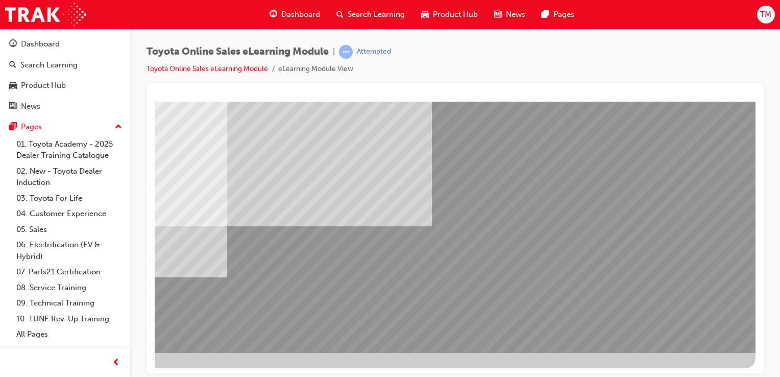
drag, startPoint x: 671, startPoint y: 330, endPoint x: 541, endPoint y: 321, distance: 129.9
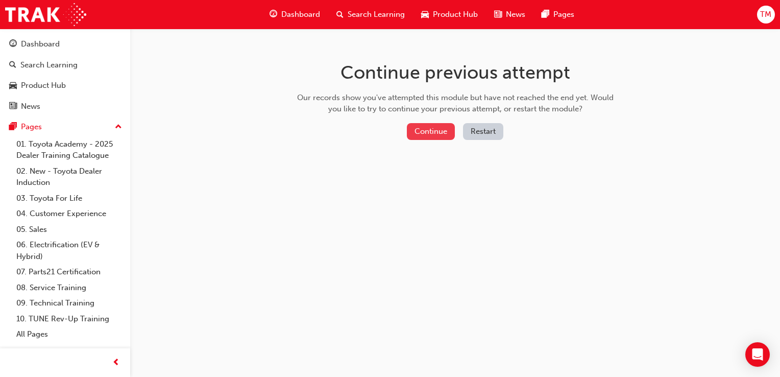
click at [451, 130] on button "Continue" at bounding box center [431, 131] width 48 height 17
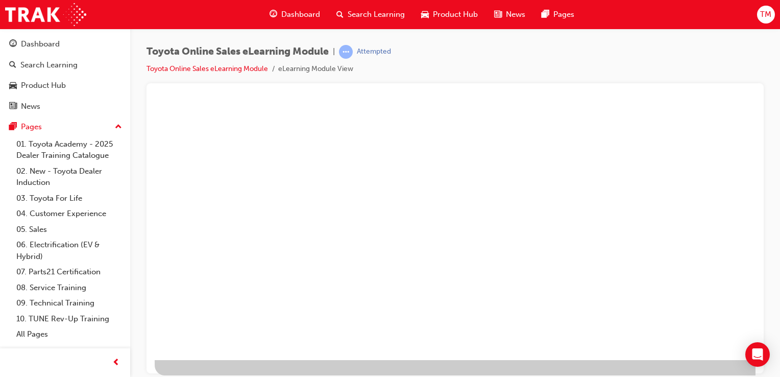
scroll to position [116, 0]
click at [426, 100] on div "play" at bounding box center [426, 100] width 0 height 0
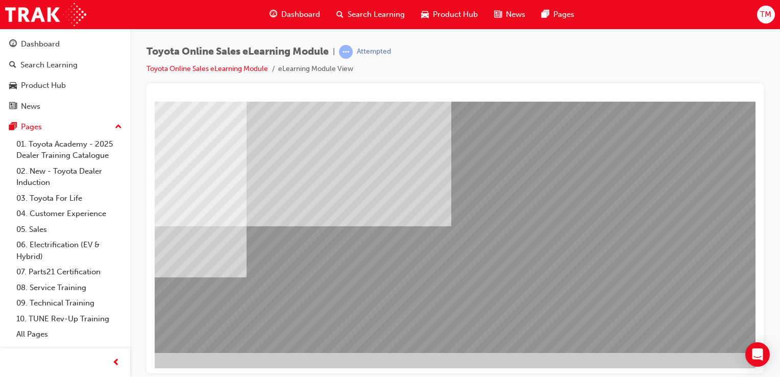
scroll to position [116, 101]
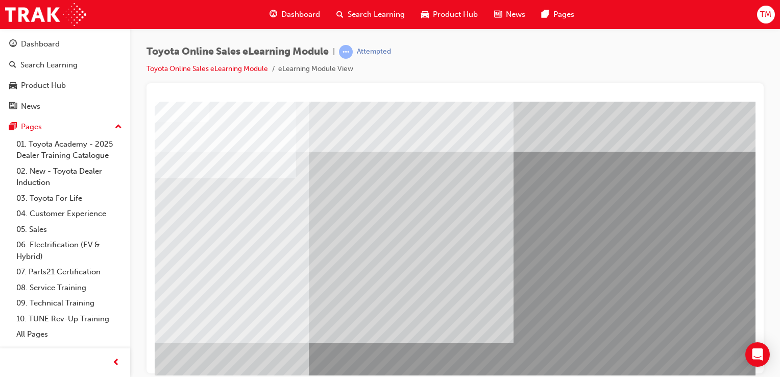
scroll to position [0, 0]
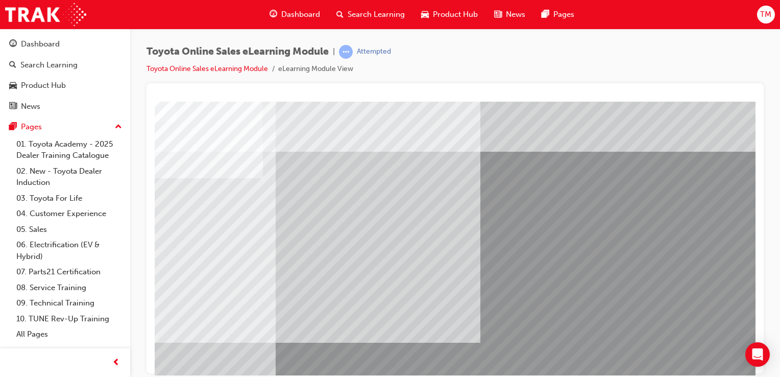
drag, startPoint x: 551, startPoint y: 370, endPoint x: 746, endPoint y: 477, distance: 222.6
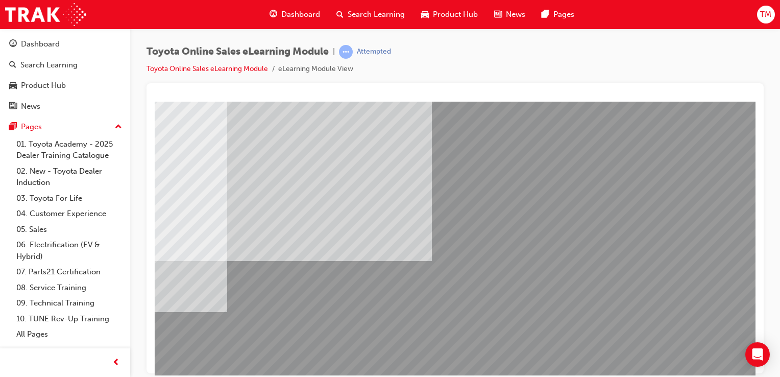
scroll to position [116, 101]
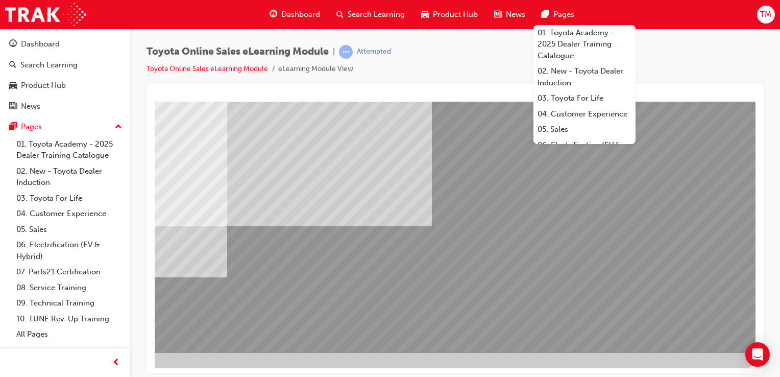
click at [772, 87] on div "Toyota Online Sales eLearning Module | Attempted Toyota Online Sales eLearning …" at bounding box center [455, 190] width 650 height 322
click at [757, 125] on div at bounding box center [454, 228] width 617 height 290
click at [676, 95] on div at bounding box center [455, 96] width 601 height 10
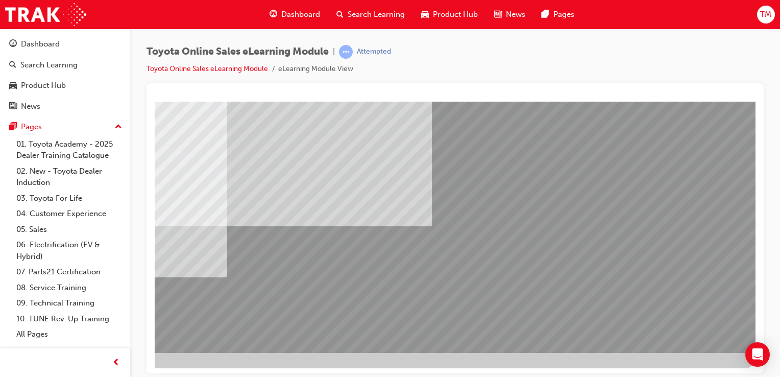
click at [598, 20] on div "Dashboard Search Learning Product Hub News Pages TM" at bounding box center [390, 14] width 780 height 29
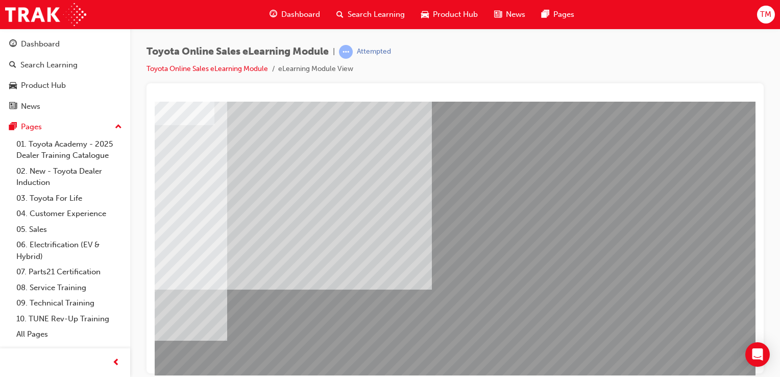
scroll to position [37, 101]
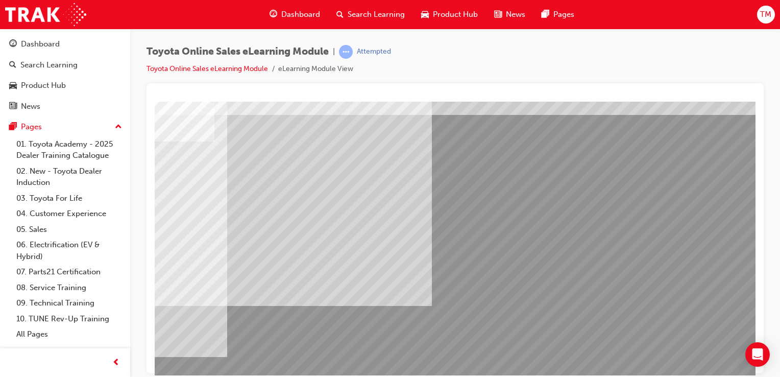
drag, startPoint x: 743, startPoint y: 173, endPoint x: 748, endPoint y: 169, distance: 6.9
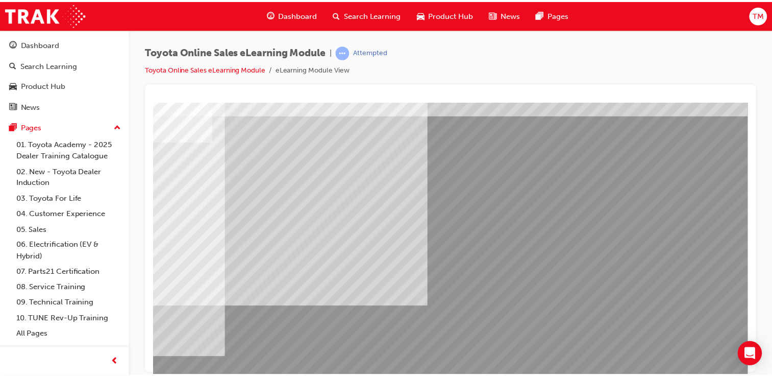
scroll to position [116, 101]
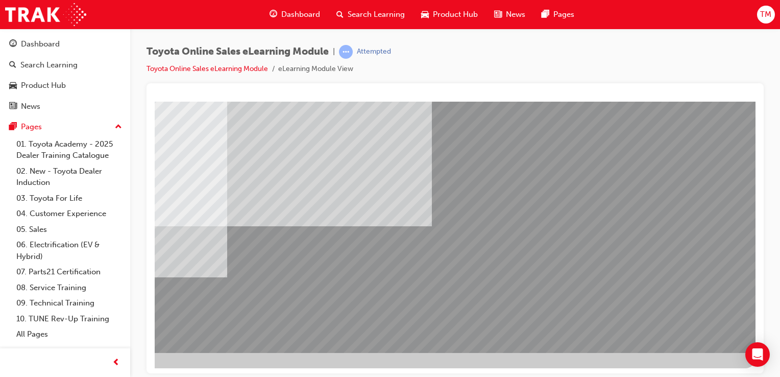
drag, startPoint x: 749, startPoint y: 165, endPoint x: 912, endPoint y: 400, distance: 285.6
click at [52, 51] on link "Dashboard" at bounding box center [65, 44] width 122 height 19
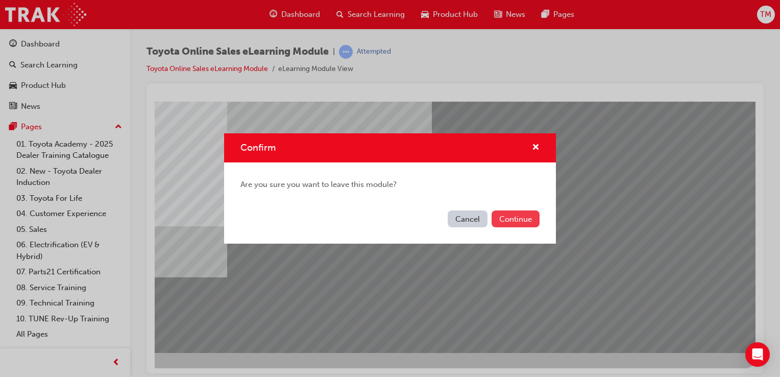
click at [512, 223] on button "Continue" at bounding box center [515, 218] width 48 height 17
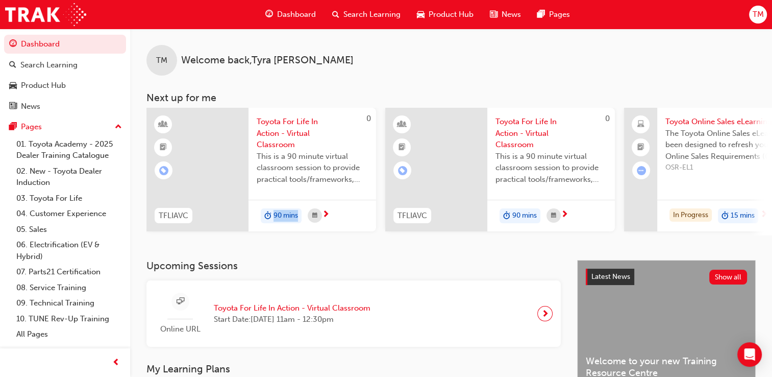
drag, startPoint x: 265, startPoint y: 240, endPoint x: 325, endPoint y: 239, distance: 59.2
click at [325, 239] on div "TM Welcome back , Tyra Miller Next up for me 0 TFLIAVC Toyota For Life In Actio…" at bounding box center [451, 144] width 642 height 231
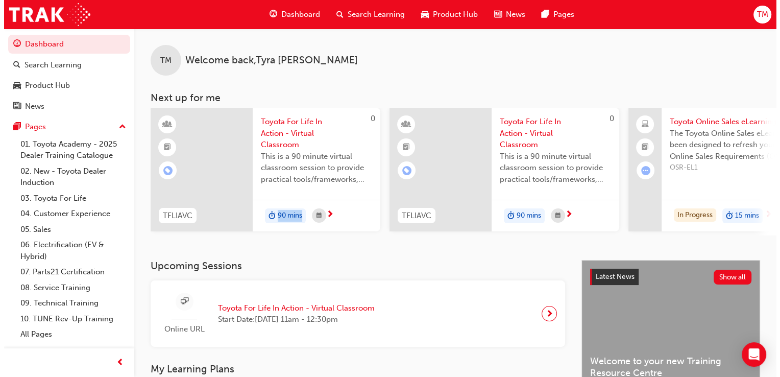
scroll to position [0, 2]
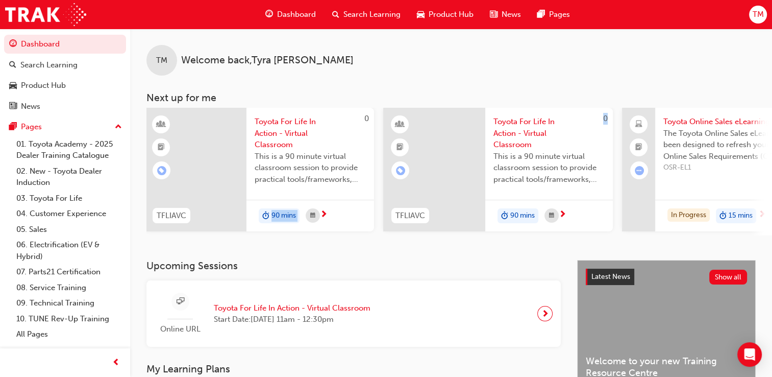
drag, startPoint x: 325, startPoint y: 239, endPoint x: 415, endPoint y: 244, distance: 90.5
click at [415, 244] on div "TM Welcome back , Tyra Miller Next up for me 0 TFLIAVC Toyota For Life In Actio…" at bounding box center [451, 144] width 642 height 231
drag, startPoint x: 415, startPoint y: 244, endPoint x: 392, endPoint y: 256, distance: 25.6
click at [393, 256] on div "TM Welcome back , Tyra Miller Next up for me 0 TFLIAVC Toyota For Life In Actio…" at bounding box center [451, 144] width 642 height 231
click at [270, 225] on div "90 mins" at bounding box center [310, 216] width 128 height 32
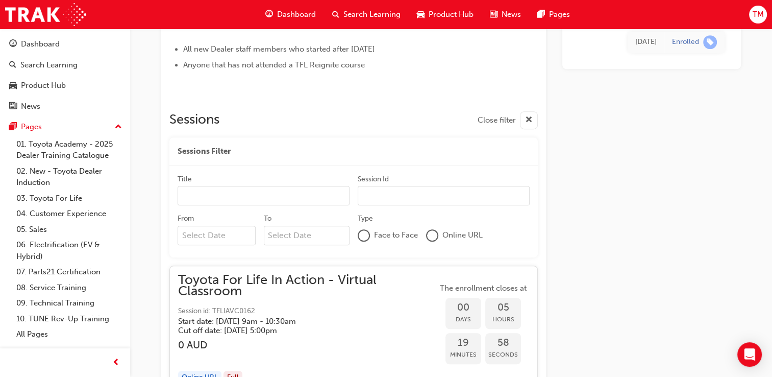
scroll to position [561, 0]
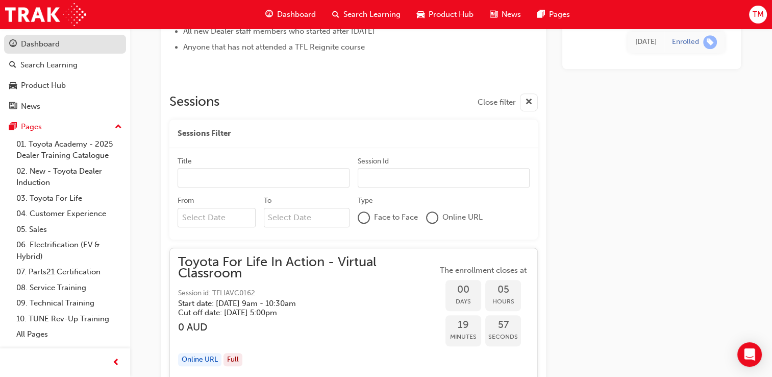
click at [63, 37] on button "Dashboard Search Learning Product Hub News Pages" at bounding box center [65, 75] width 122 height 85
click at [70, 44] on div "Dashboard" at bounding box center [65, 44] width 112 height 13
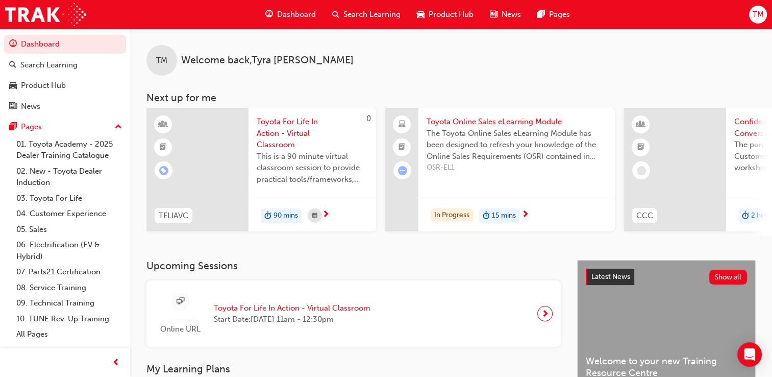
scroll to position [0, 247]
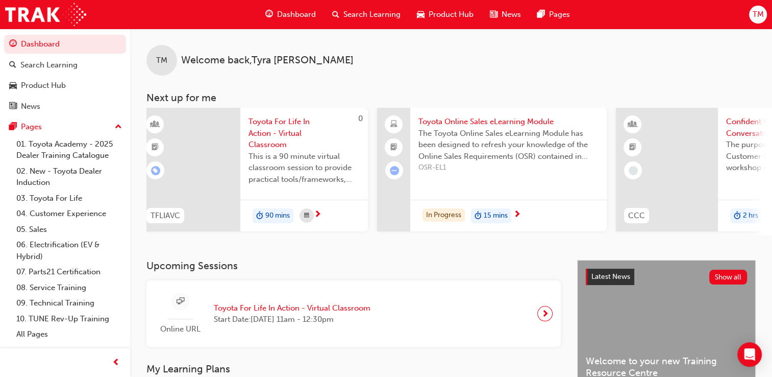
click at [359, 240] on div "TM Welcome back , Tyra Miller Next up for me 0 TFLIAVC Toyota For Life In Actio…" at bounding box center [451, 144] width 642 height 231
drag, startPoint x: 359, startPoint y: 240, endPoint x: 371, endPoint y: 240, distance: 12.3
click at [371, 240] on div "TM Welcome back , Tyra Miller Next up for me 0 TFLIAVC Toyota For Life In Actio…" at bounding box center [451, 144] width 642 height 231
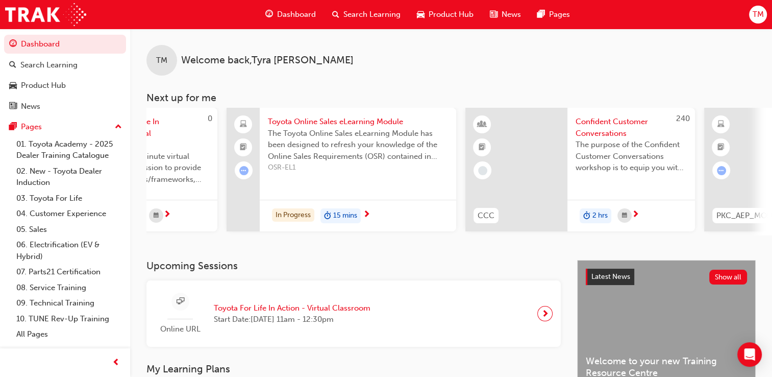
scroll to position [0, 400]
drag, startPoint x: 399, startPoint y: 239, endPoint x: 436, endPoint y: 239, distance: 37.2
click at [436, 239] on div "TM Welcome back , Tyra Miller Next up for me 0 TFLIAVC Toyota For Life In Actio…" at bounding box center [451, 144] width 642 height 231
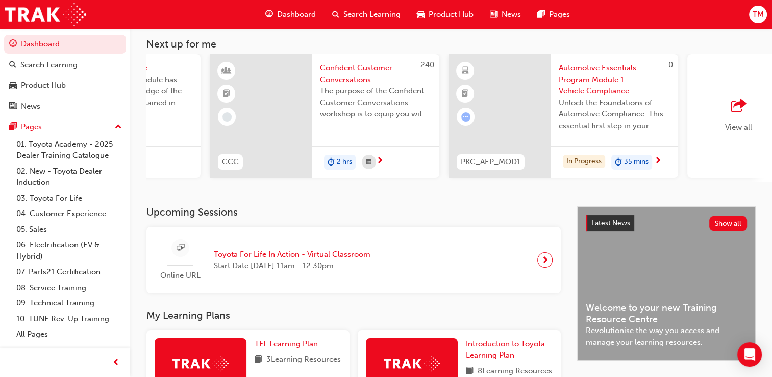
scroll to position [0, 0]
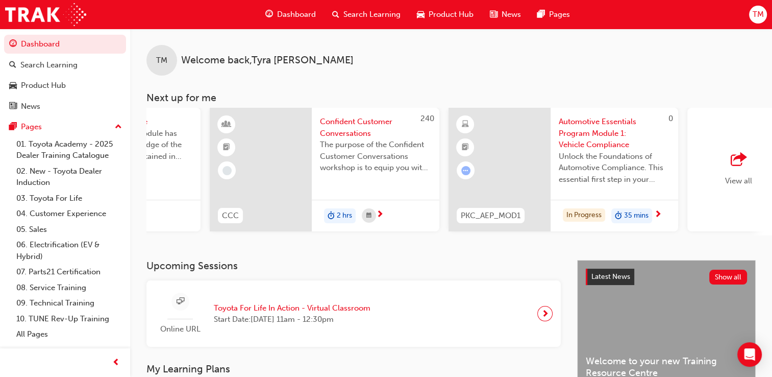
drag, startPoint x: 769, startPoint y: 116, endPoint x: 779, endPoint y: 167, distance: 51.5
click at [772, 168] on html "Your version of Internet Explorer is outdated and not supported. Please upgrade…" at bounding box center [386, 188] width 772 height 377
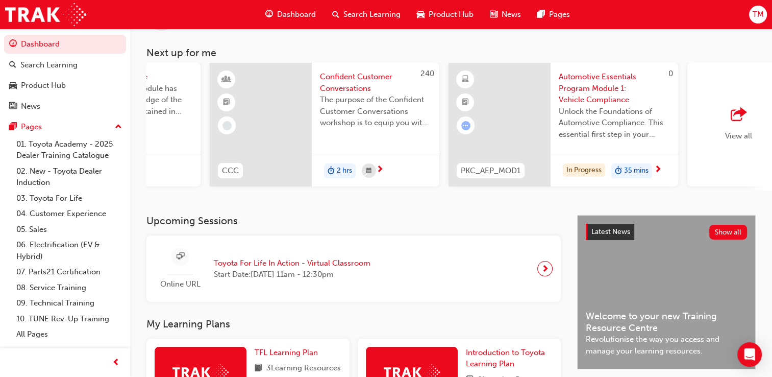
scroll to position [51, 0]
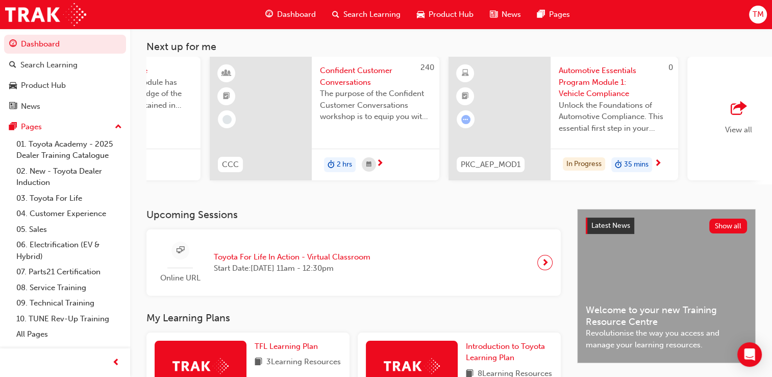
drag, startPoint x: 520, startPoint y: 188, endPoint x: 475, endPoint y: 199, distance: 47.2
click at [475, 199] on div "TM Welcome back , Tyra Miller Next up for me 0 TFLIAVC Toyota For Life In Actio…" at bounding box center [451, 93] width 642 height 231
drag, startPoint x: 451, startPoint y: 188, endPoint x: 415, endPoint y: 188, distance: 36.2
click at [415, 188] on div "TM Welcome back , Tyra Miller Next up for me 0 TFLIAVC Toyota For Life In Actio…" at bounding box center [451, 93] width 642 height 231
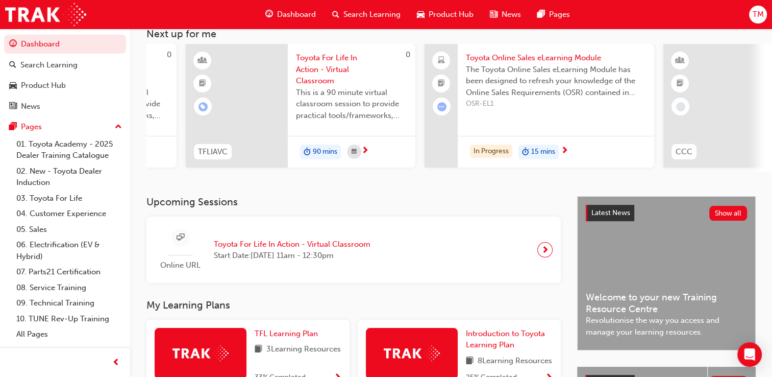
scroll to position [77, 0]
